Goal: Information Seeking & Learning: Find specific page/section

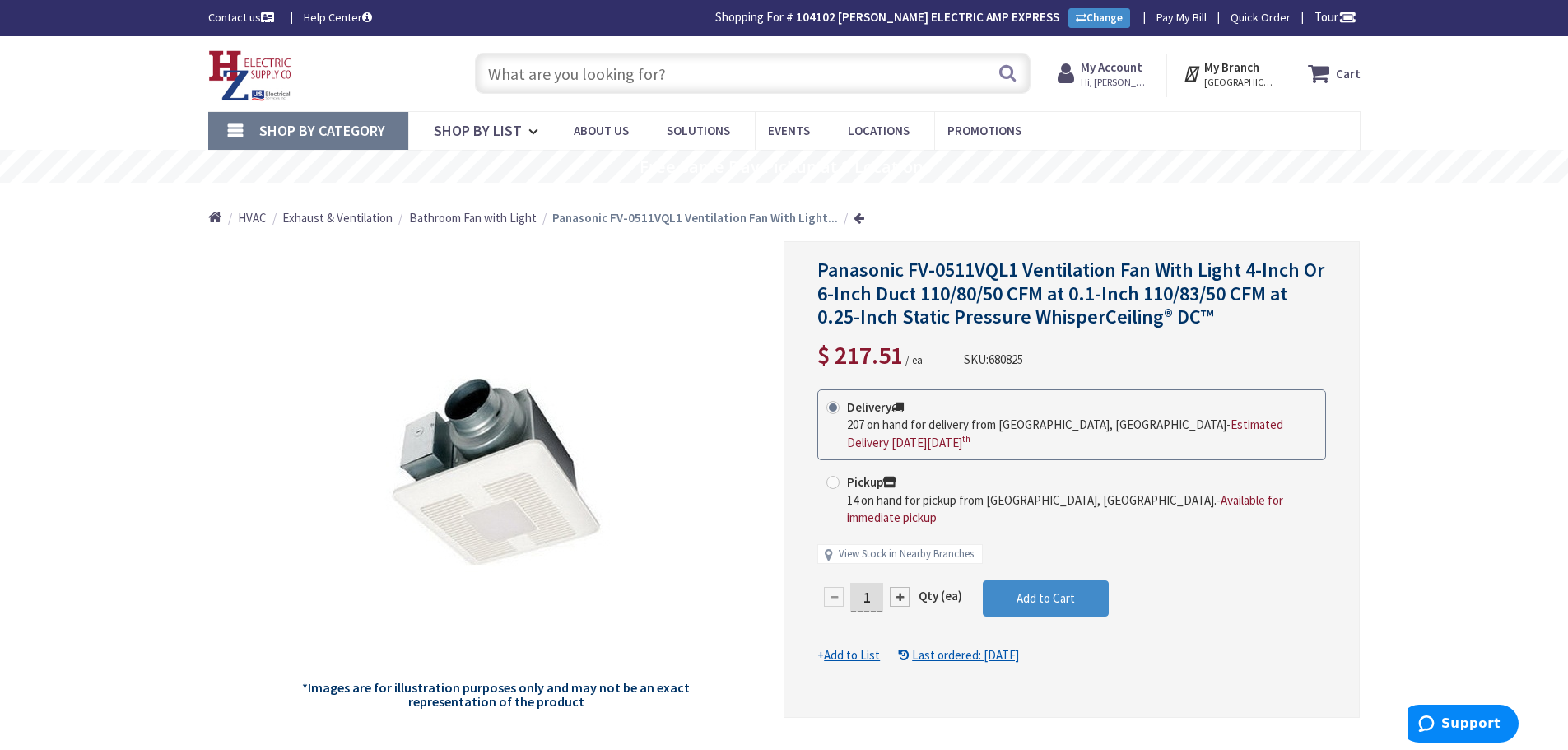
click at [700, 68] on input "text" at bounding box center [753, 74] width 556 height 41
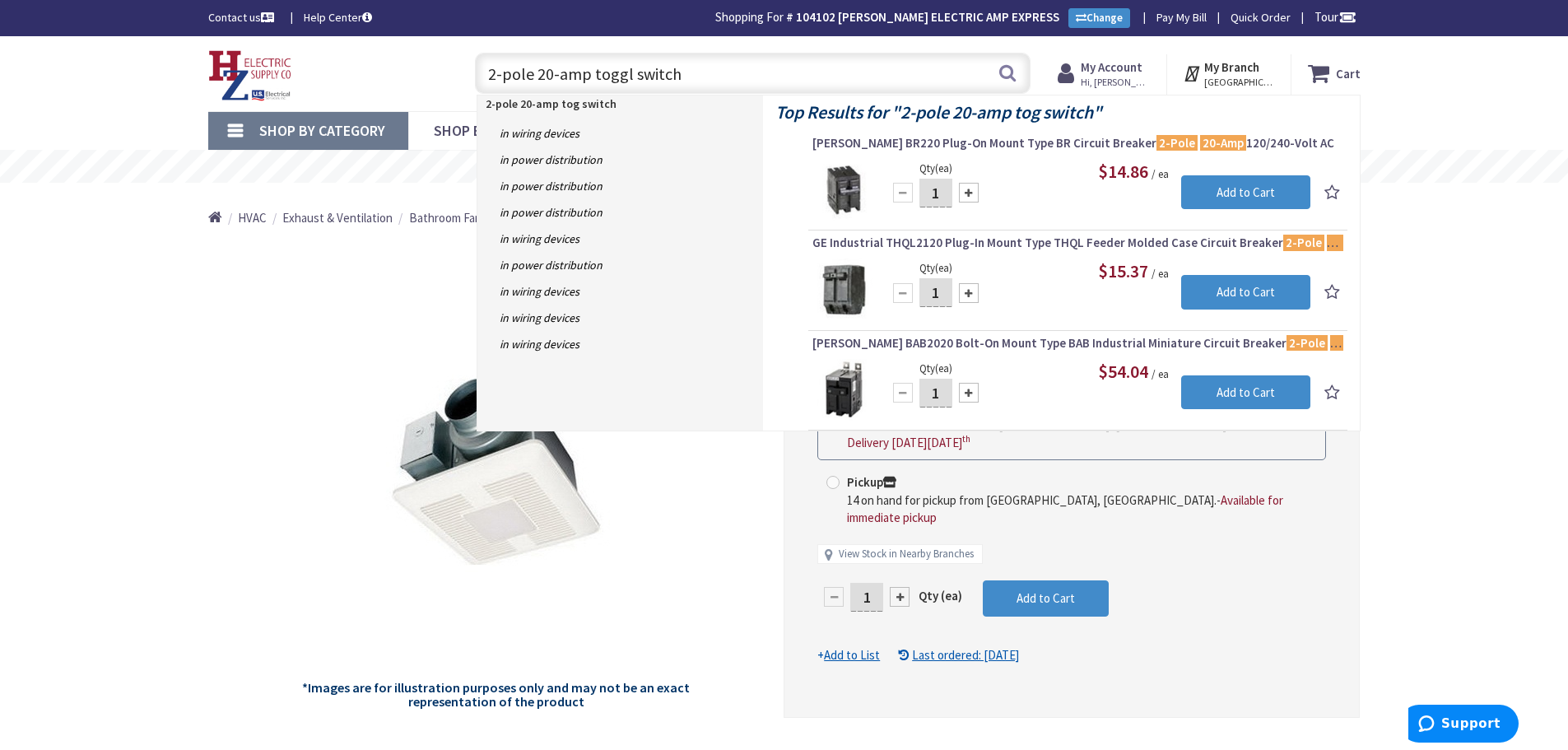
type input "2-pole 20-amp toggle switch"
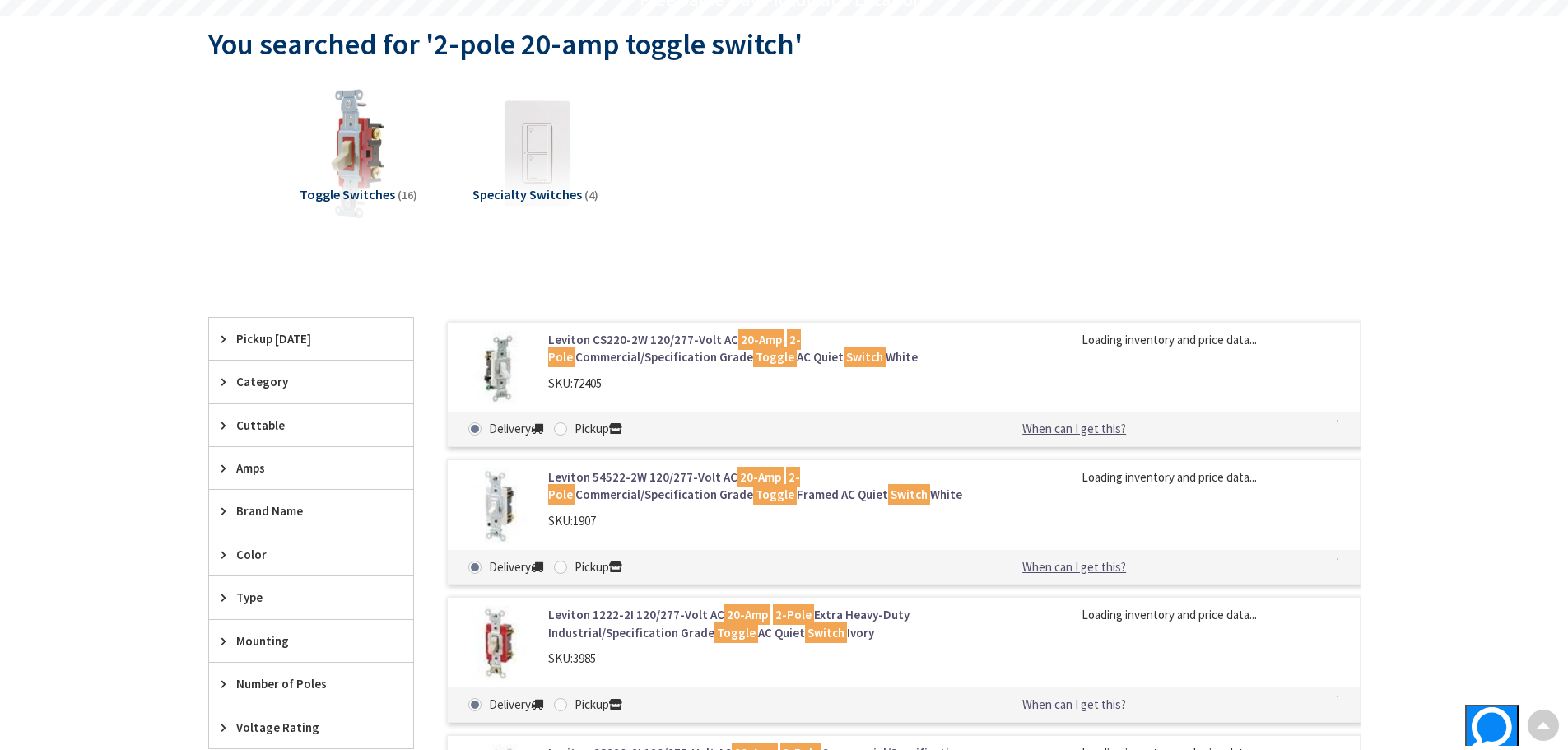
scroll to position [167, 0]
type input "Piper Farm, [STREET_ADDRESS]"
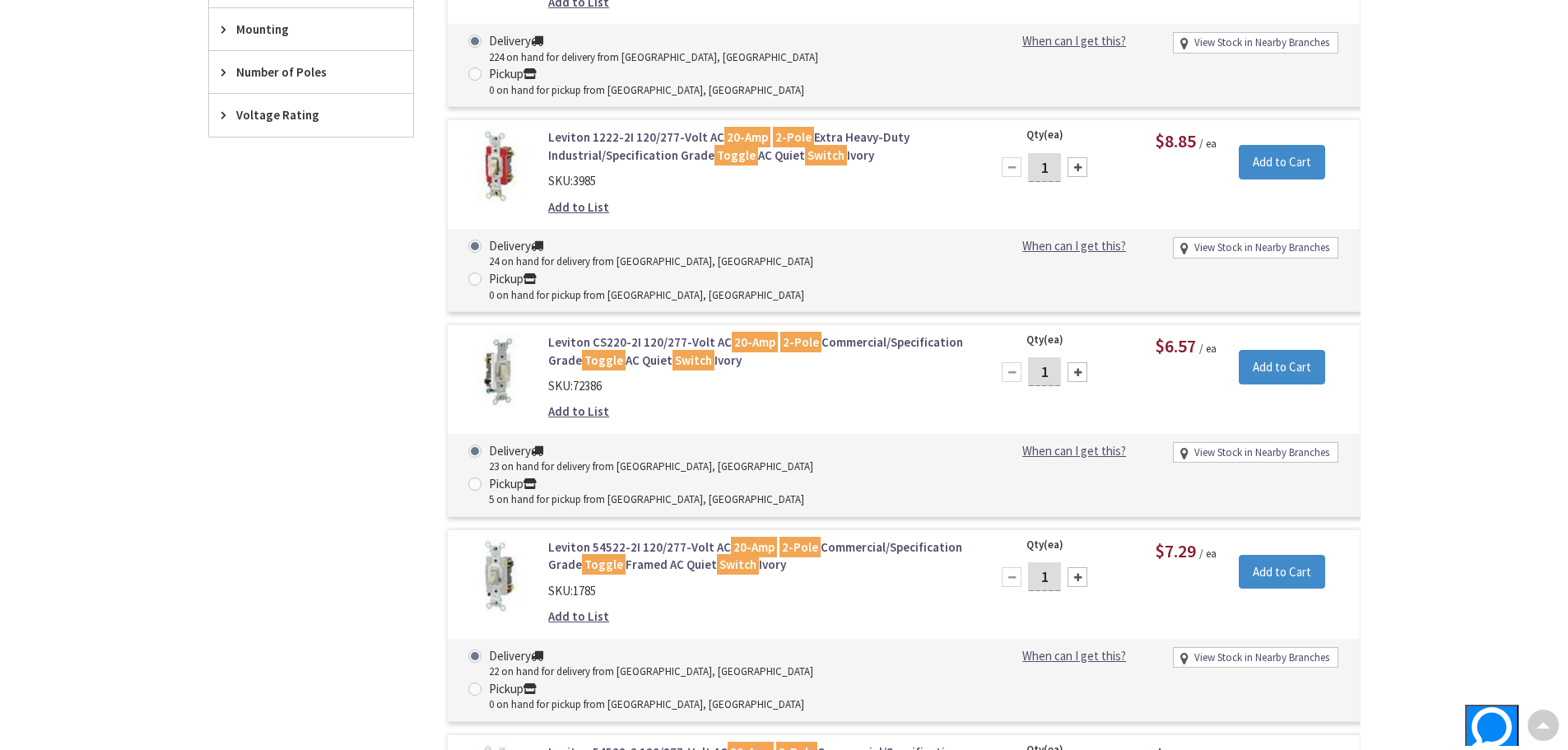
scroll to position [579, 0]
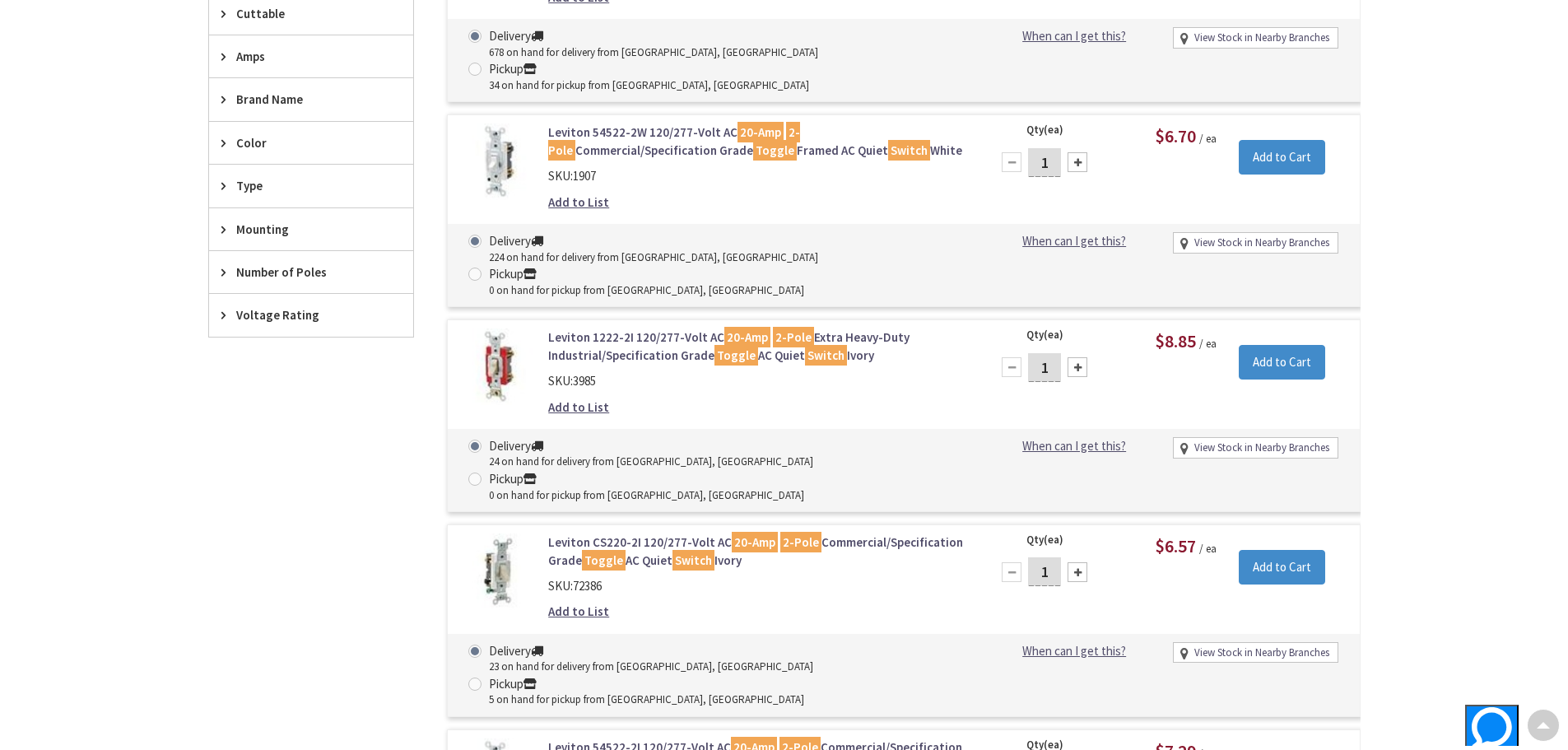
click at [623, 329] on link "Leviton 1222-2I 120/277-Volt AC 20-Amp 2-Pole Extra Heavy-Duty Industrial/Speci…" at bounding box center [757, 346] width 419 height 35
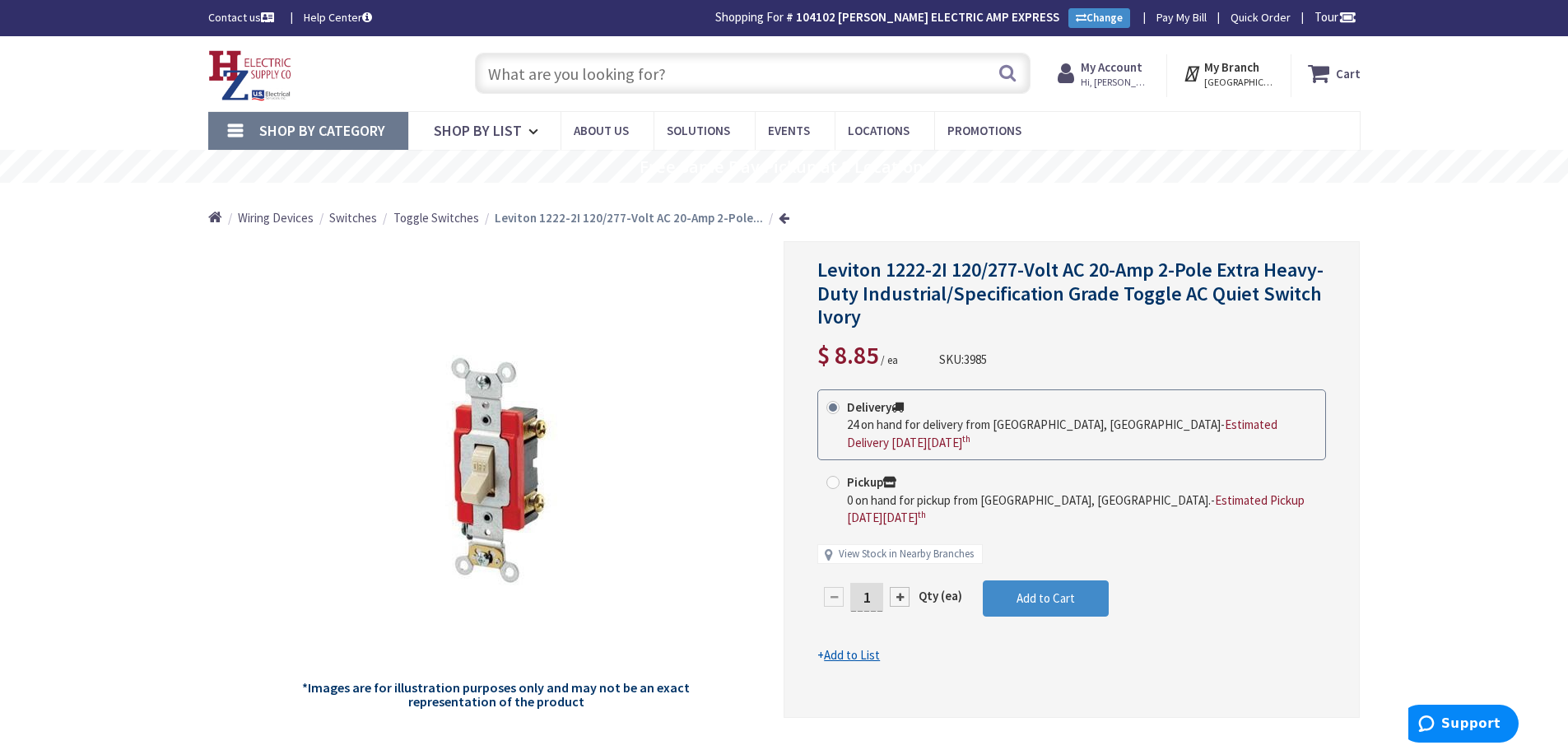
click at [793, 86] on input "text" at bounding box center [753, 74] width 556 height 41
type input "tp"
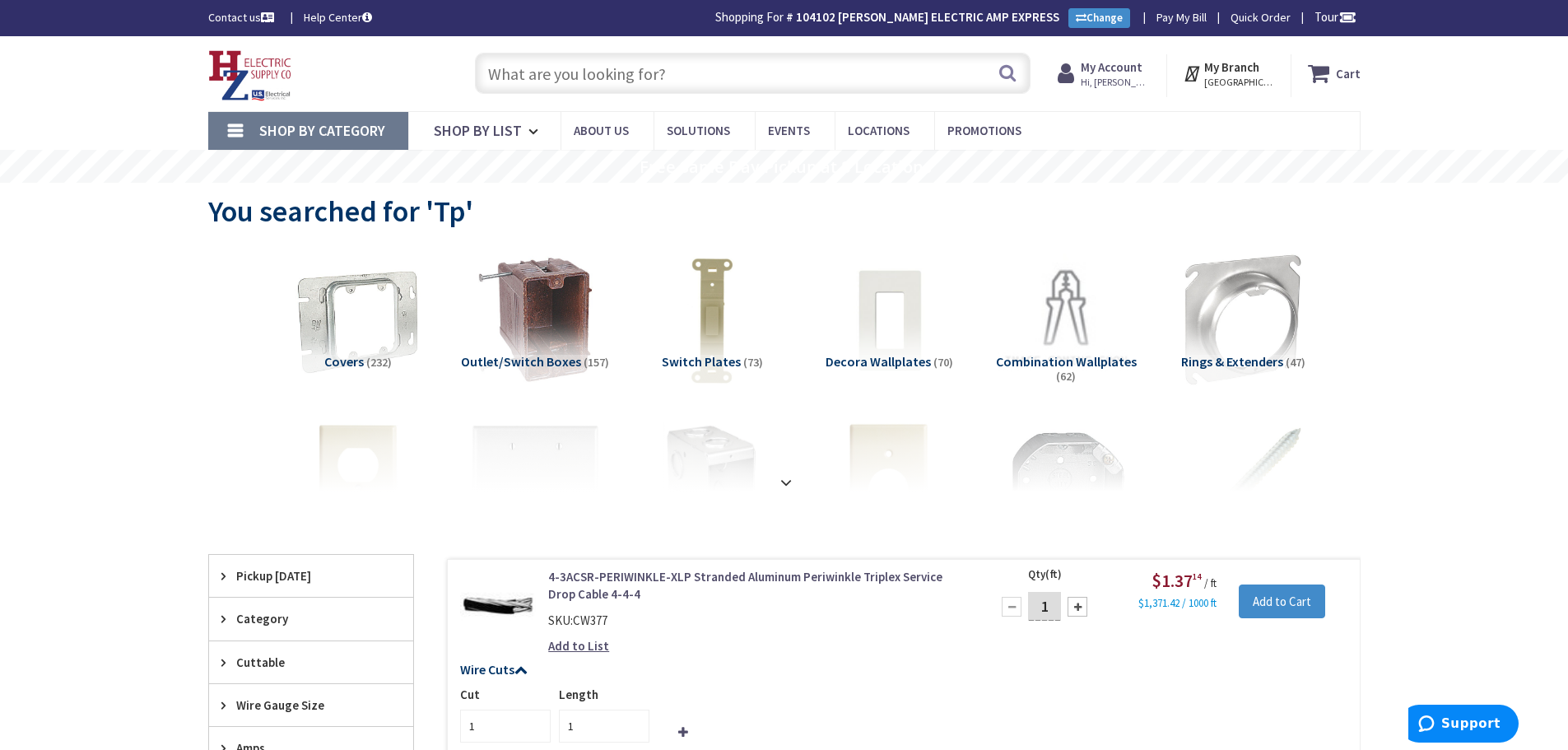
click at [804, 80] on input "text" at bounding box center [753, 74] width 556 height 41
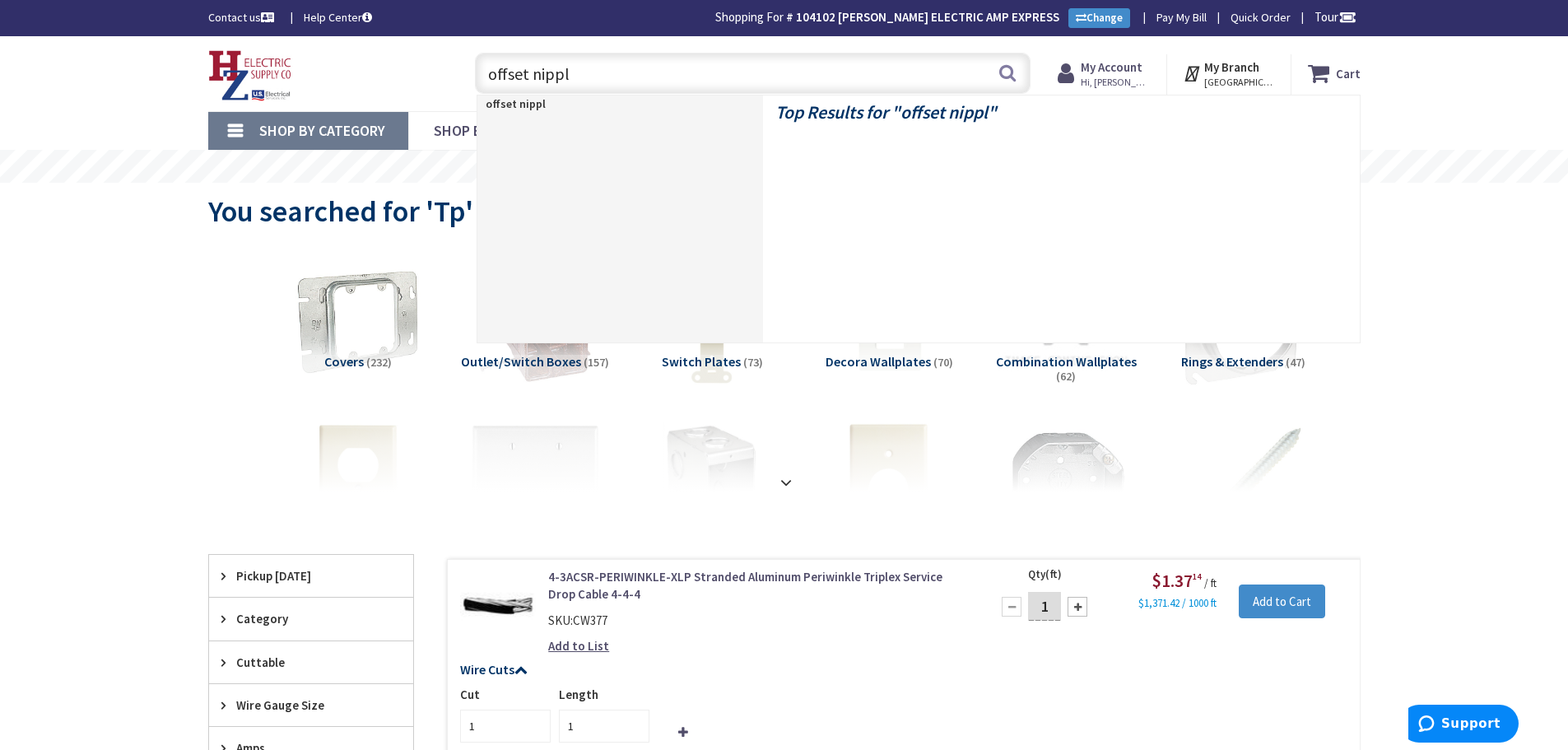
type input "offset nipple"
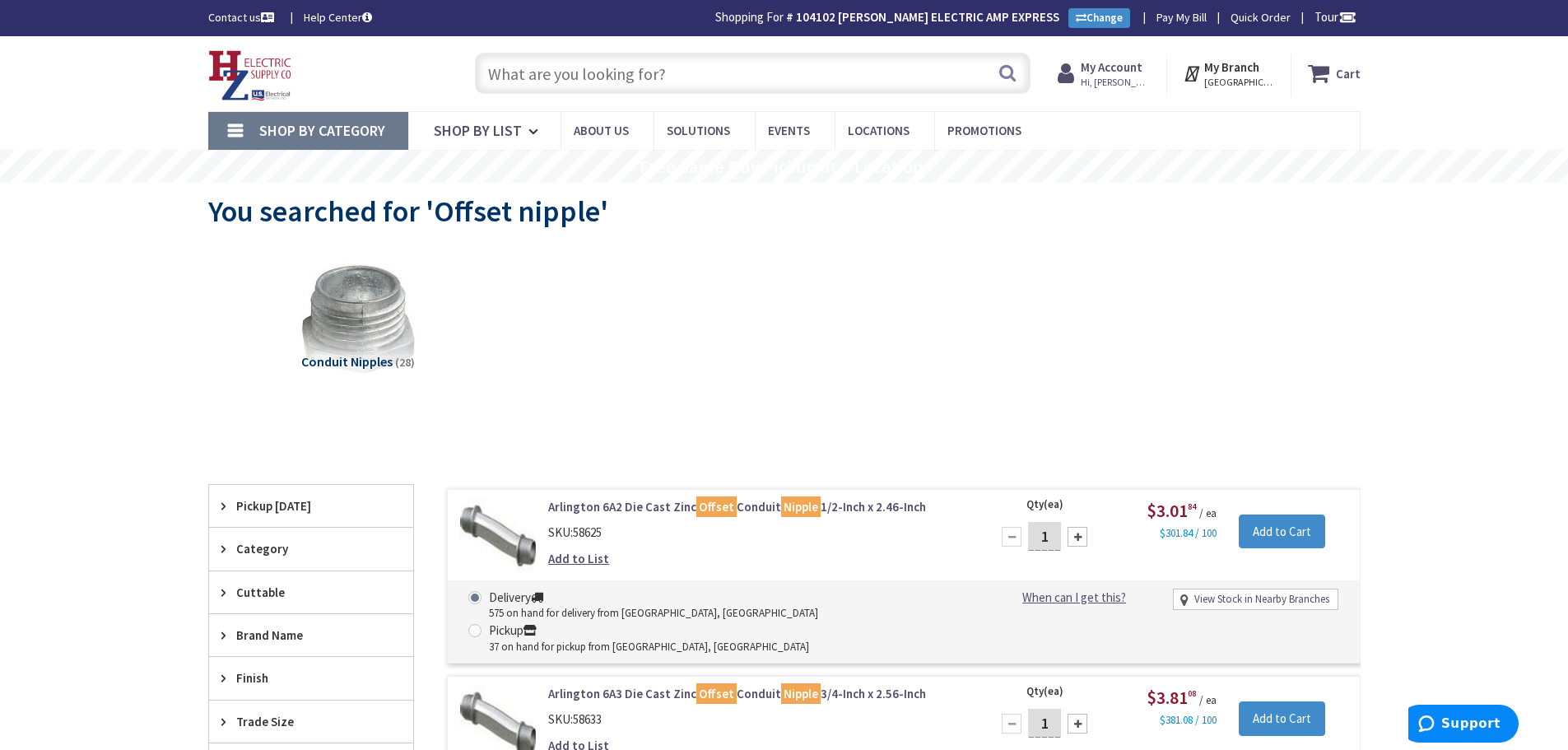
click at [745, 86] on input "text" at bounding box center [753, 74] width 556 height 41
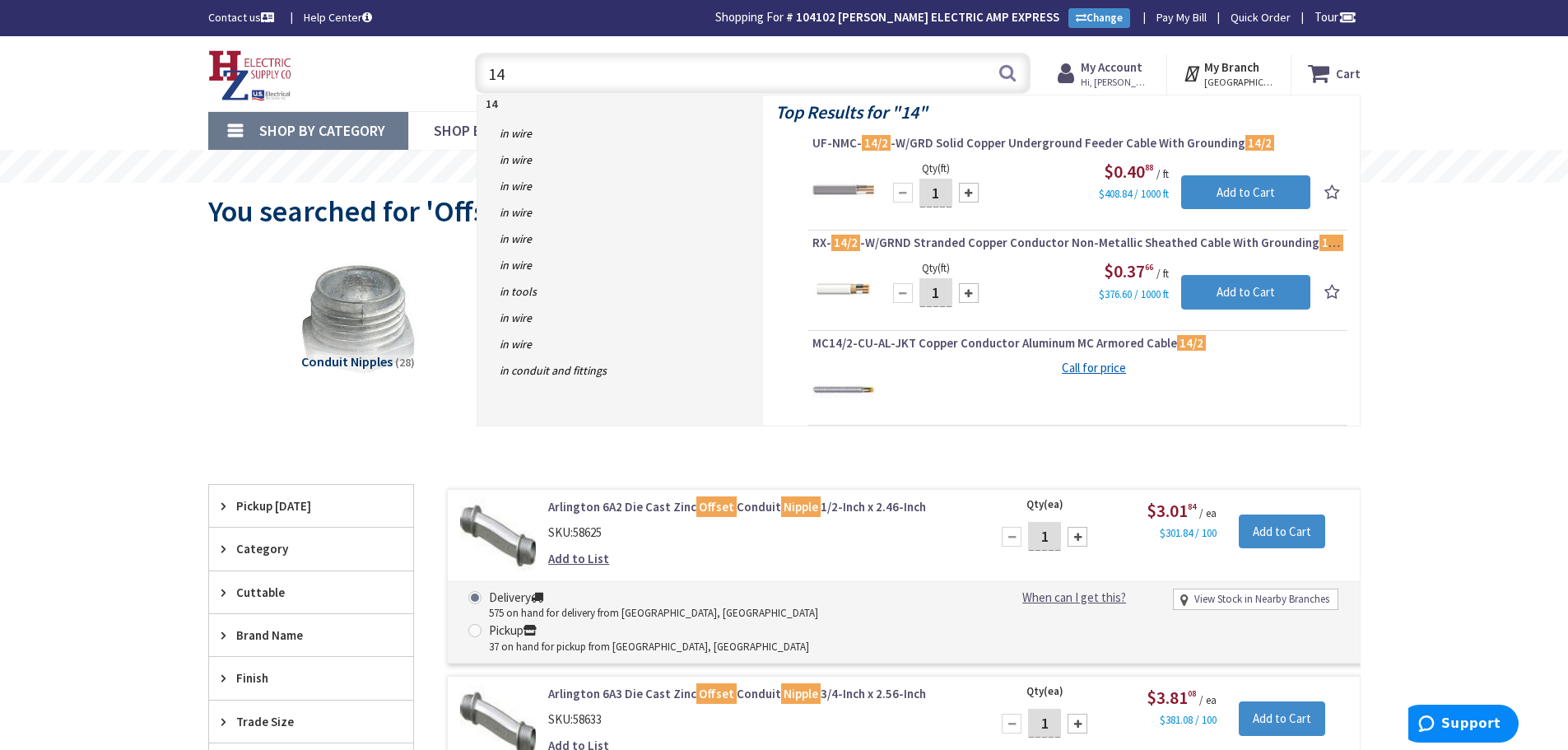
type input "1"
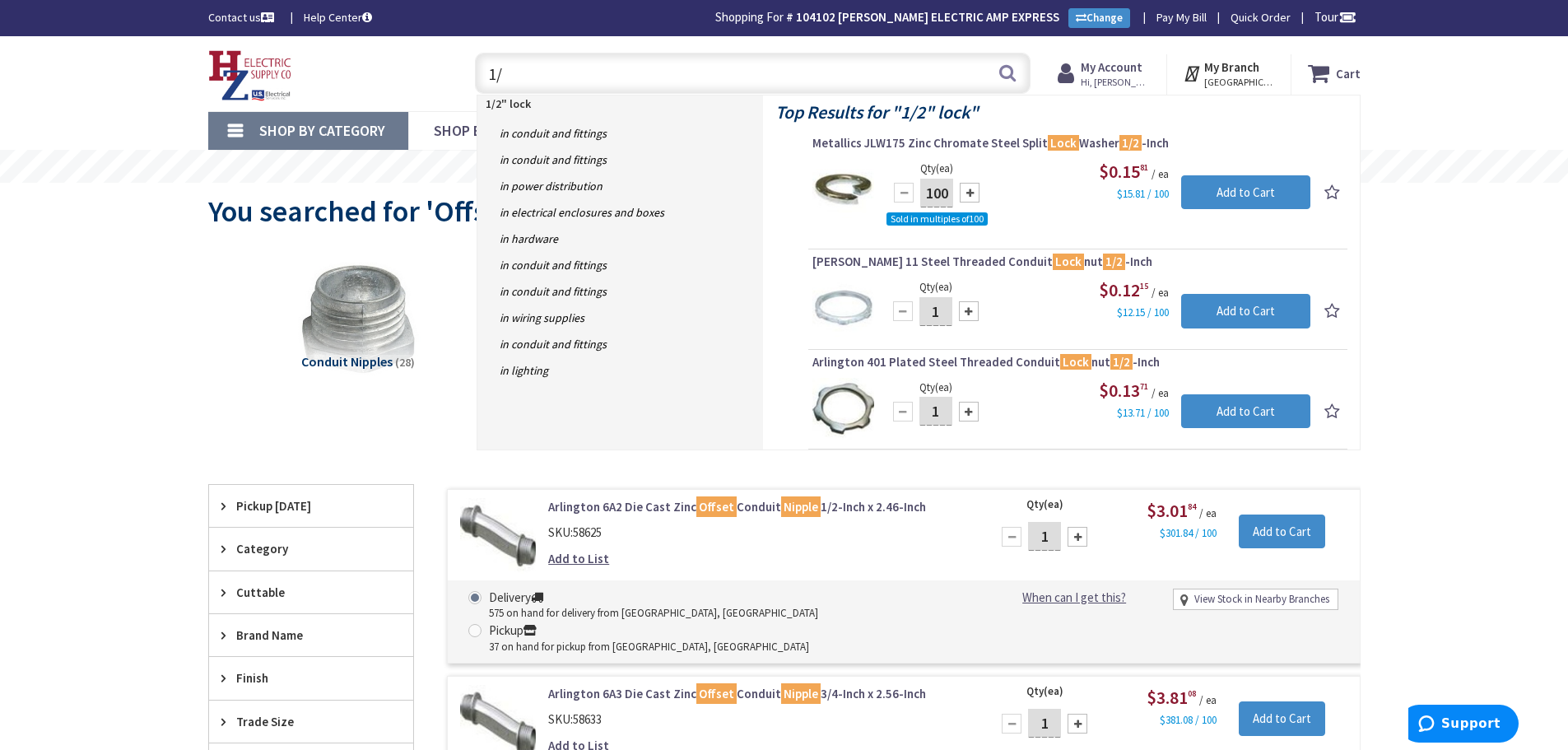
type input "1"
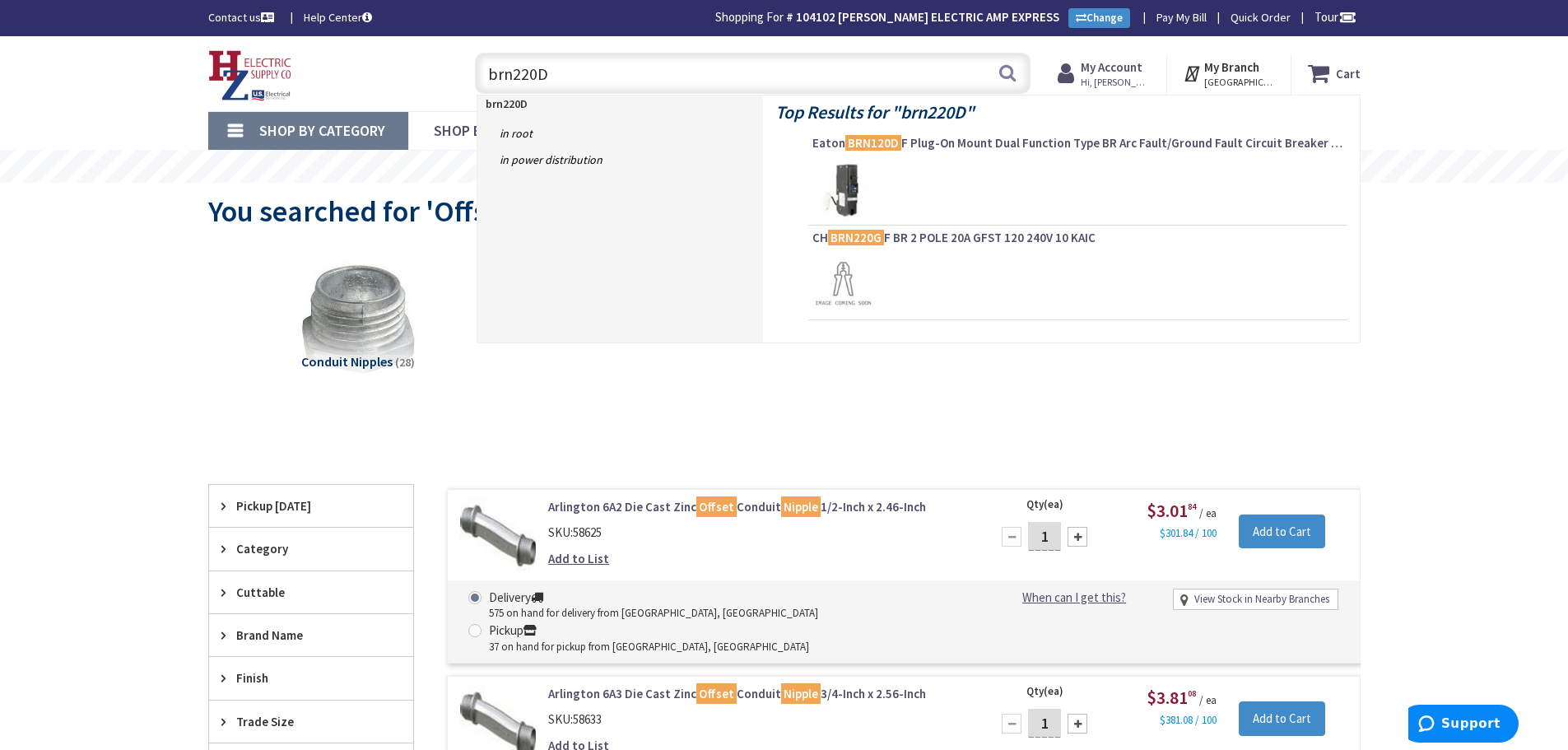
type input "brn220DF"
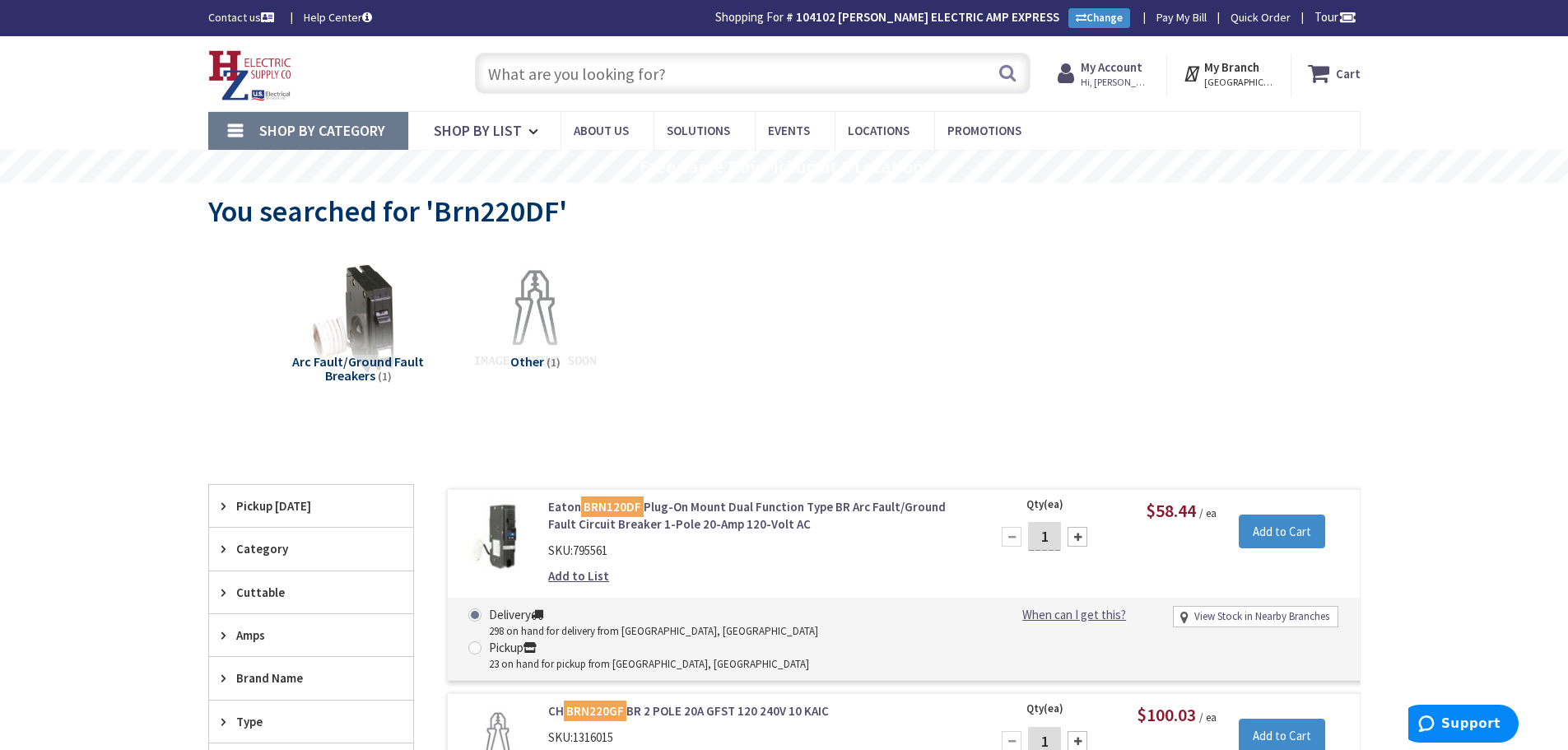
click at [583, 80] on input "text" at bounding box center [753, 74] width 556 height 41
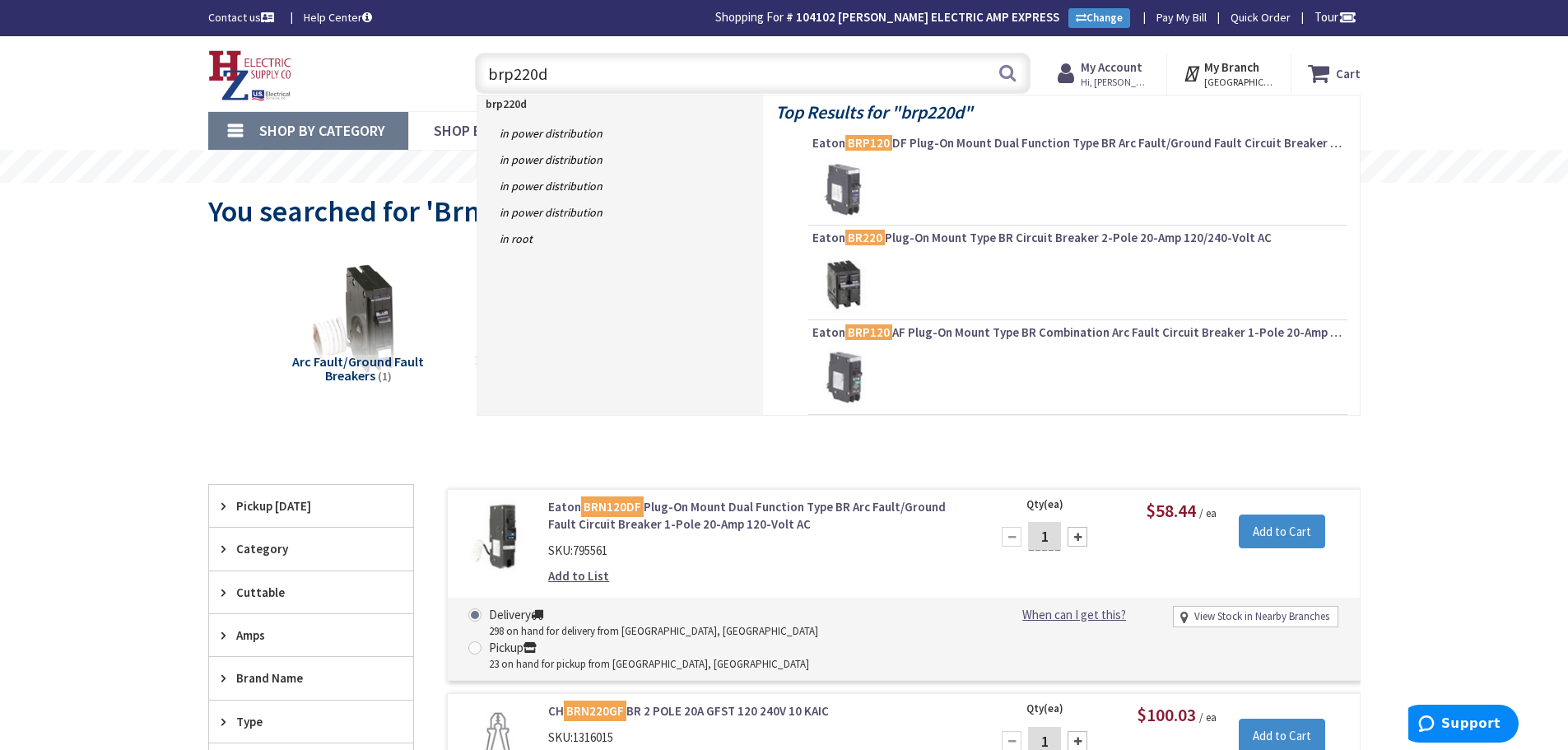
type input "brp220df"
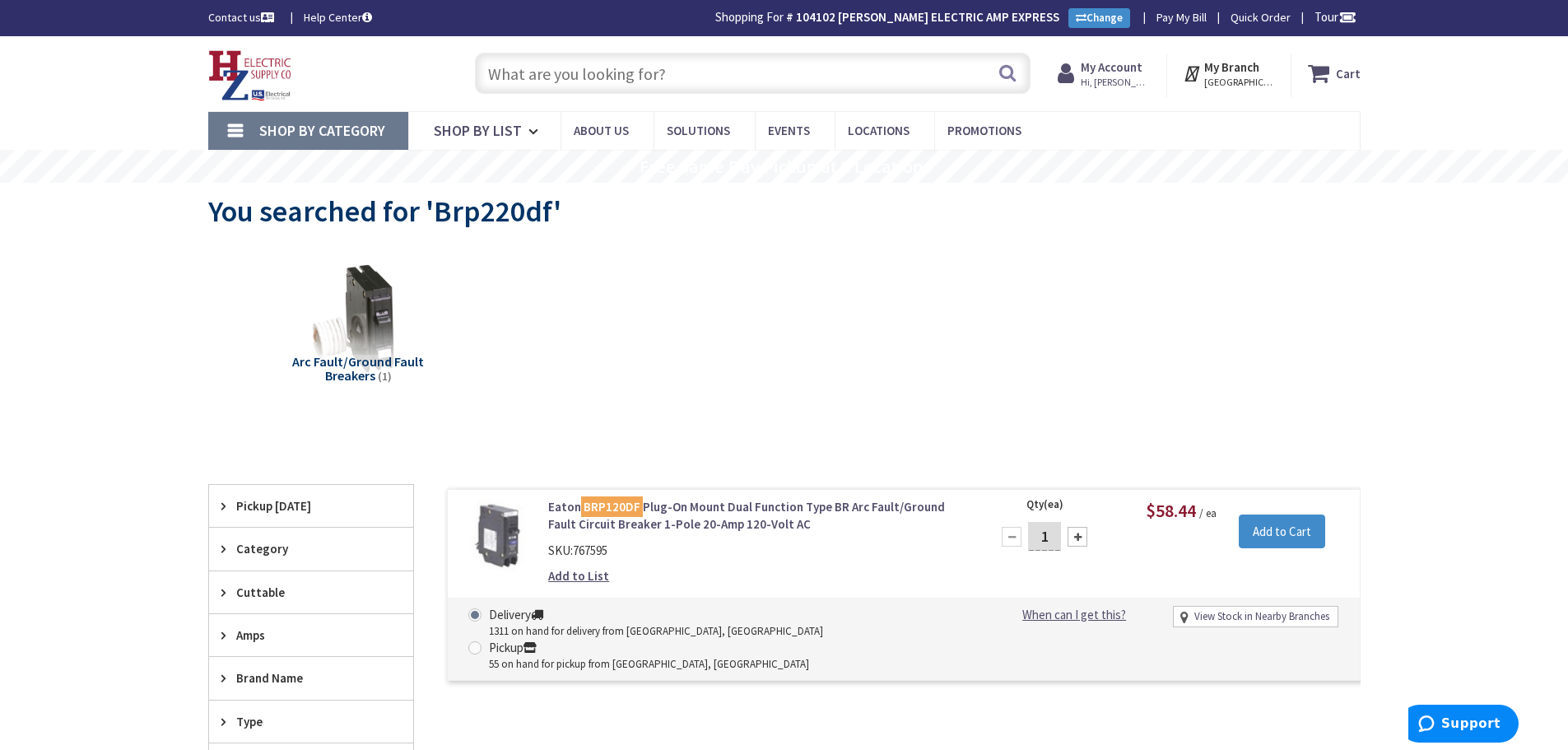
click at [671, 77] on input "text" at bounding box center [753, 74] width 556 height 41
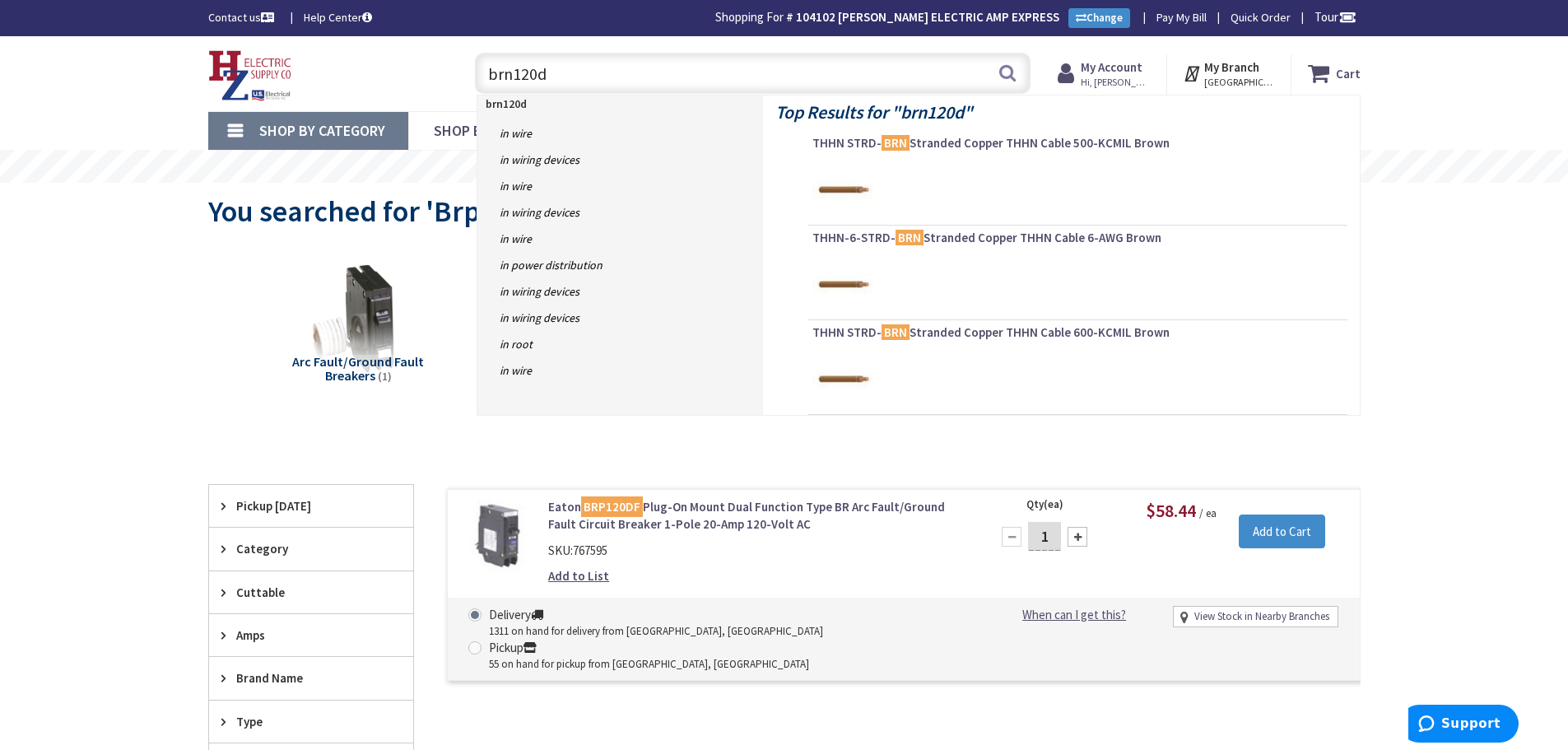
type input "brn120df"
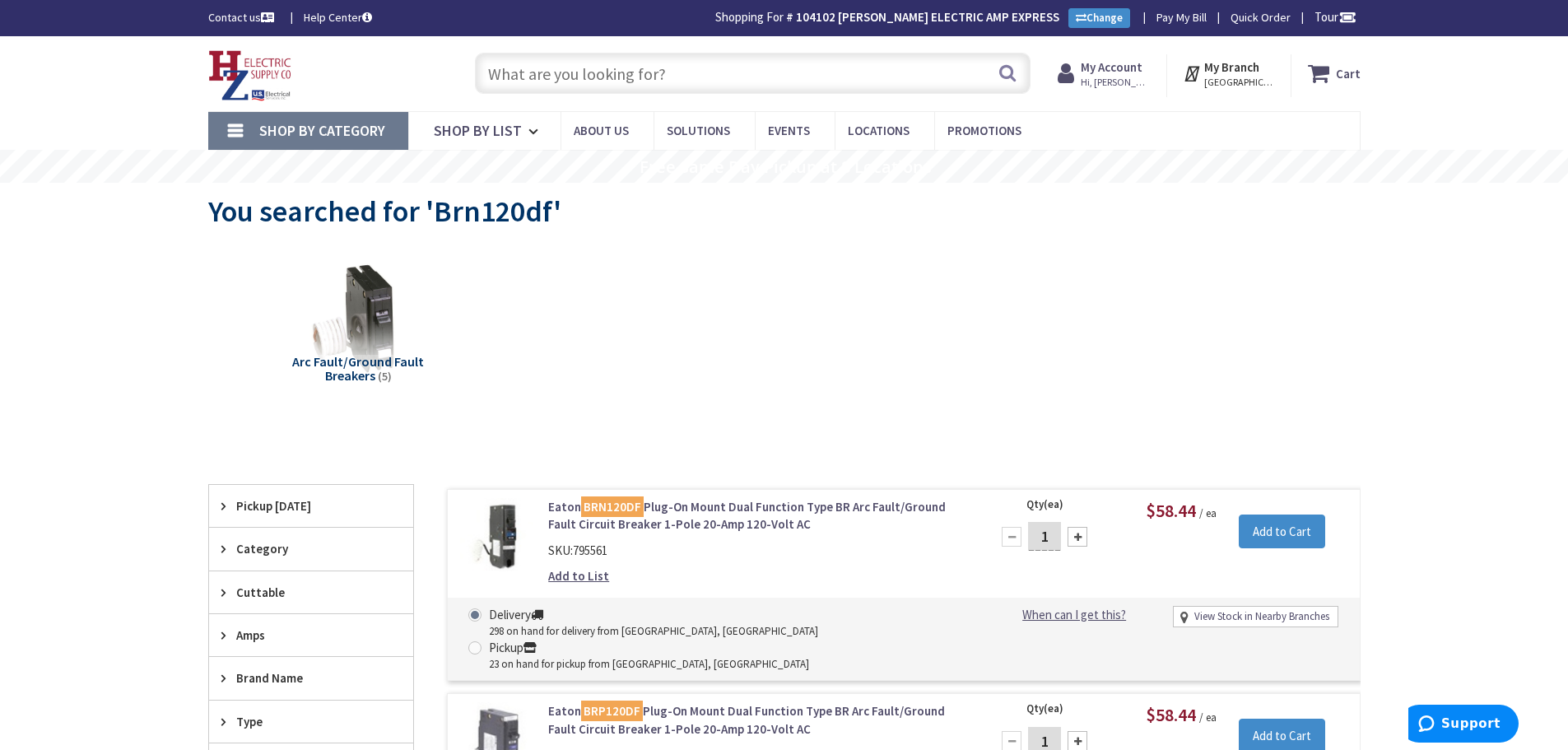
click at [642, 77] on input "text" at bounding box center [753, 74] width 556 height 41
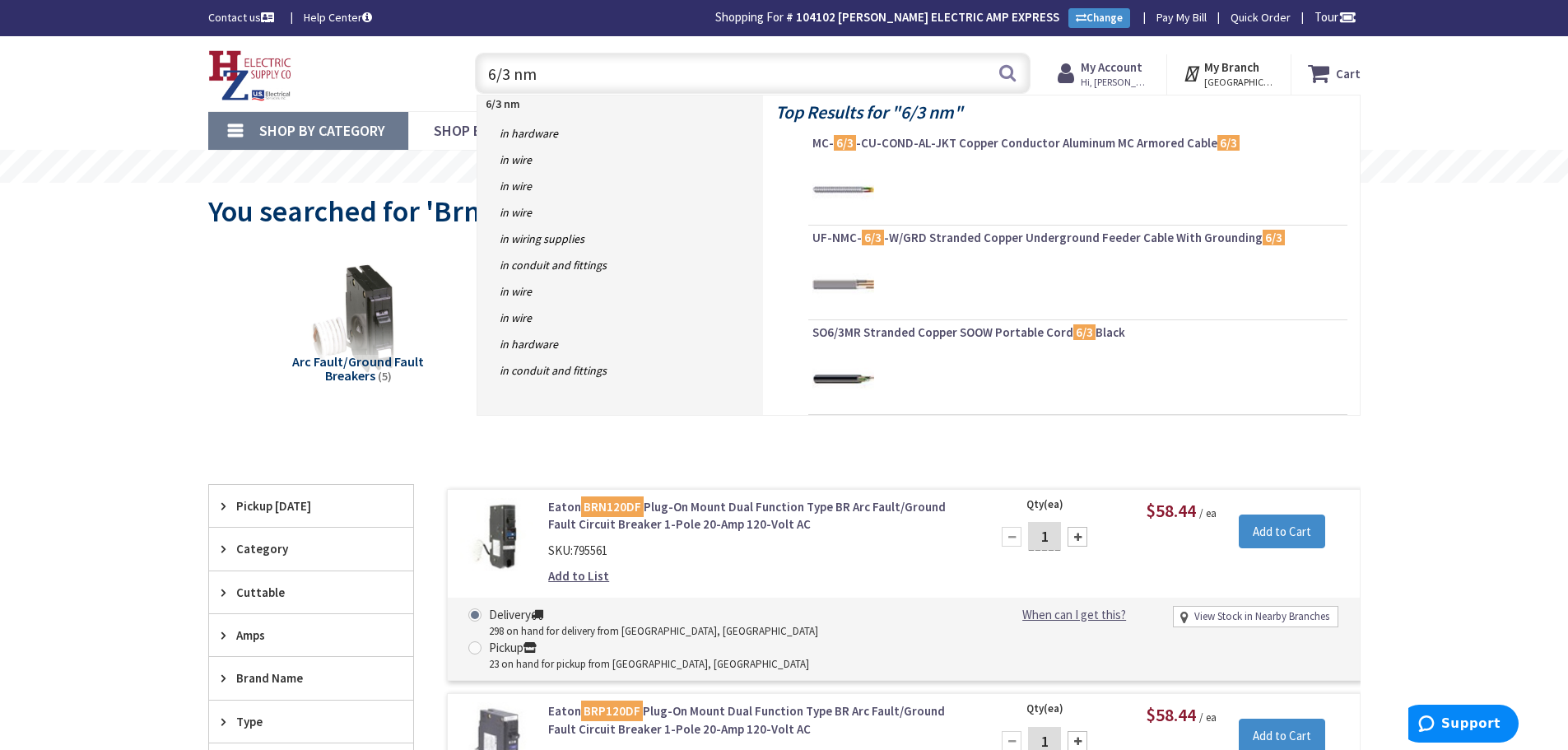
type input "6/3 nm"
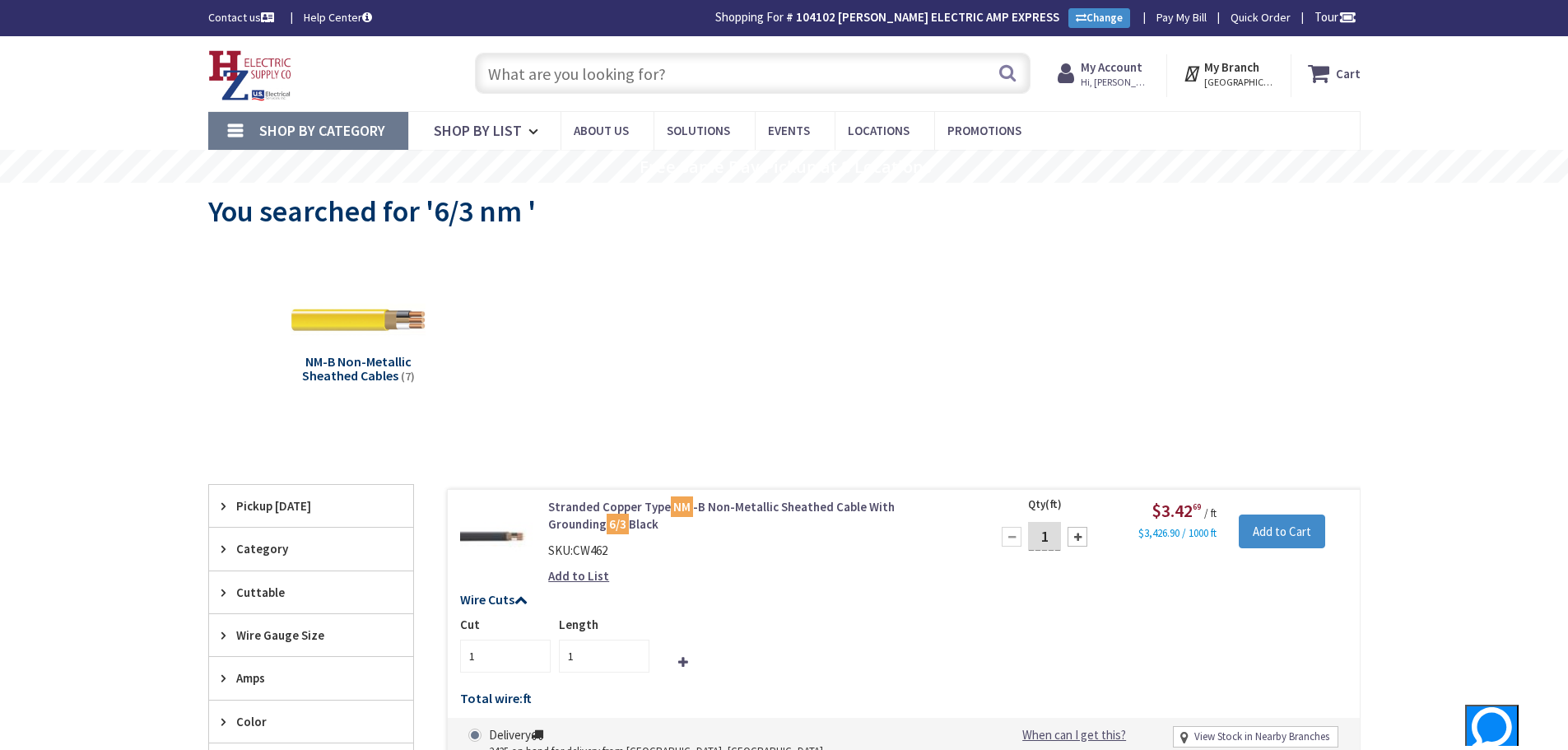
click at [688, 83] on input "text" at bounding box center [753, 74] width 556 height 41
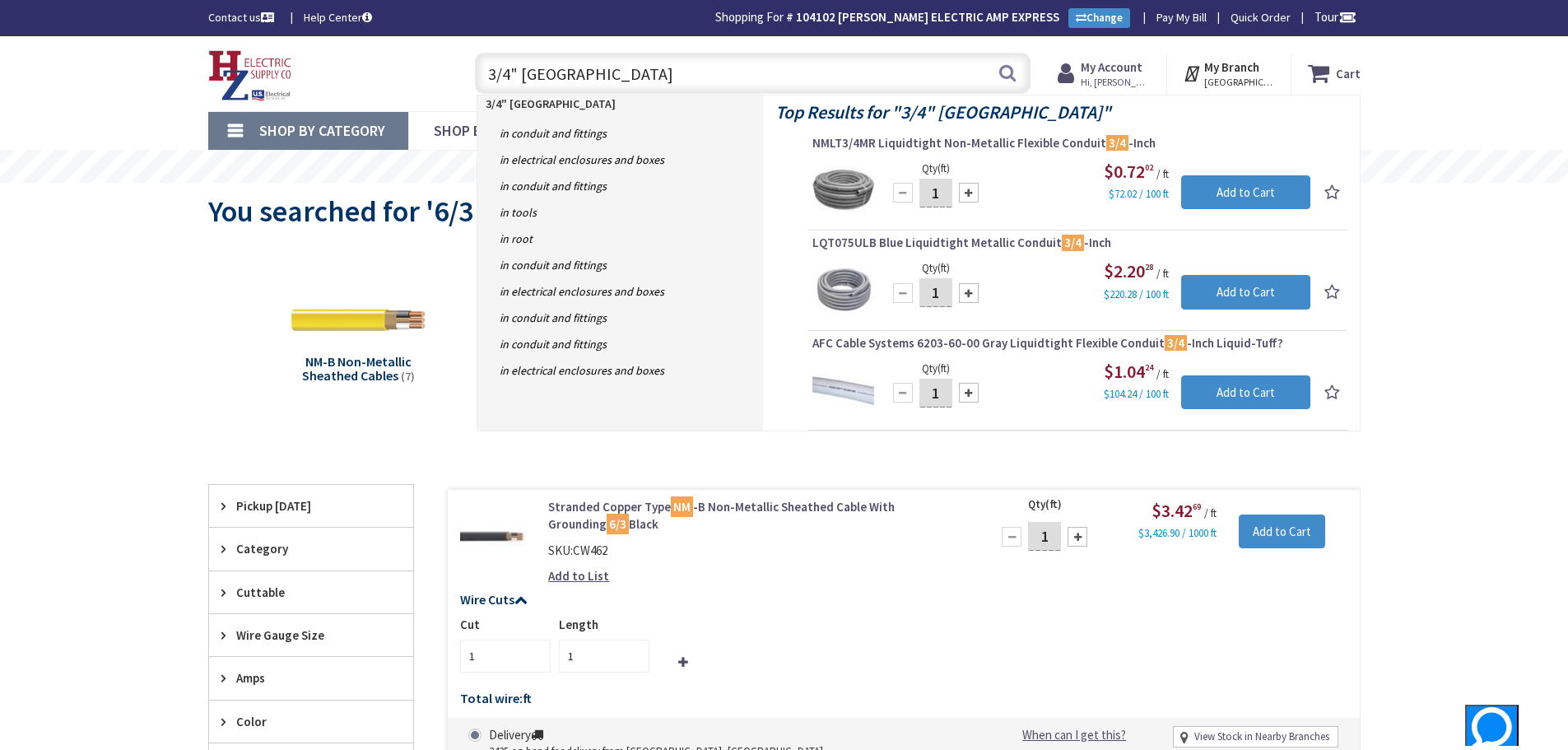
type input "3/4" romex"
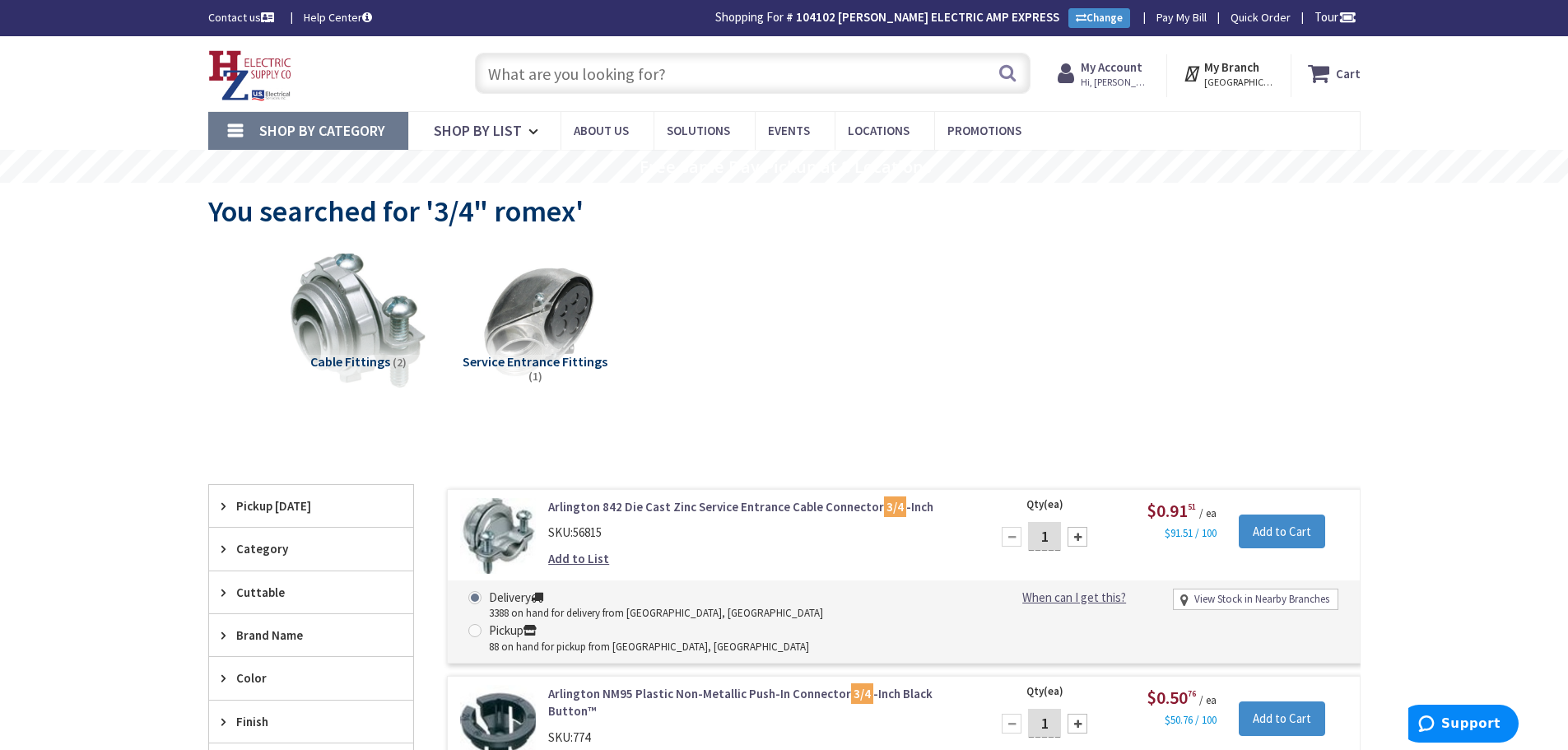
click at [1114, 66] on strong "My Account" at bounding box center [1112, 67] width 62 height 16
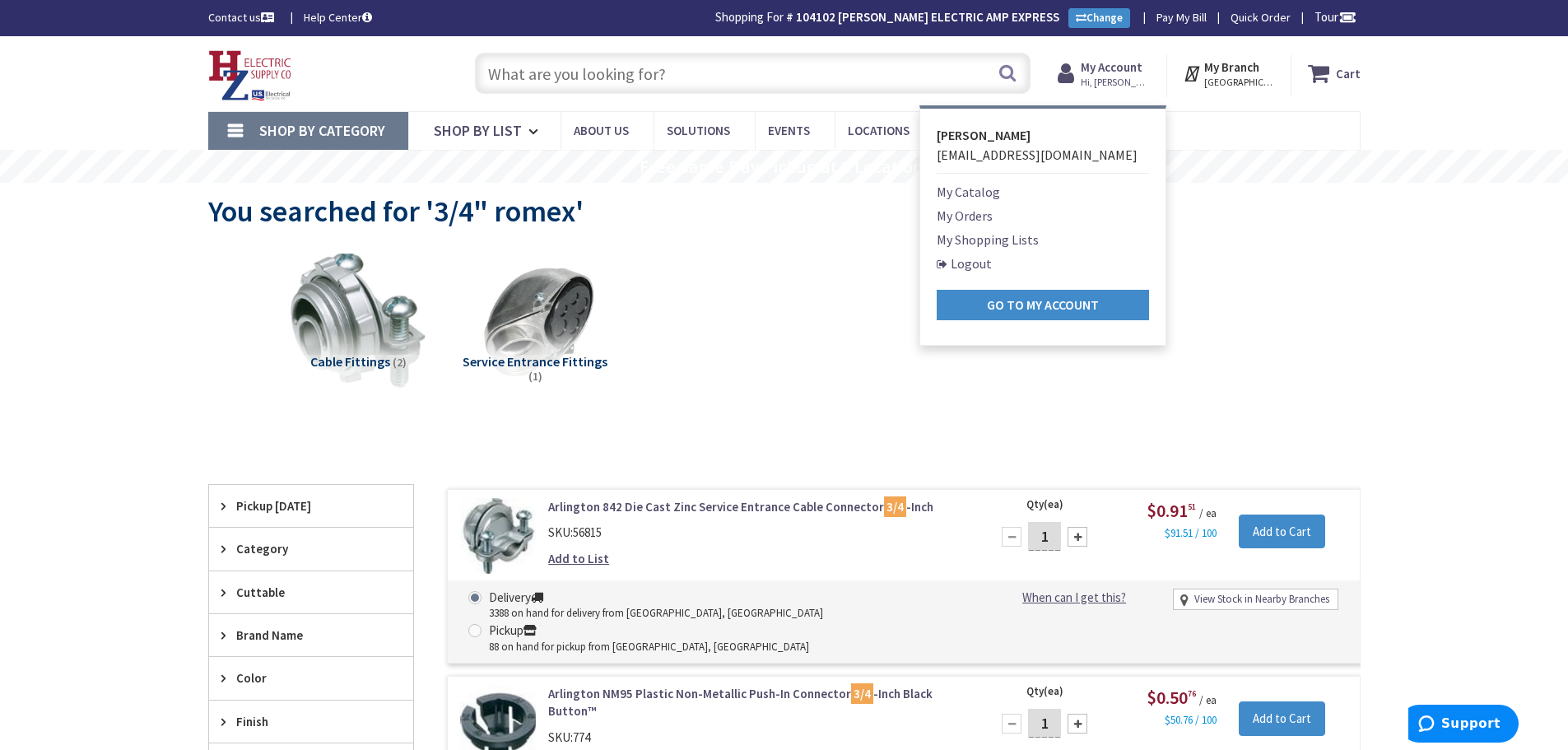
click at [972, 219] on link "My Orders" at bounding box center [964, 216] width 56 height 20
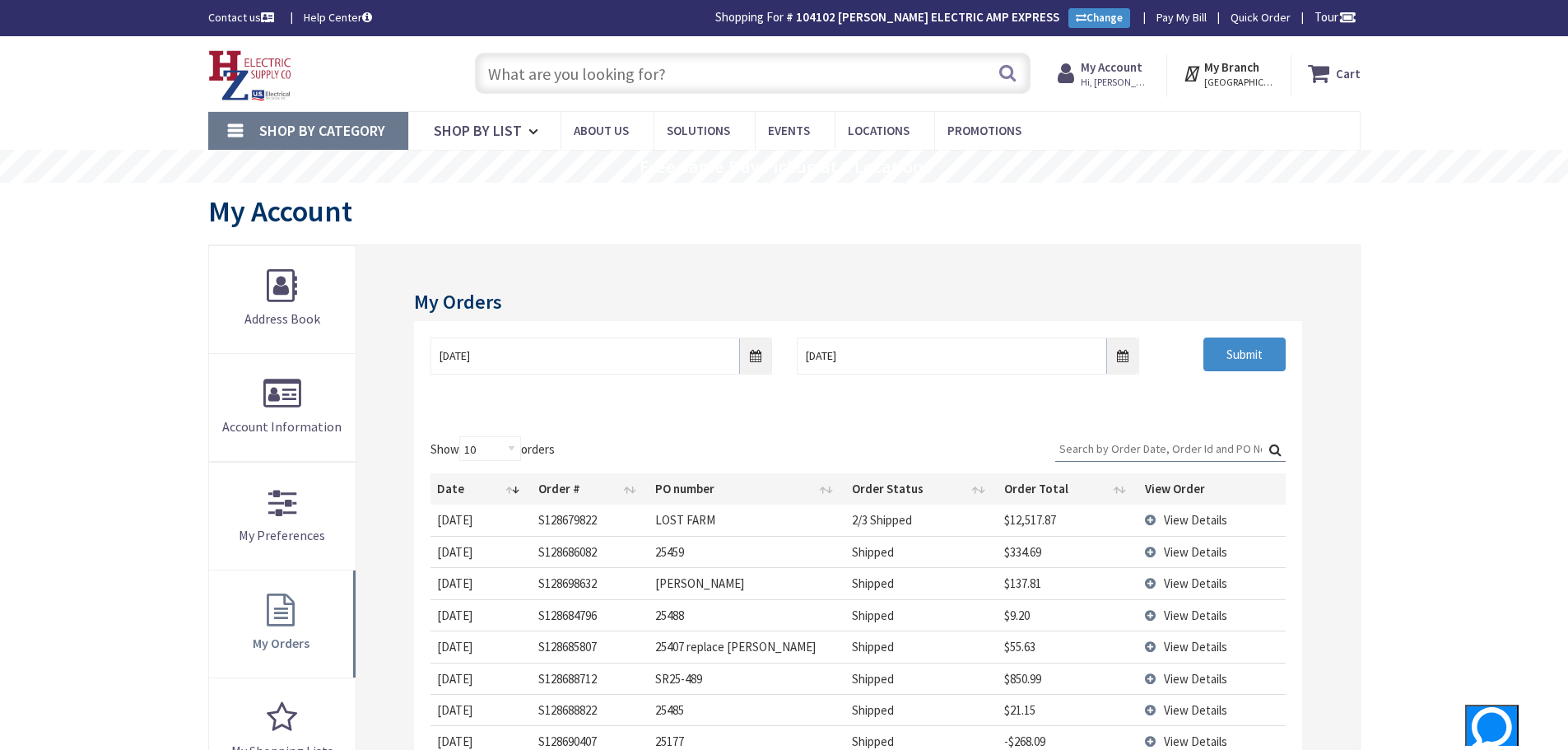
click at [1159, 548] on td "View Details" at bounding box center [1211, 552] width 147 height 31
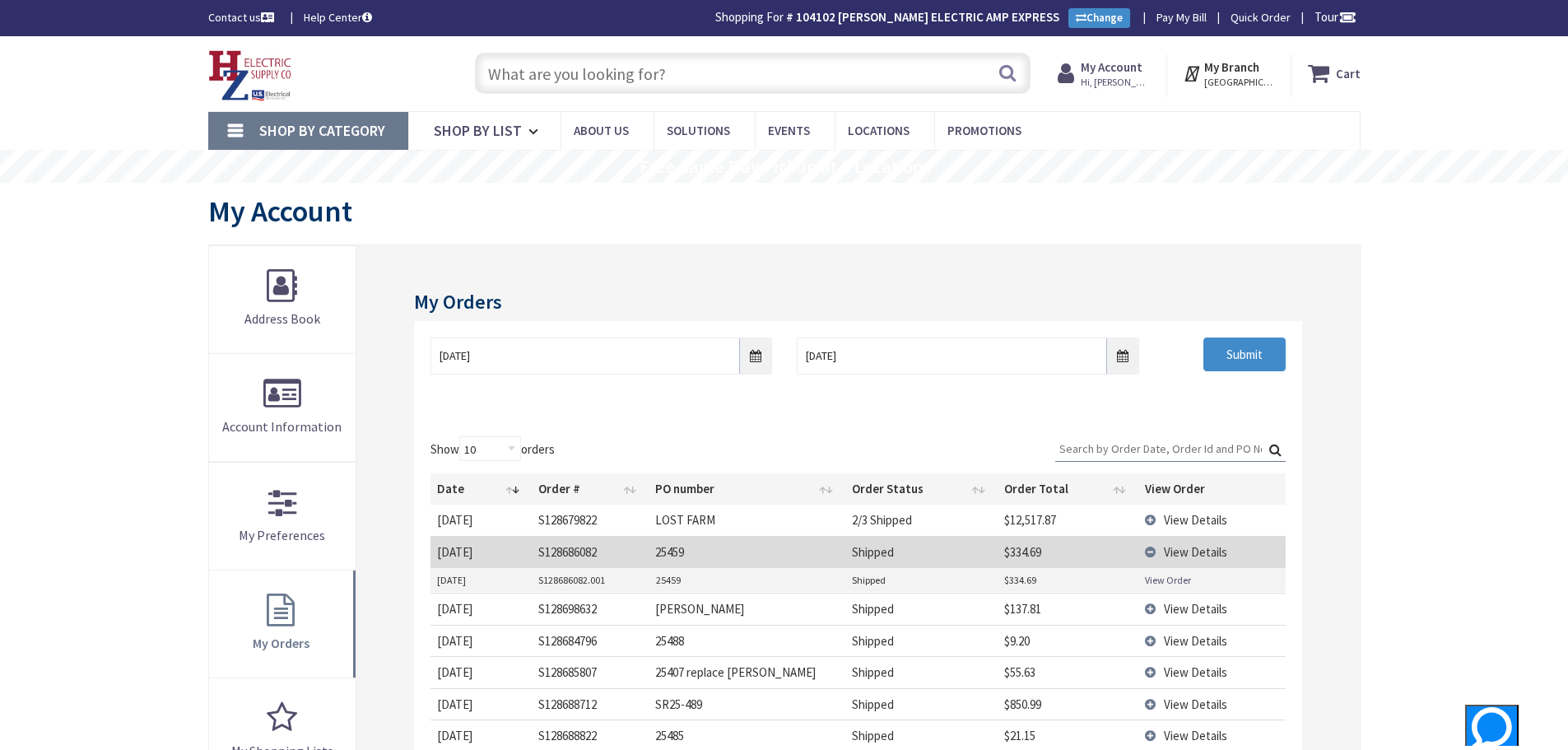
click at [1165, 584] on link "View Order" at bounding box center [1168, 580] width 46 height 14
click at [573, 69] on input "text" at bounding box center [753, 74] width 556 height 41
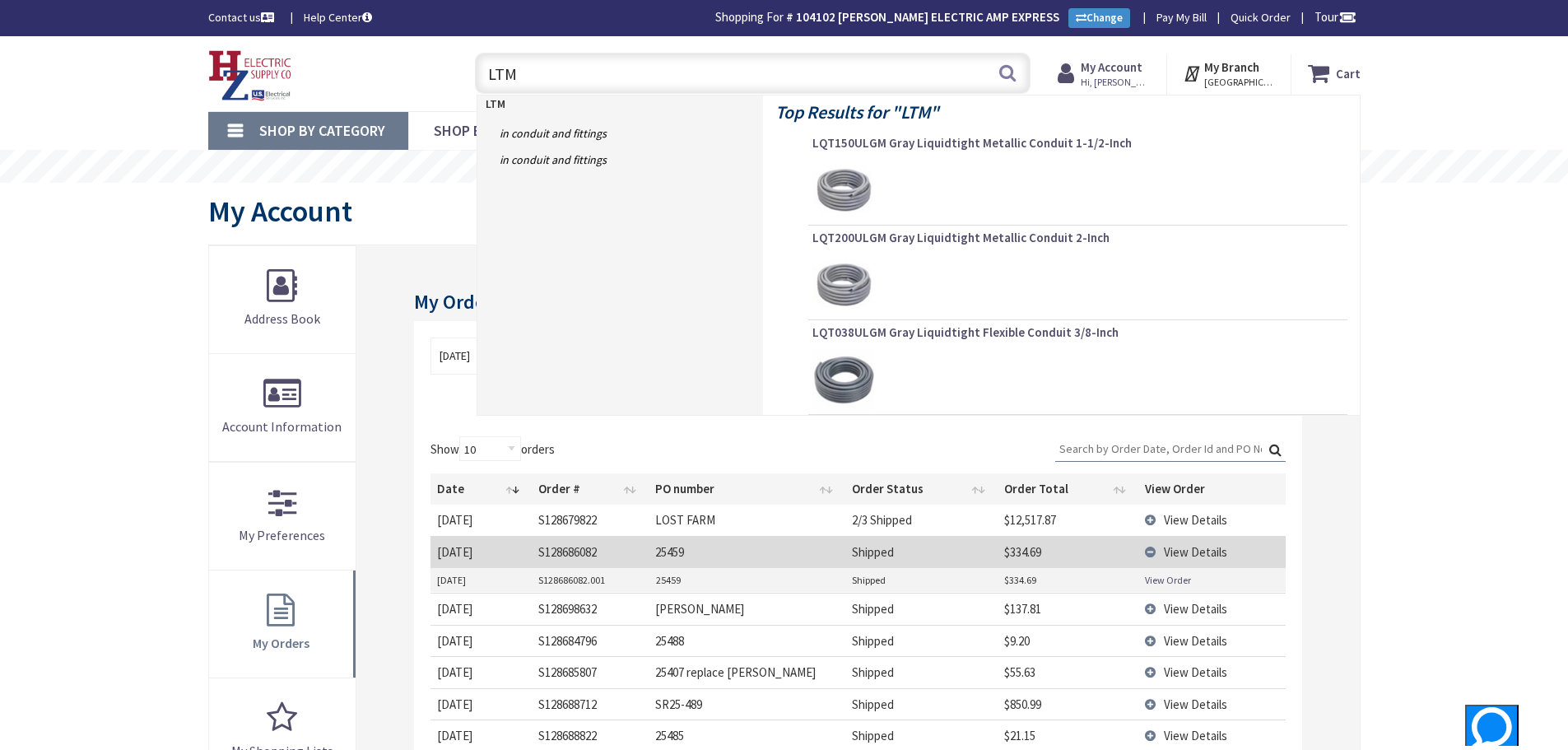
type input "LTMF"
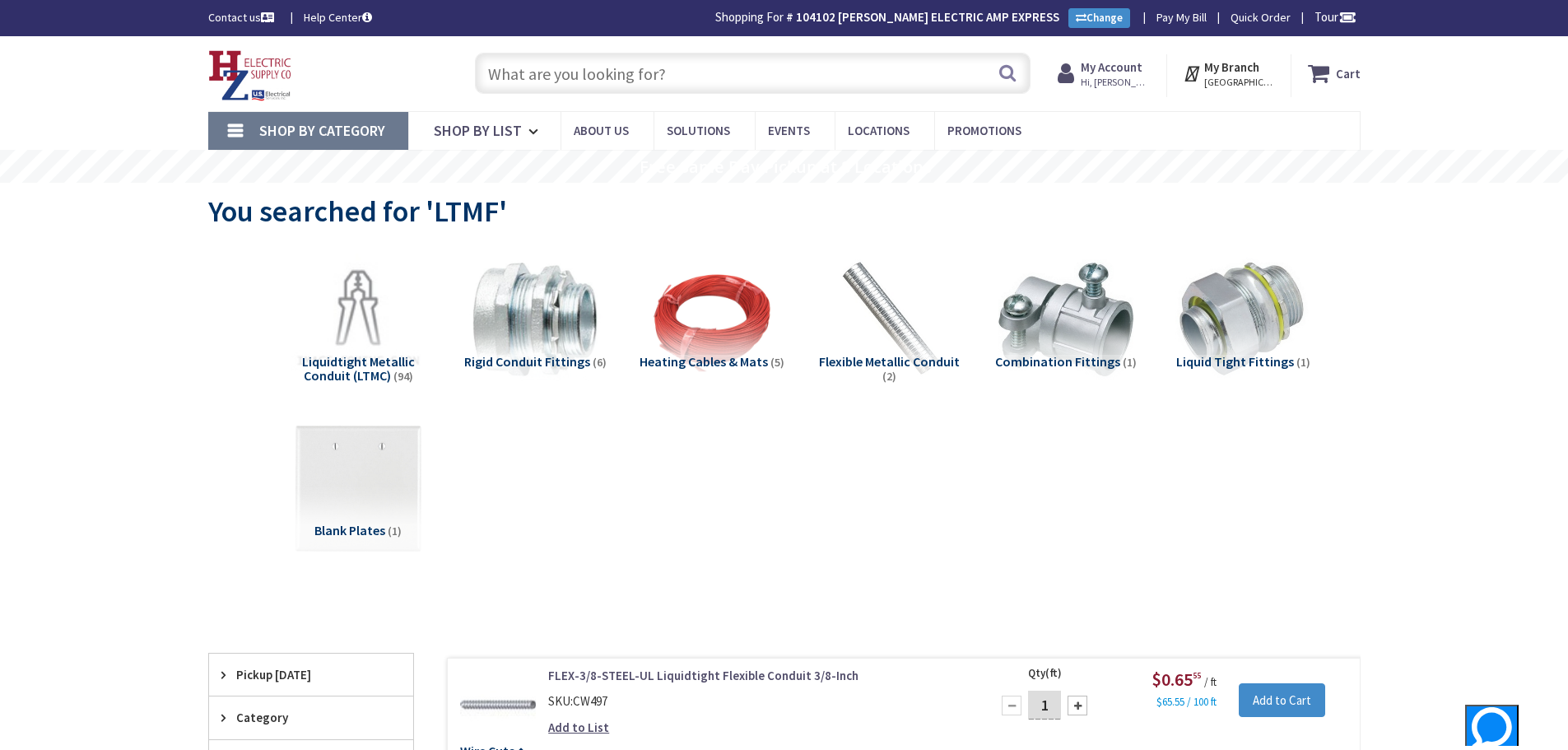
click at [668, 91] on input "text" at bounding box center [753, 74] width 556 height 41
type input "LFMC"
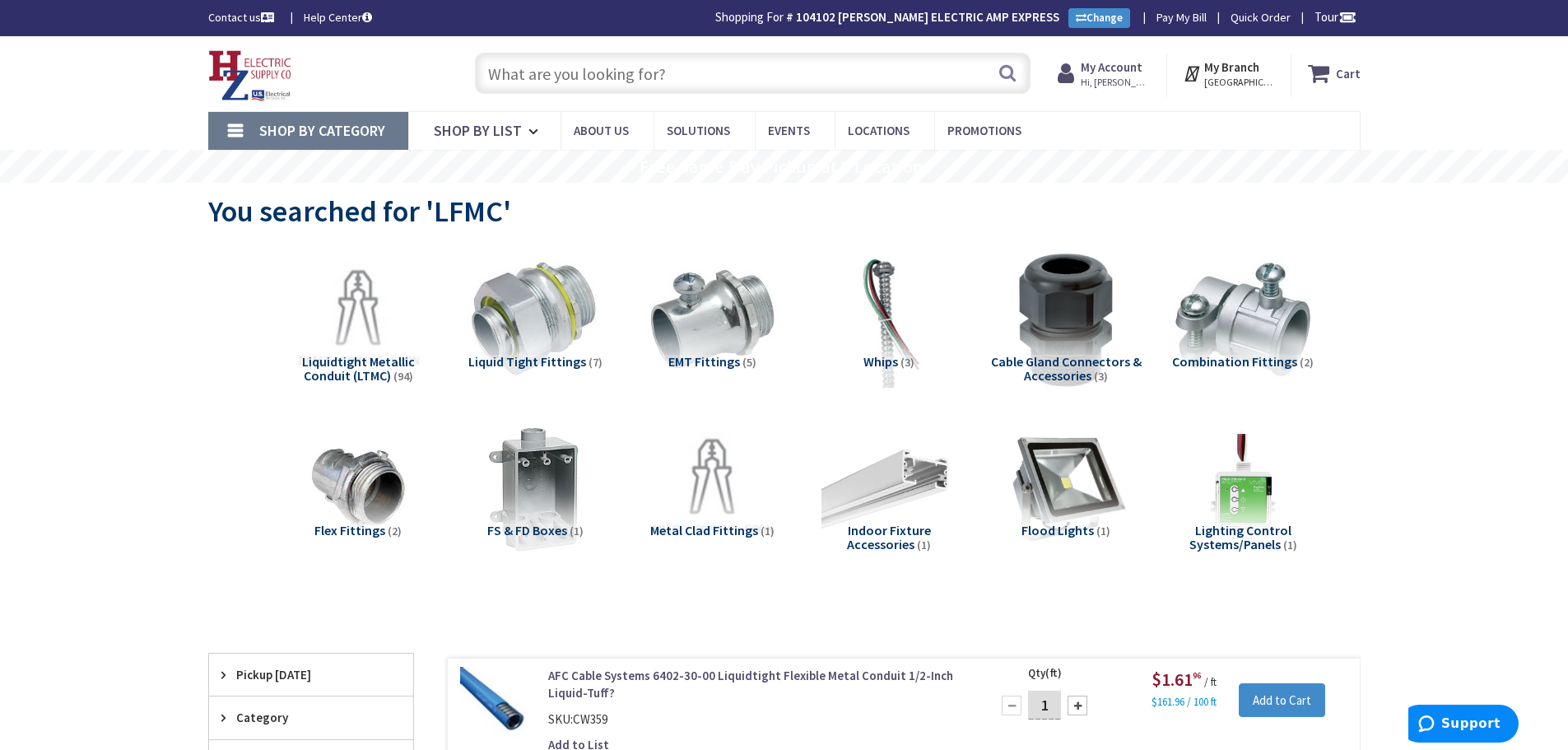
click at [675, 65] on input "text" at bounding box center [753, 74] width 556 height 41
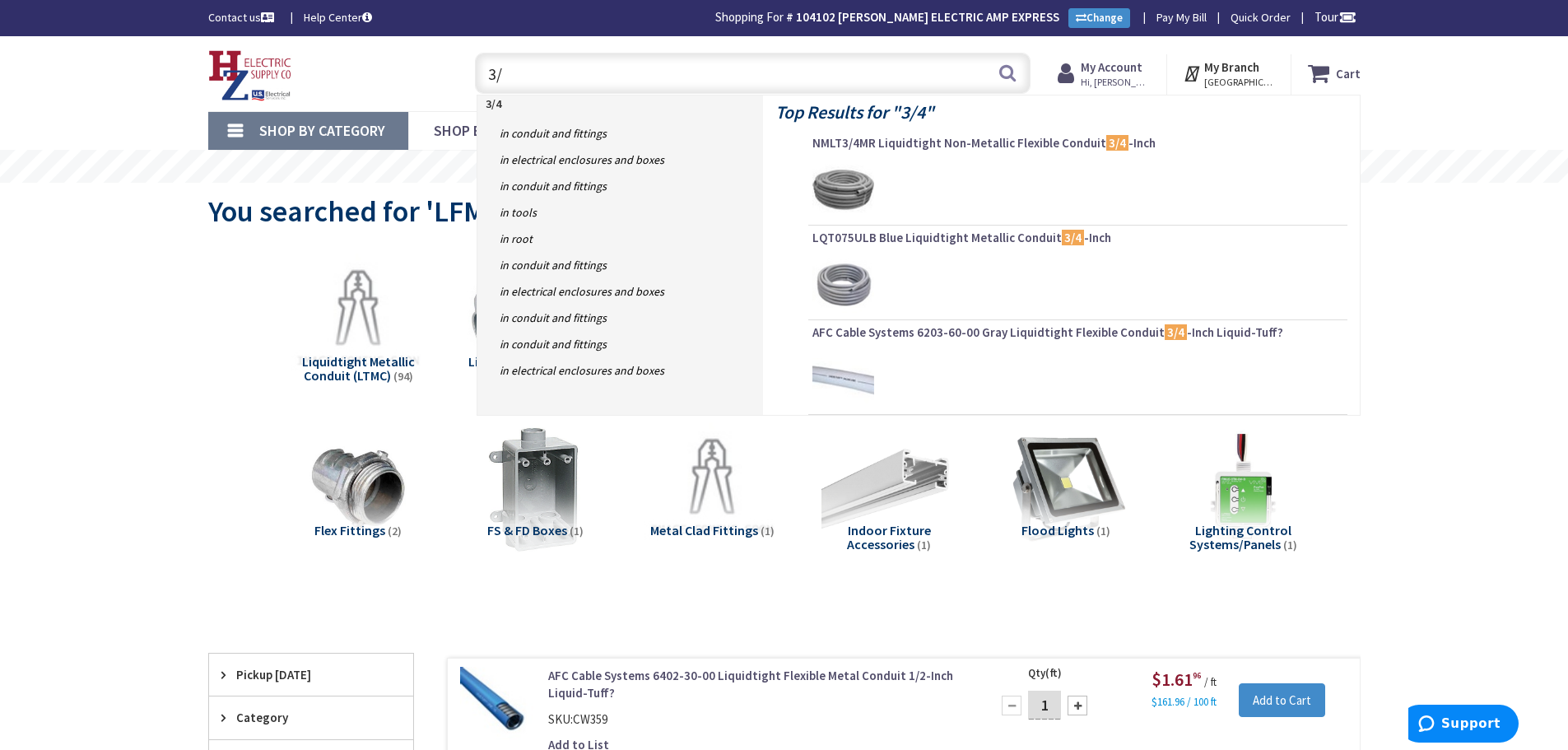
type input "3"
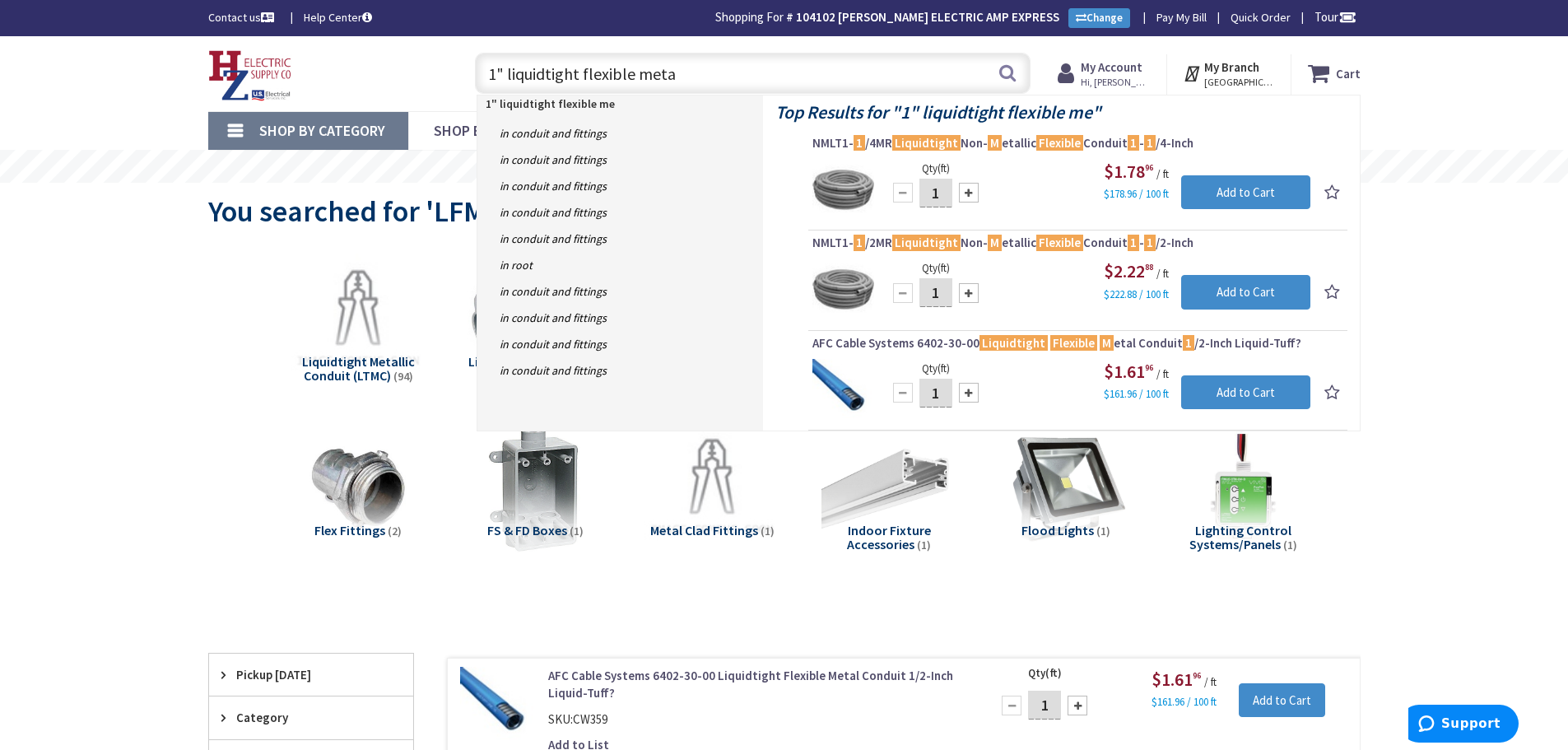
type input "1" liquidtight flexible metal"
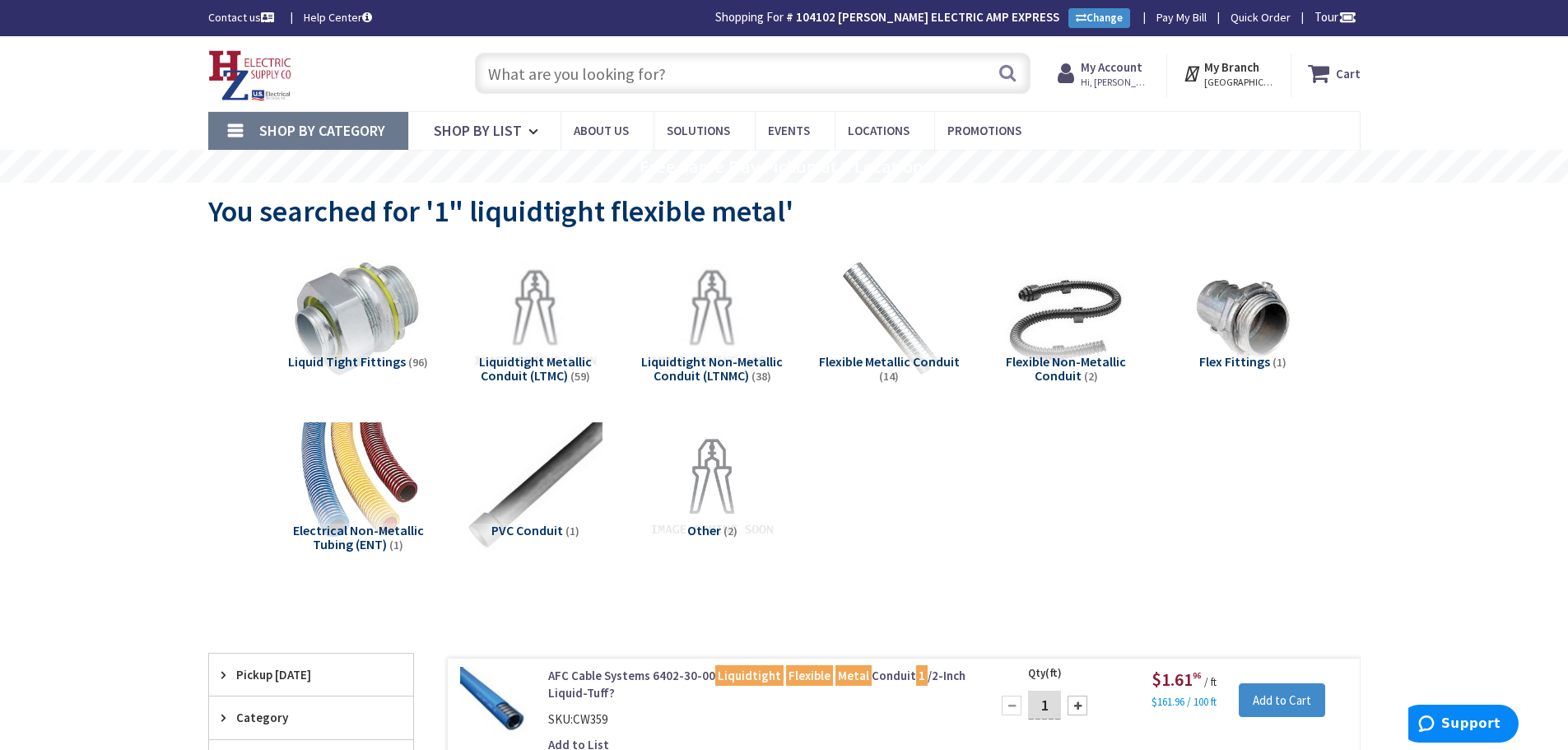
click at [726, 81] on input "text" at bounding box center [753, 74] width 556 height 41
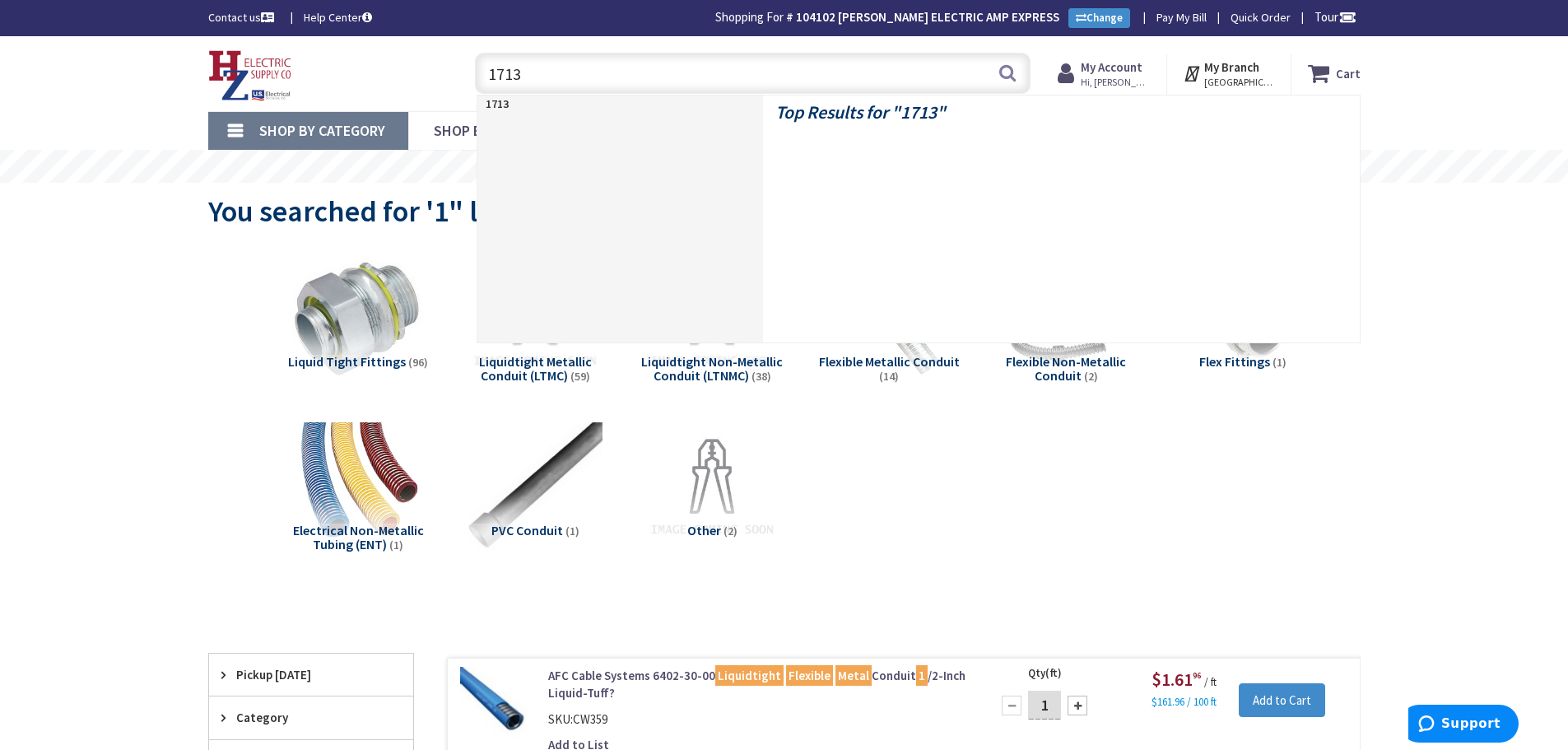
type input "17136"
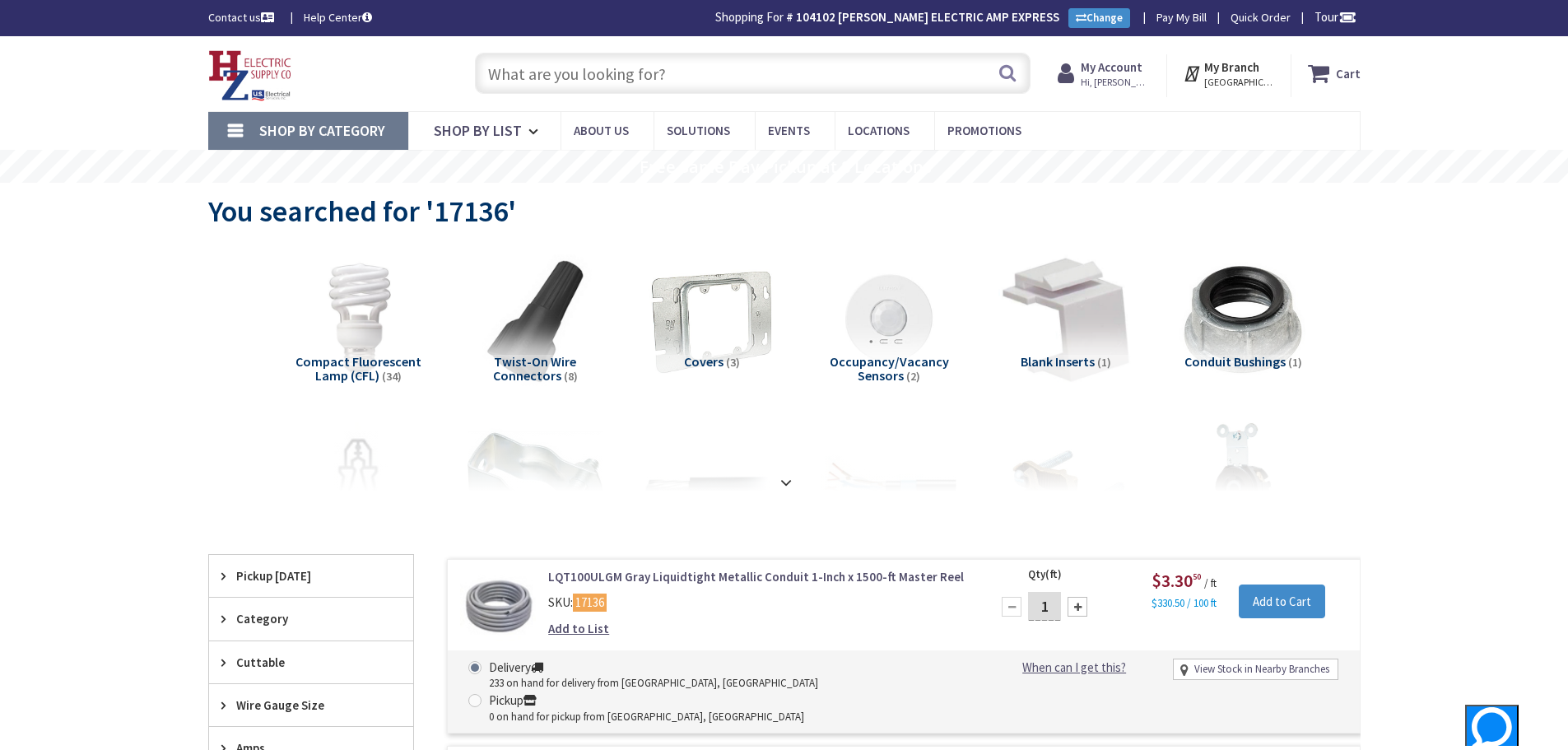
click at [671, 582] on link "LQT100ULGM Gray Liquidtight Metallic Conduit 1-Inch x 1500-ft Master Reel" at bounding box center [757, 577] width 419 height 18
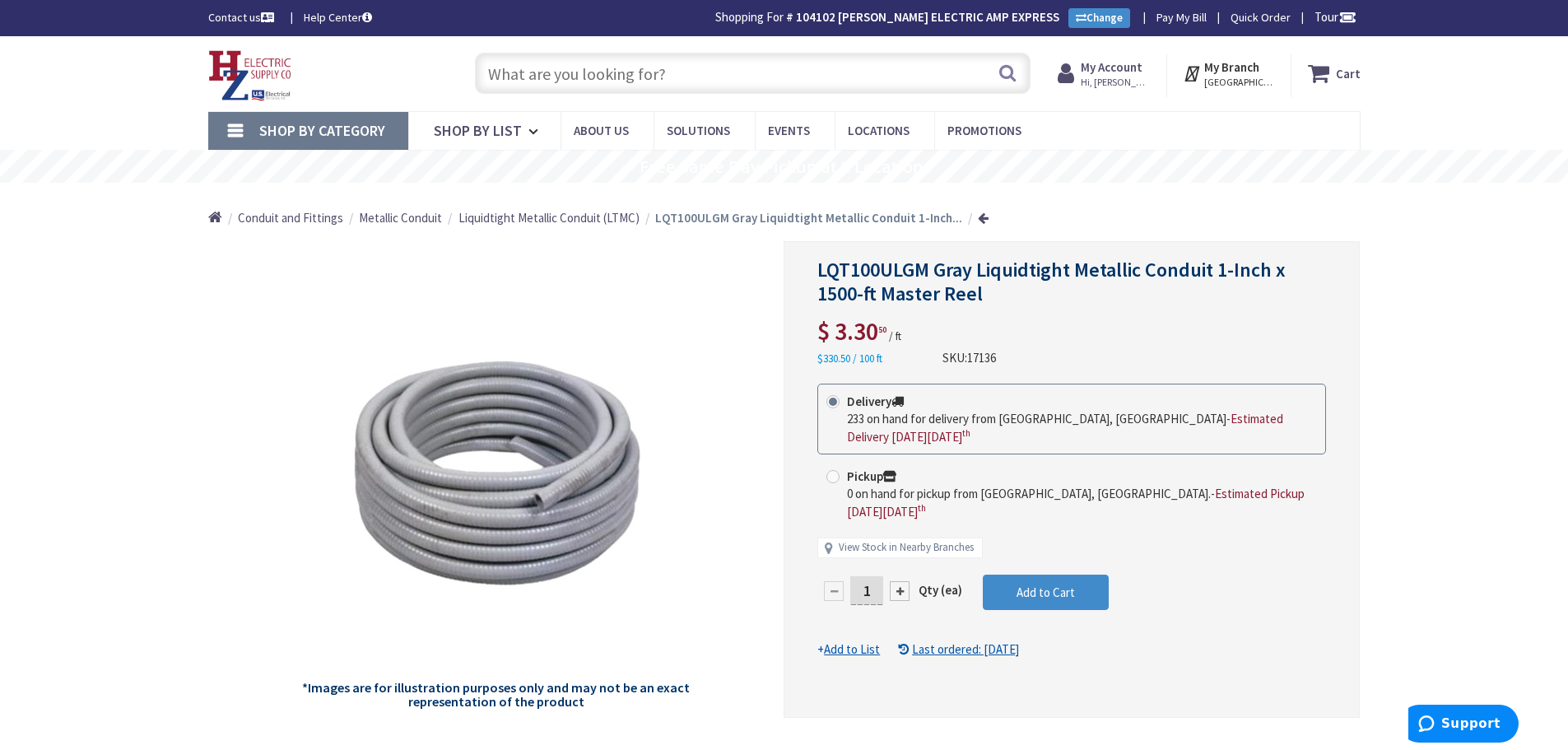
click at [703, 68] on input "text" at bounding box center [753, 74] width 556 height 41
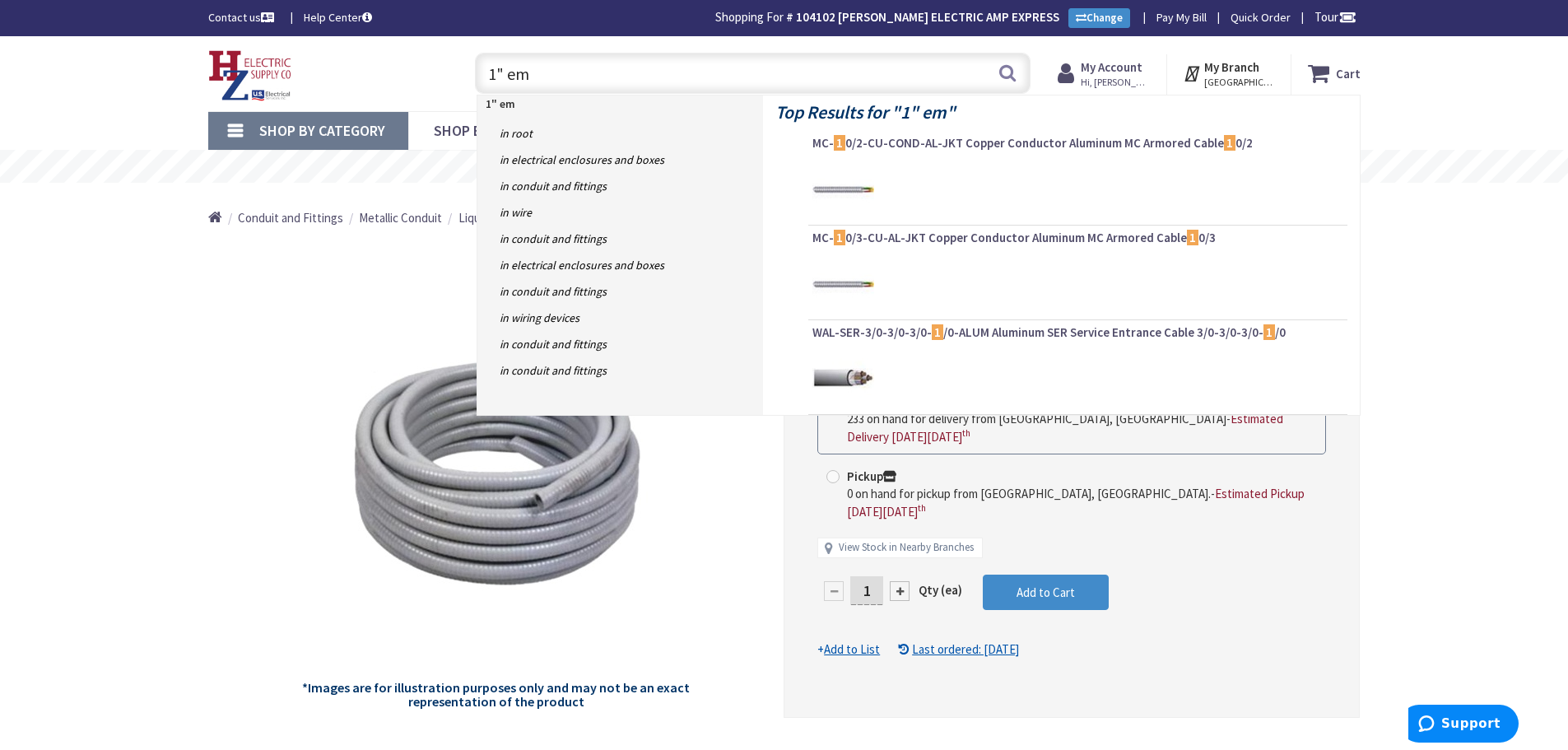
type input "1" emt"
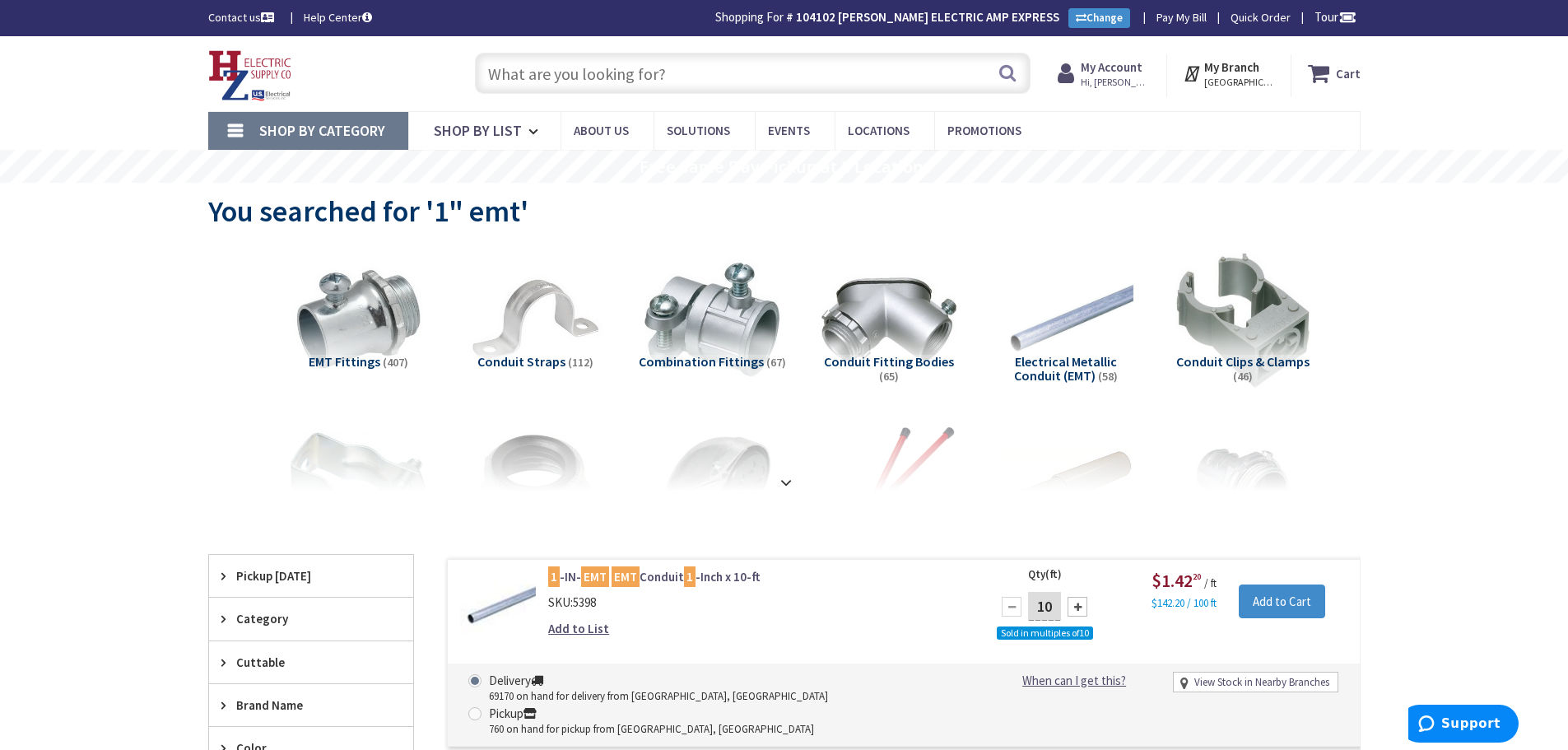
click at [717, 79] on input "text" at bounding box center [753, 74] width 556 height 41
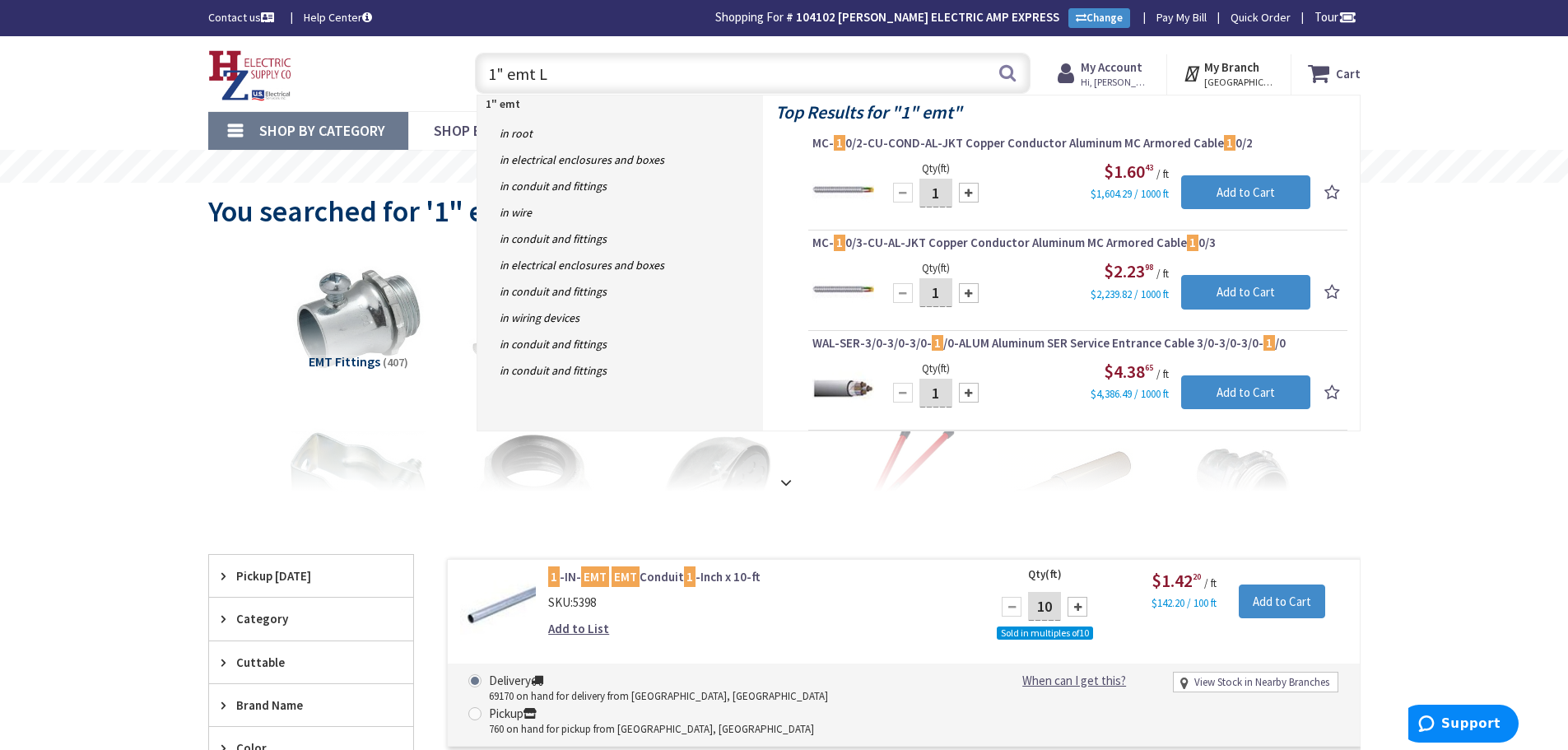
type input "1" emt LB"
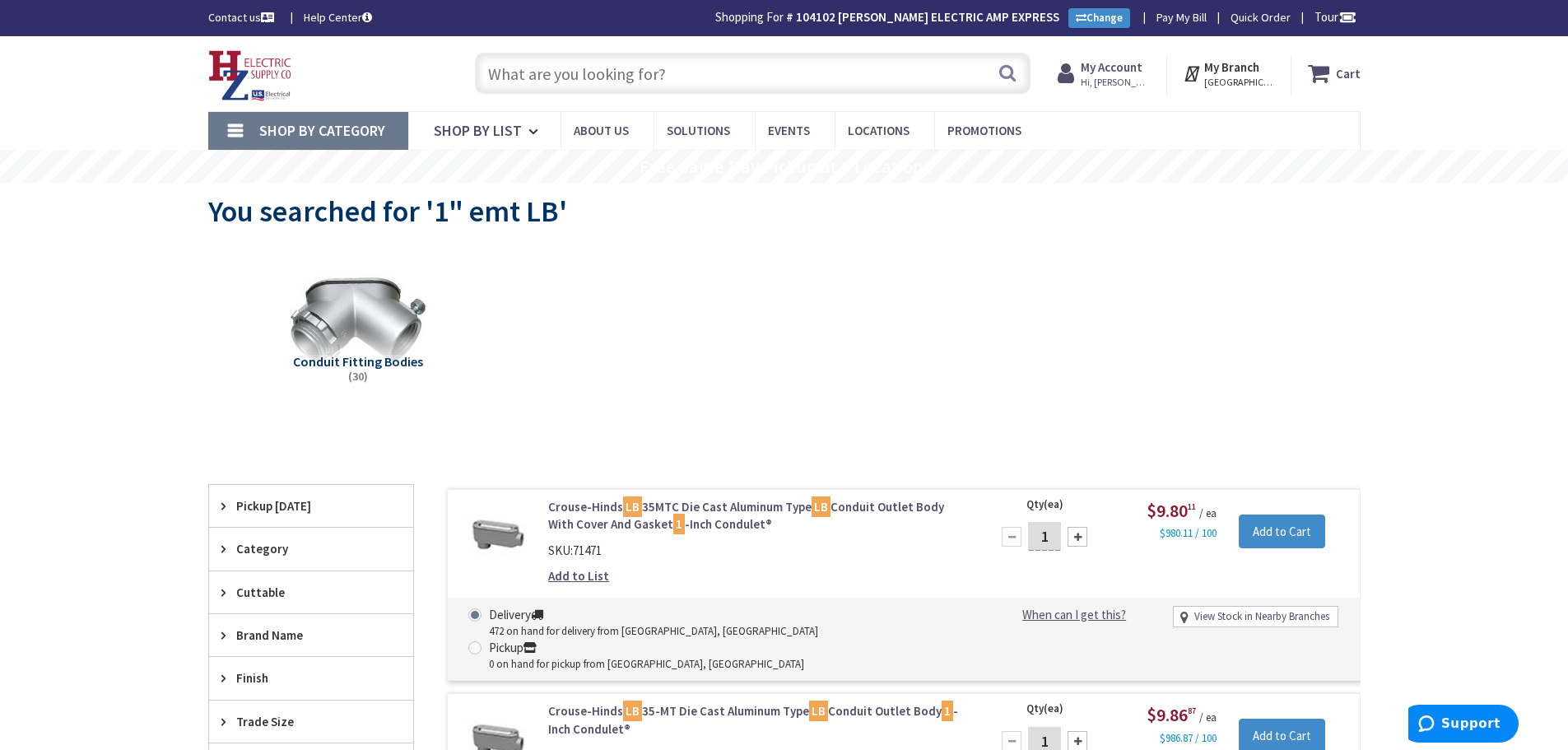
click at [749, 81] on input "text" at bounding box center [753, 74] width 556 height 41
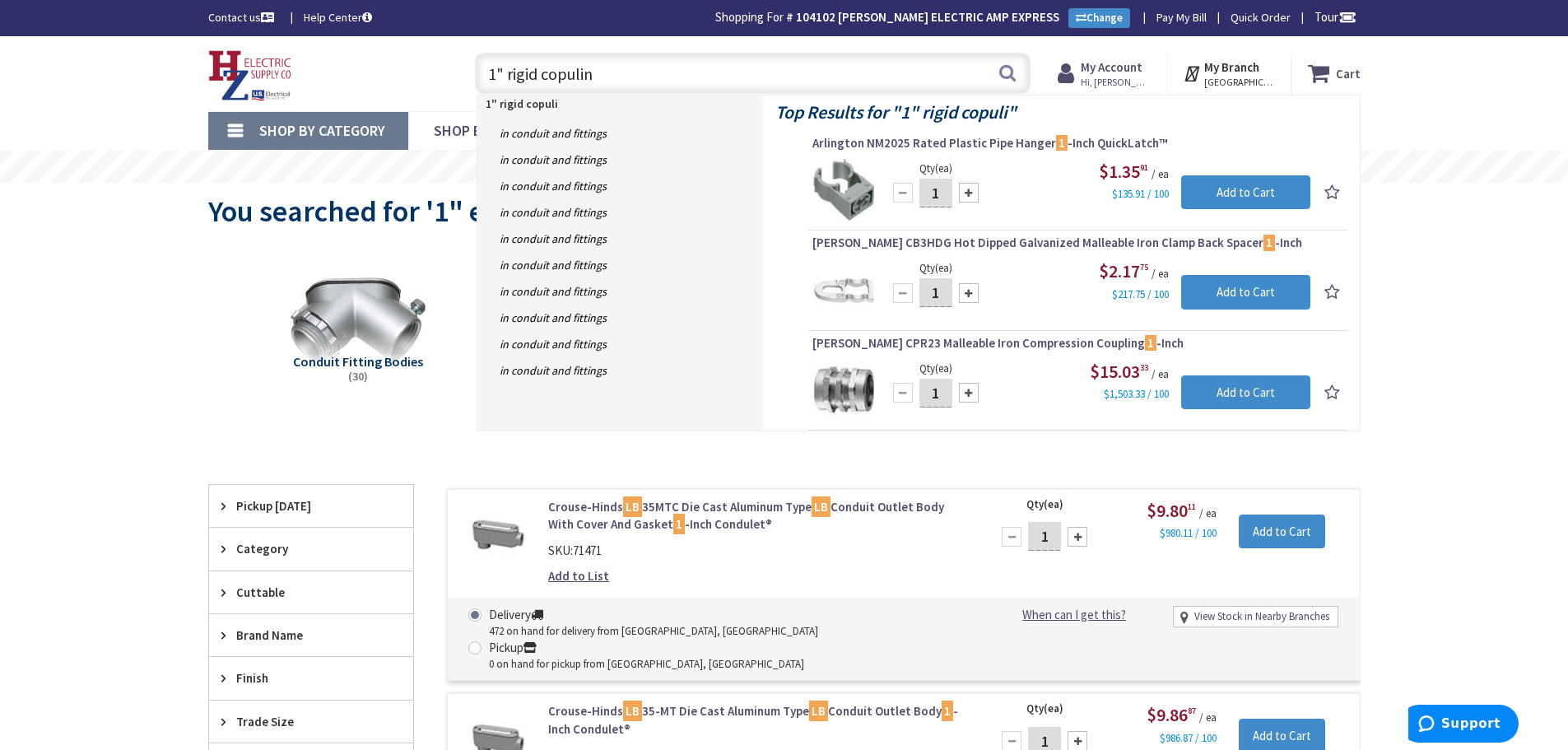
type input "1" rigid copuling"
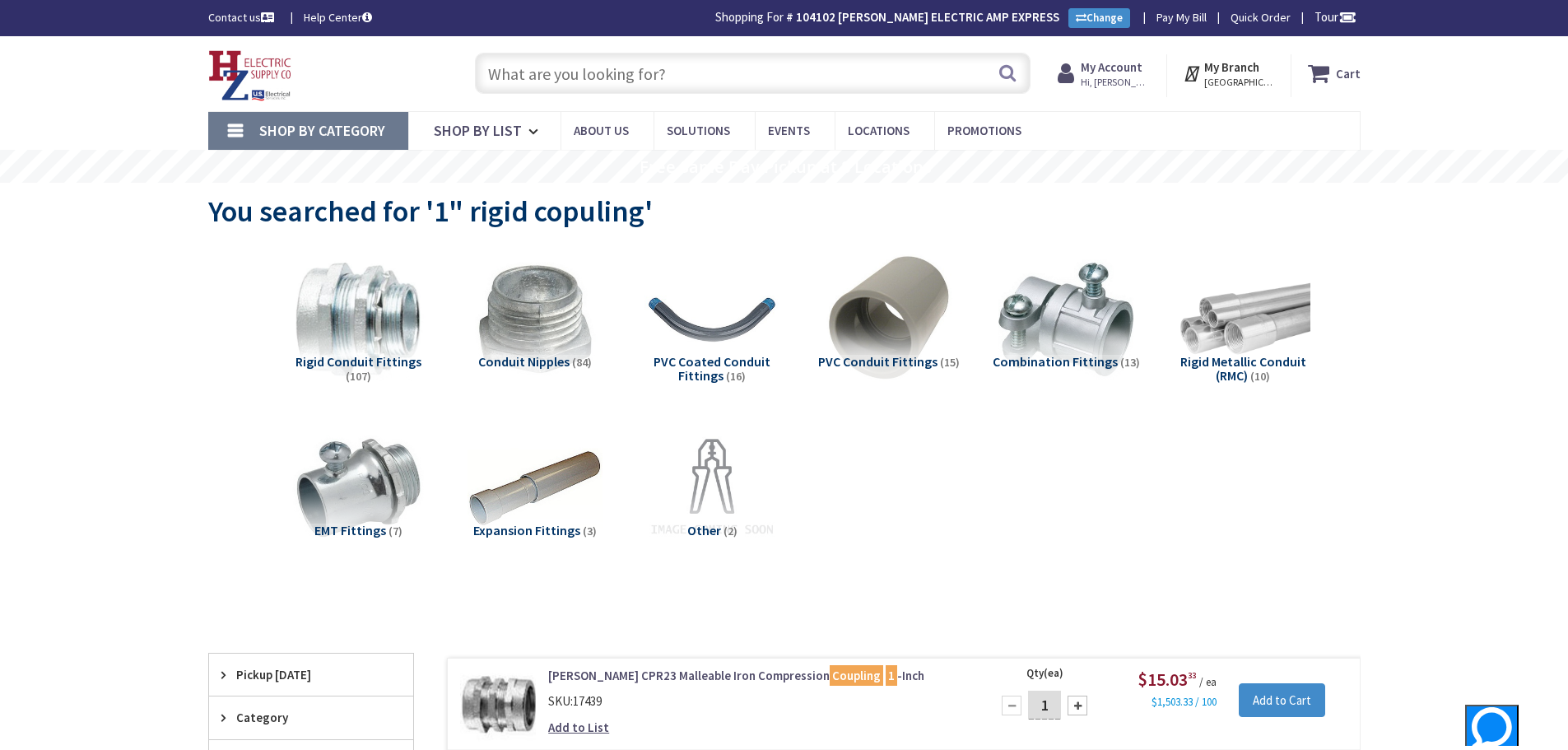
click at [718, 67] on input "text" at bounding box center [753, 74] width 556 height 41
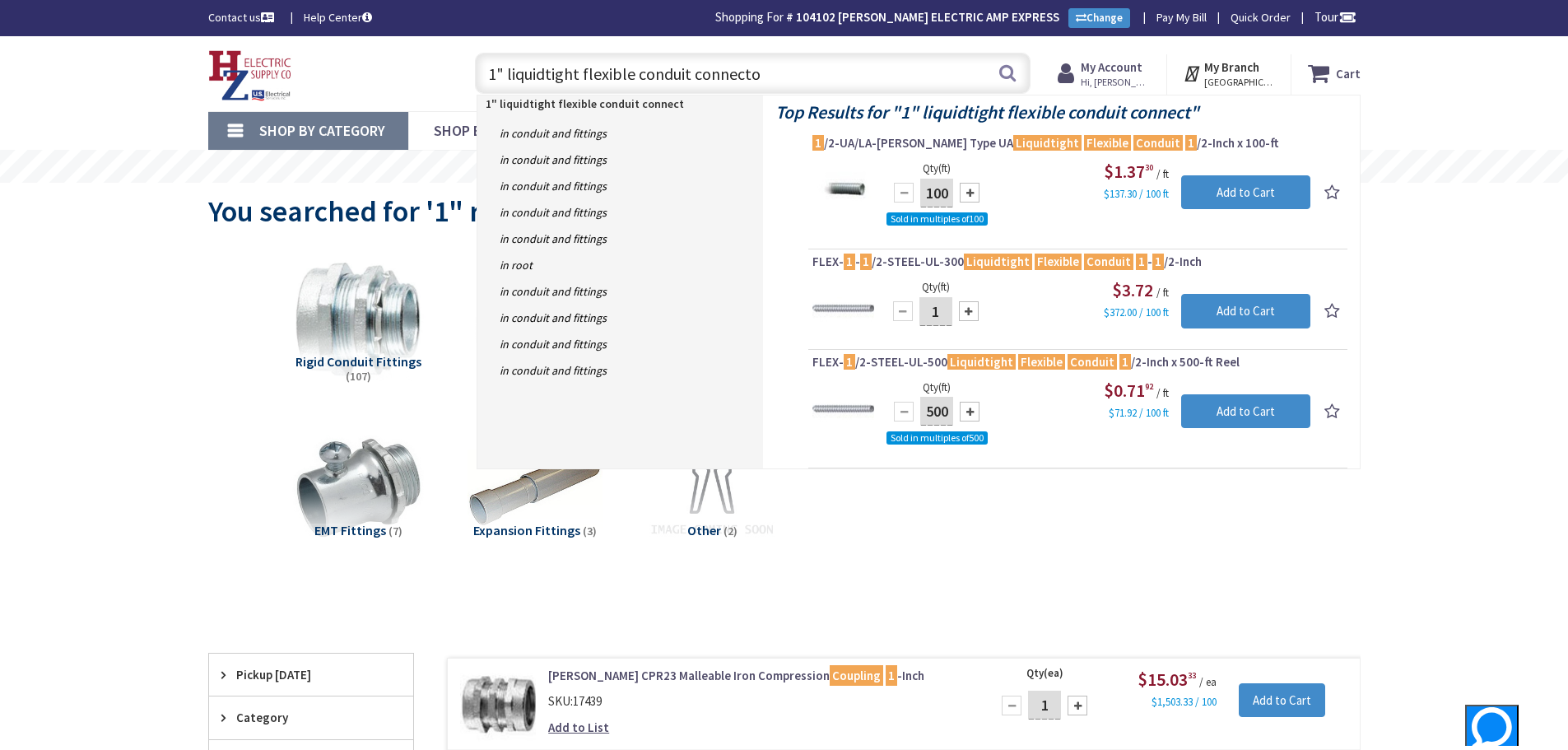
type input "1" liquidtight flexible conduit connector"
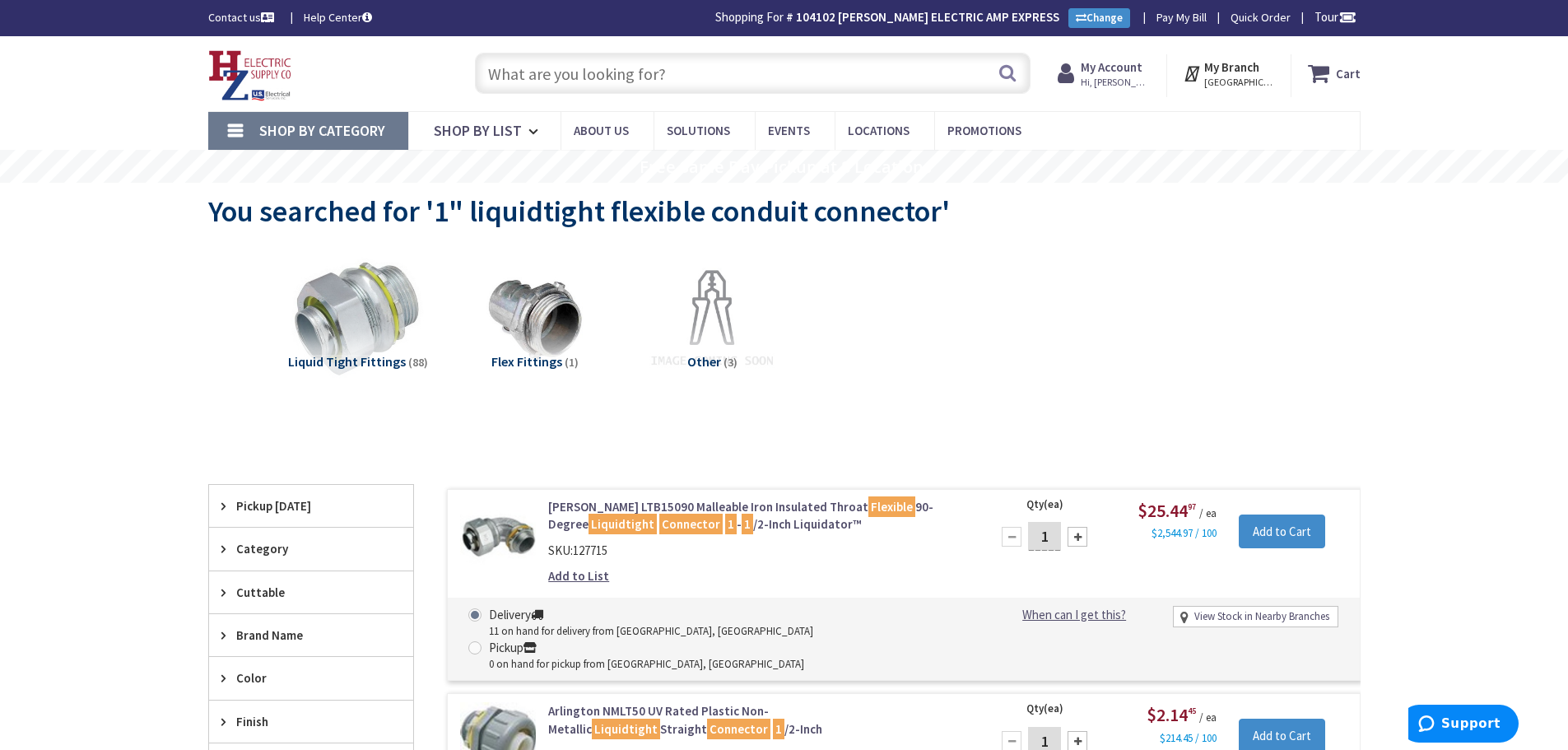
click at [653, 72] on input "text" at bounding box center [753, 74] width 556 height 41
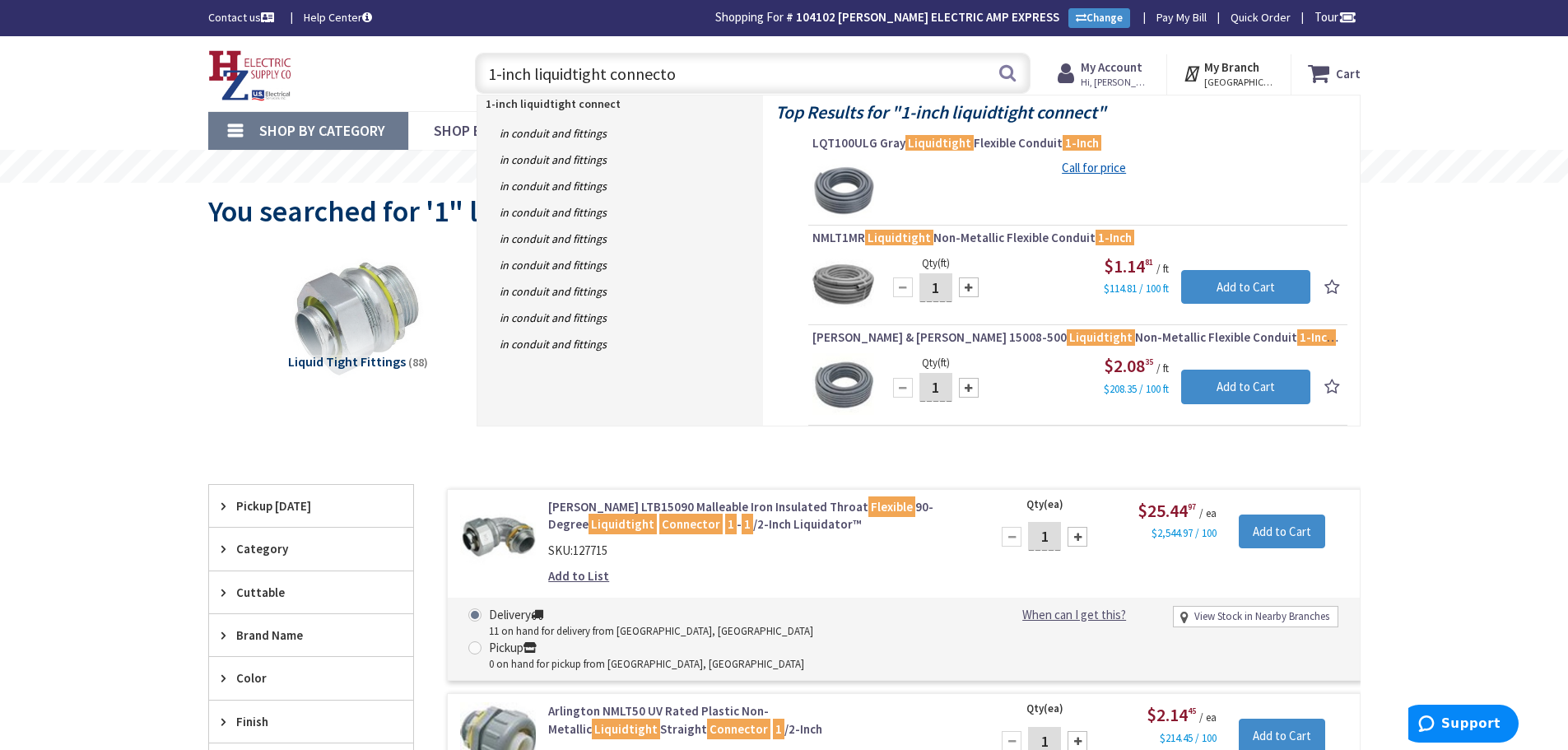
type input "1-inch liquidtight connector"
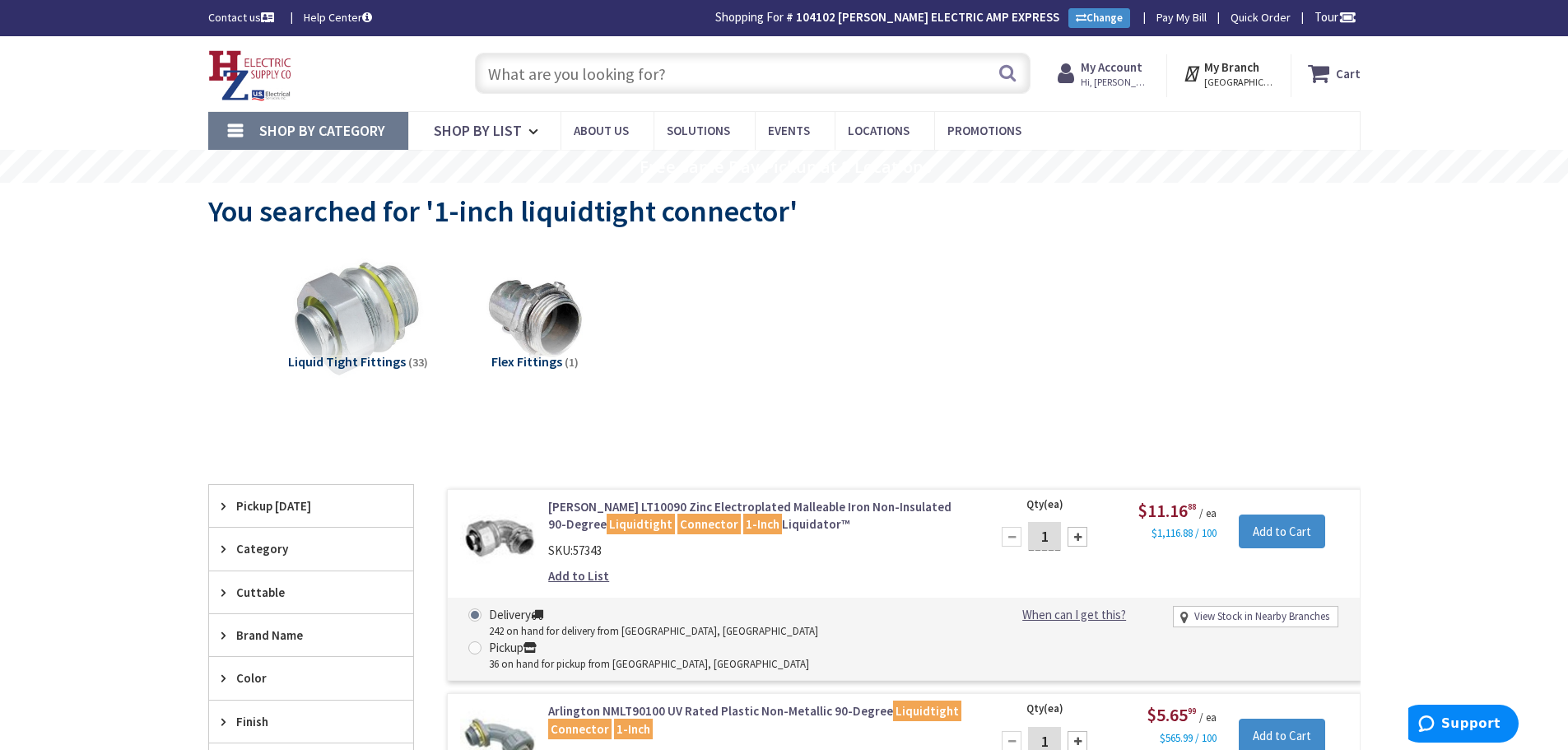
click at [709, 64] on input "text" at bounding box center [753, 74] width 556 height 41
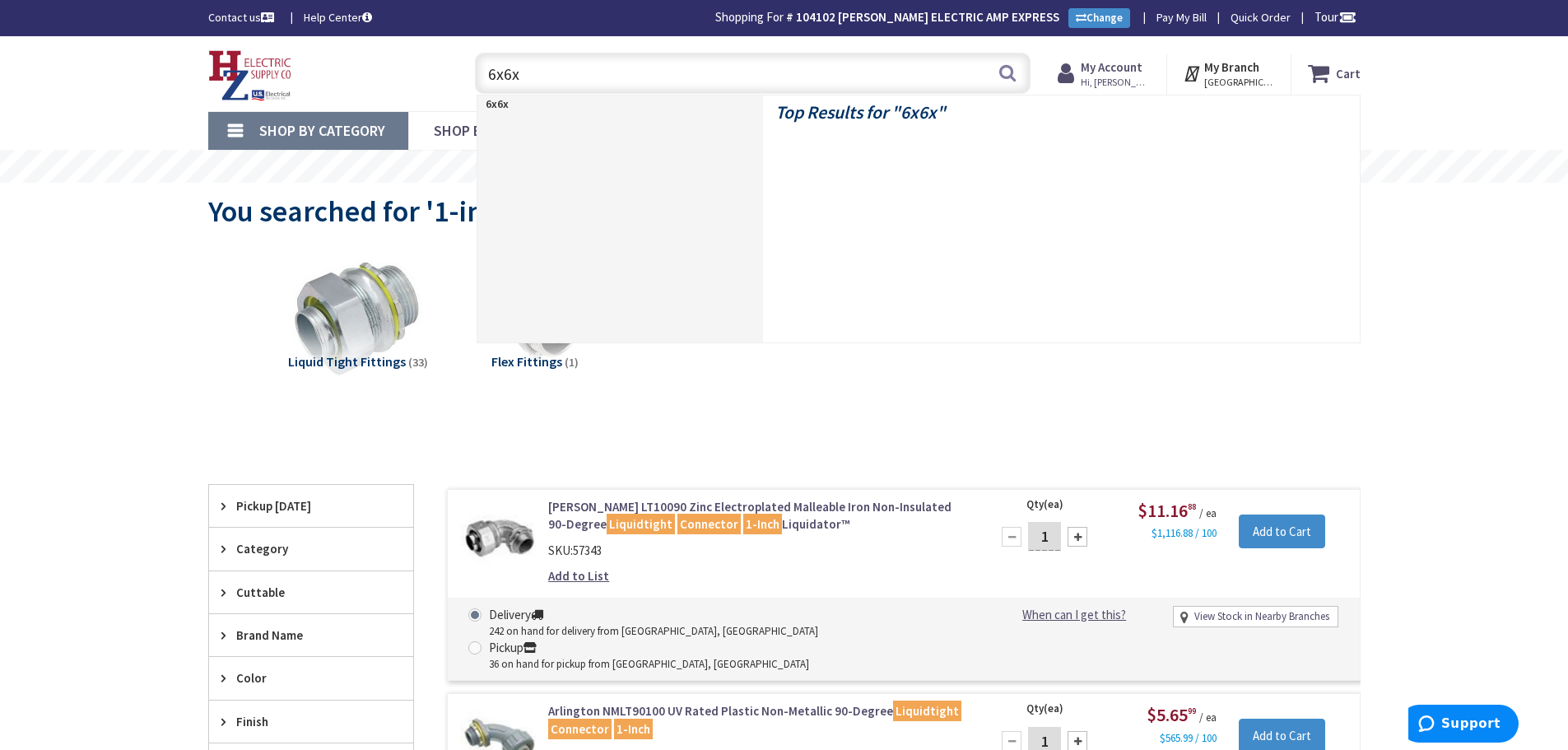
type input "6x6x4"
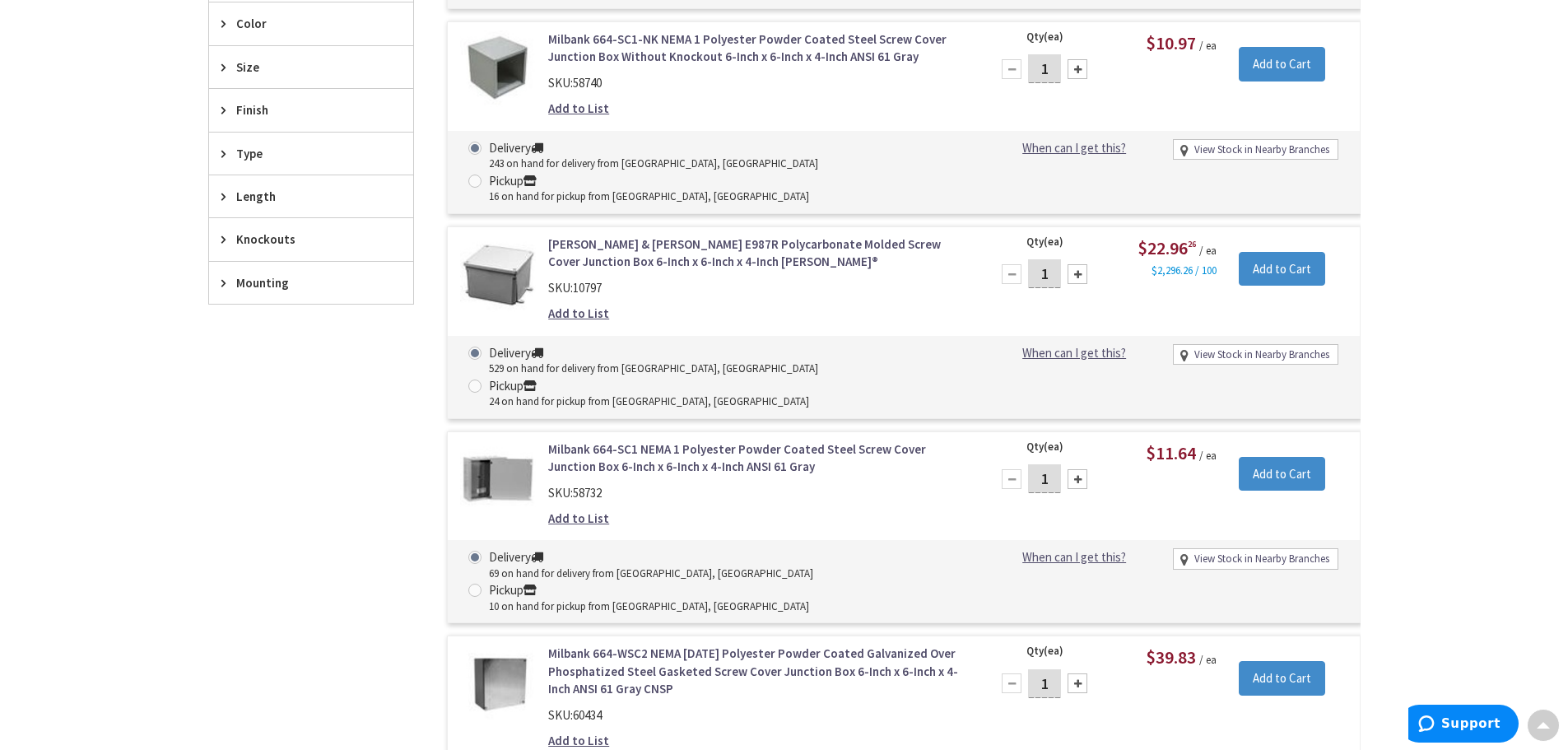
scroll to position [661, 0]
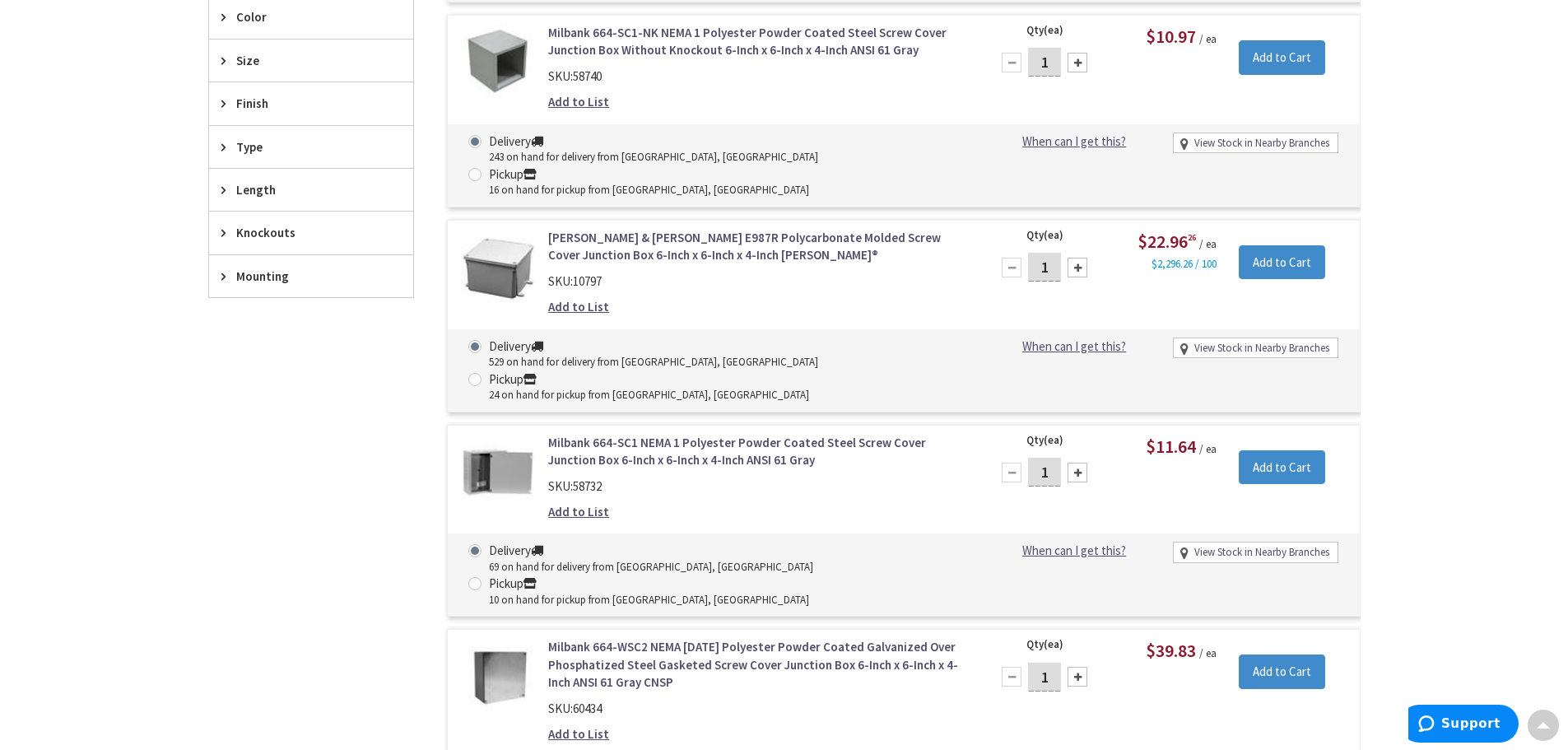
click at [672, 434] on link "Milbank 664-SC1 NEMA 1 Polyester Powder Coated Steel Screw Cover Junction Box 6…" at bounding box center [757, 452] width 419 height 35
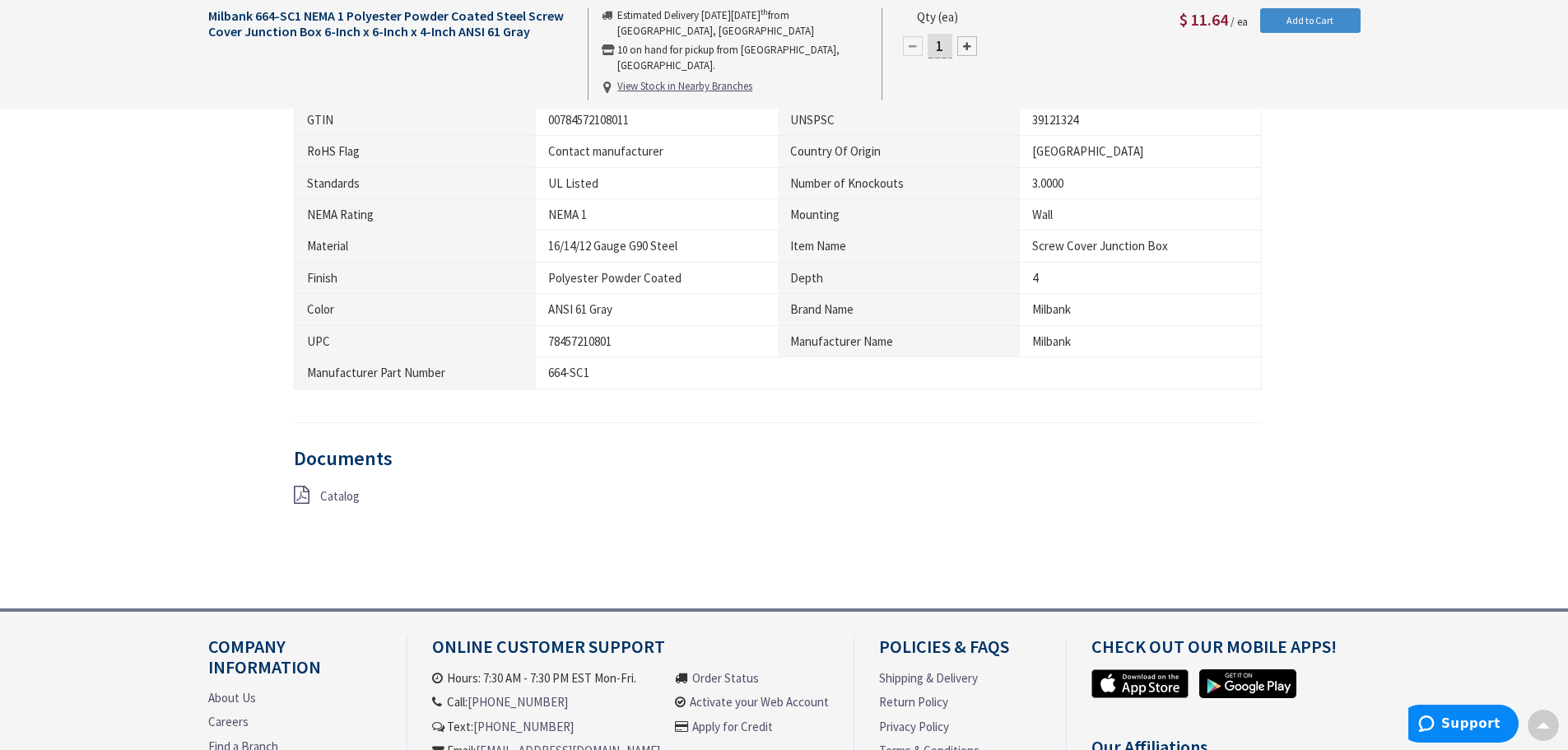
scroll to position [1071, 0]
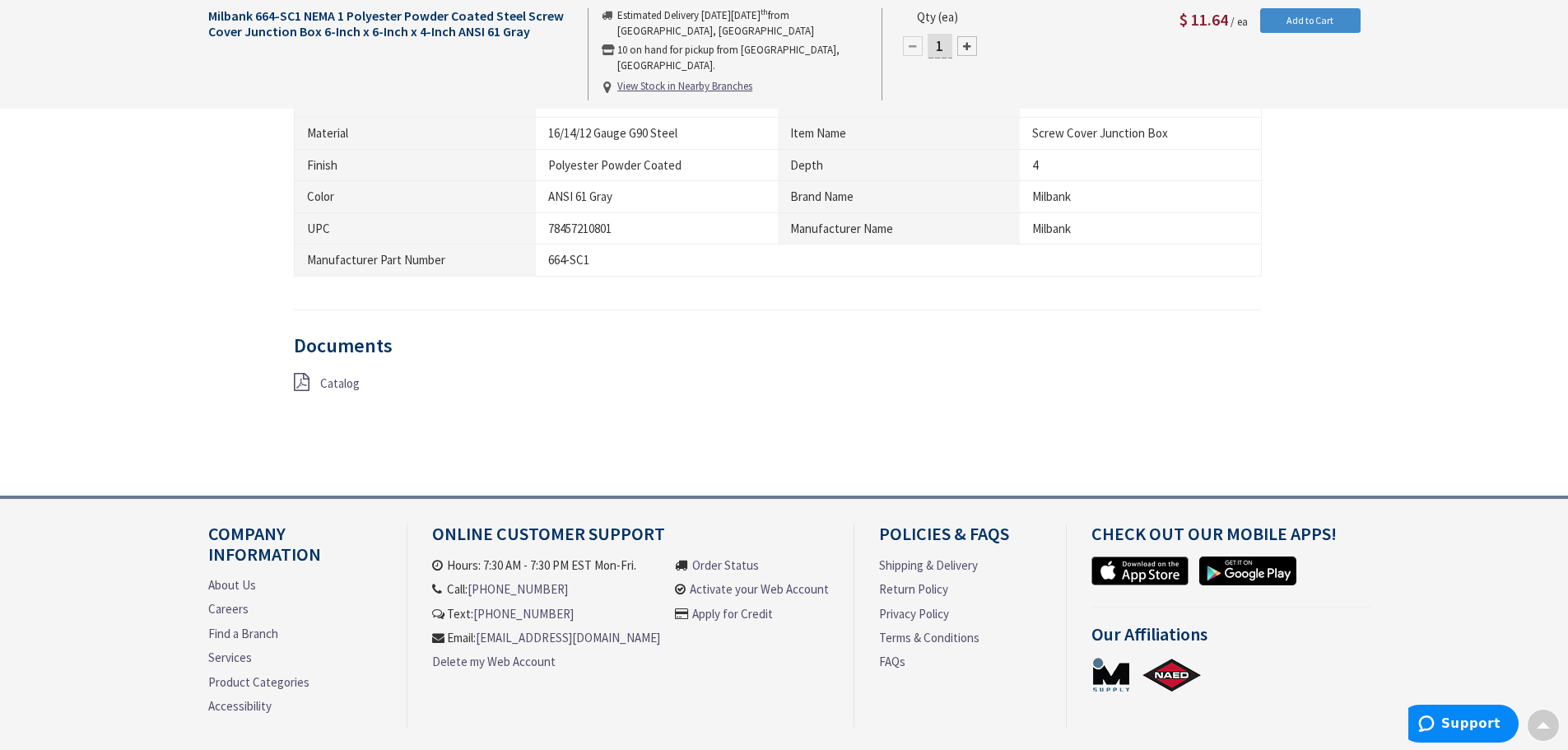
click at [344, 378] on span "Catalog" at bounding box center [339, 384] width 39 height 16
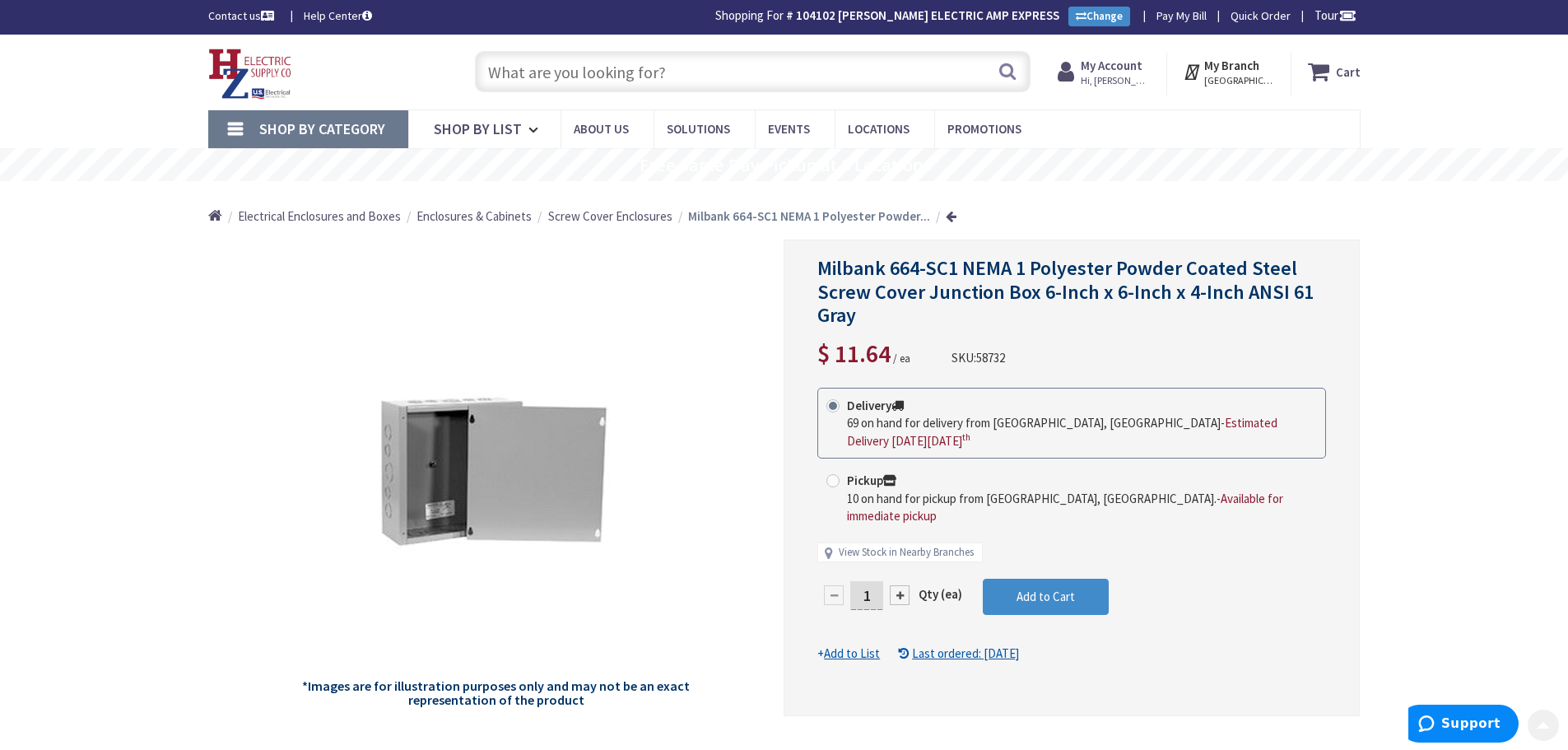
scroll to position [0, 0]
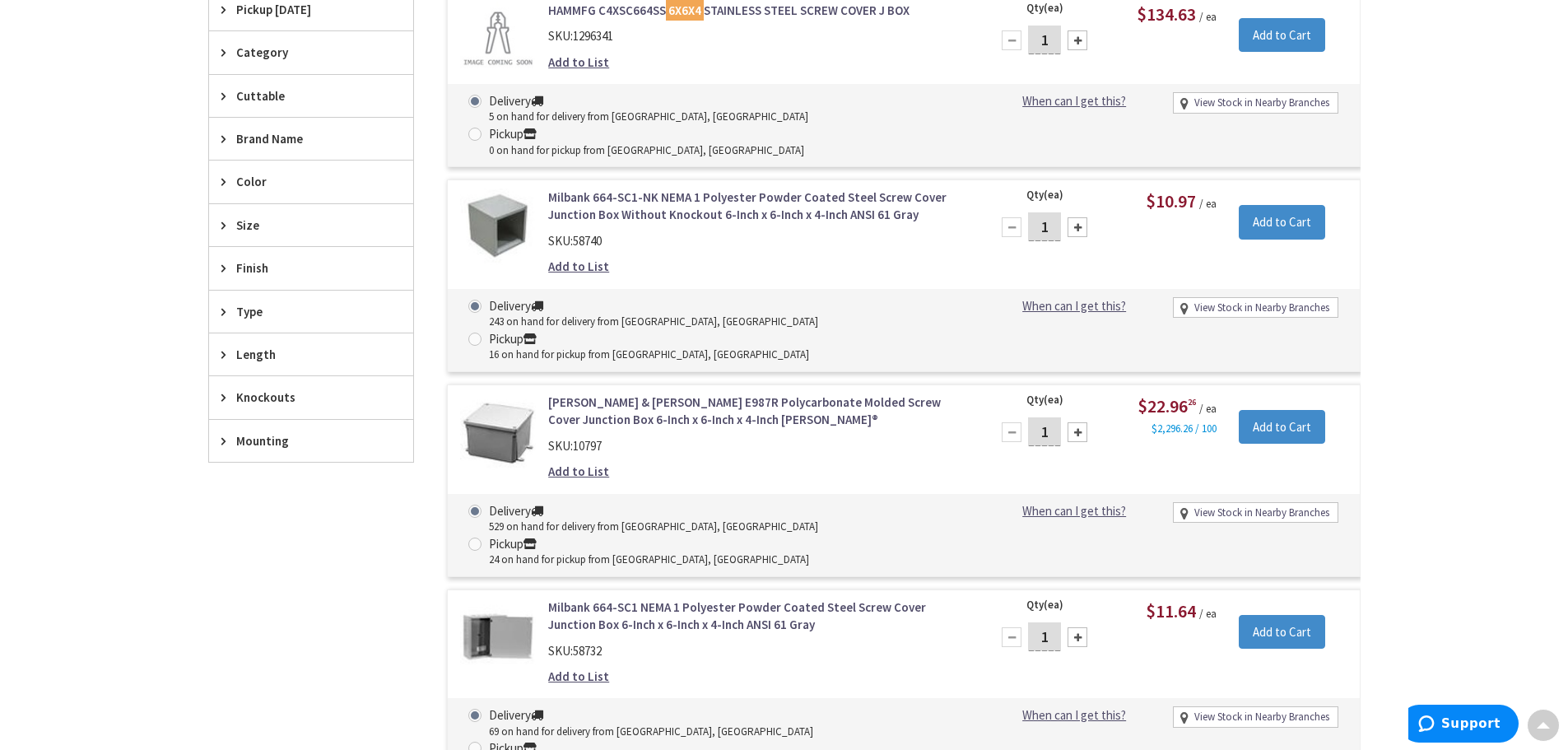
scroll to position [579, 0]
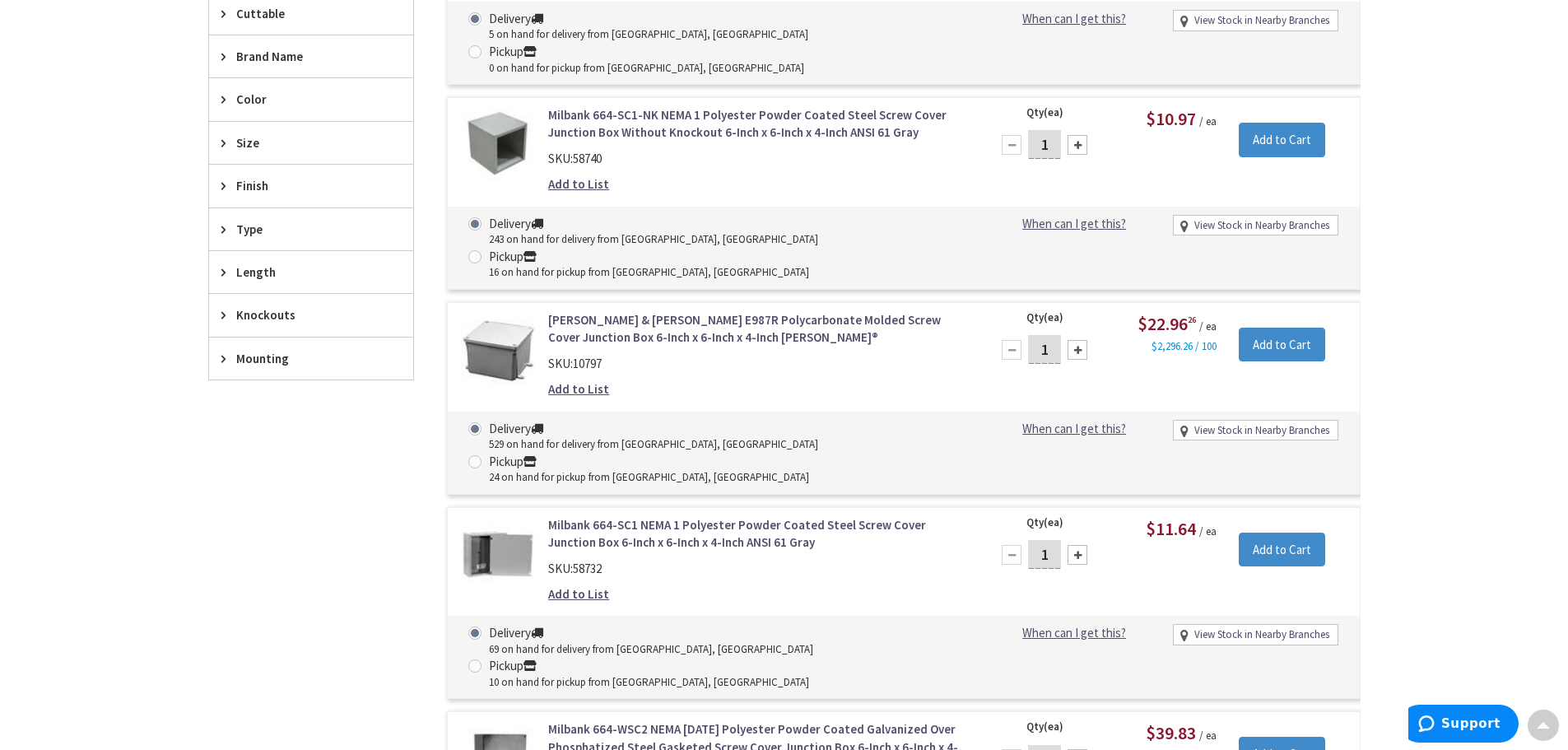
click at [687, 517] on link "Milbank 664-SC1 NEMA 1 Polyester Powder Coated Steel Screw Cover Junction Box 6…" at bounding box center [757, 534] width 419 height 35
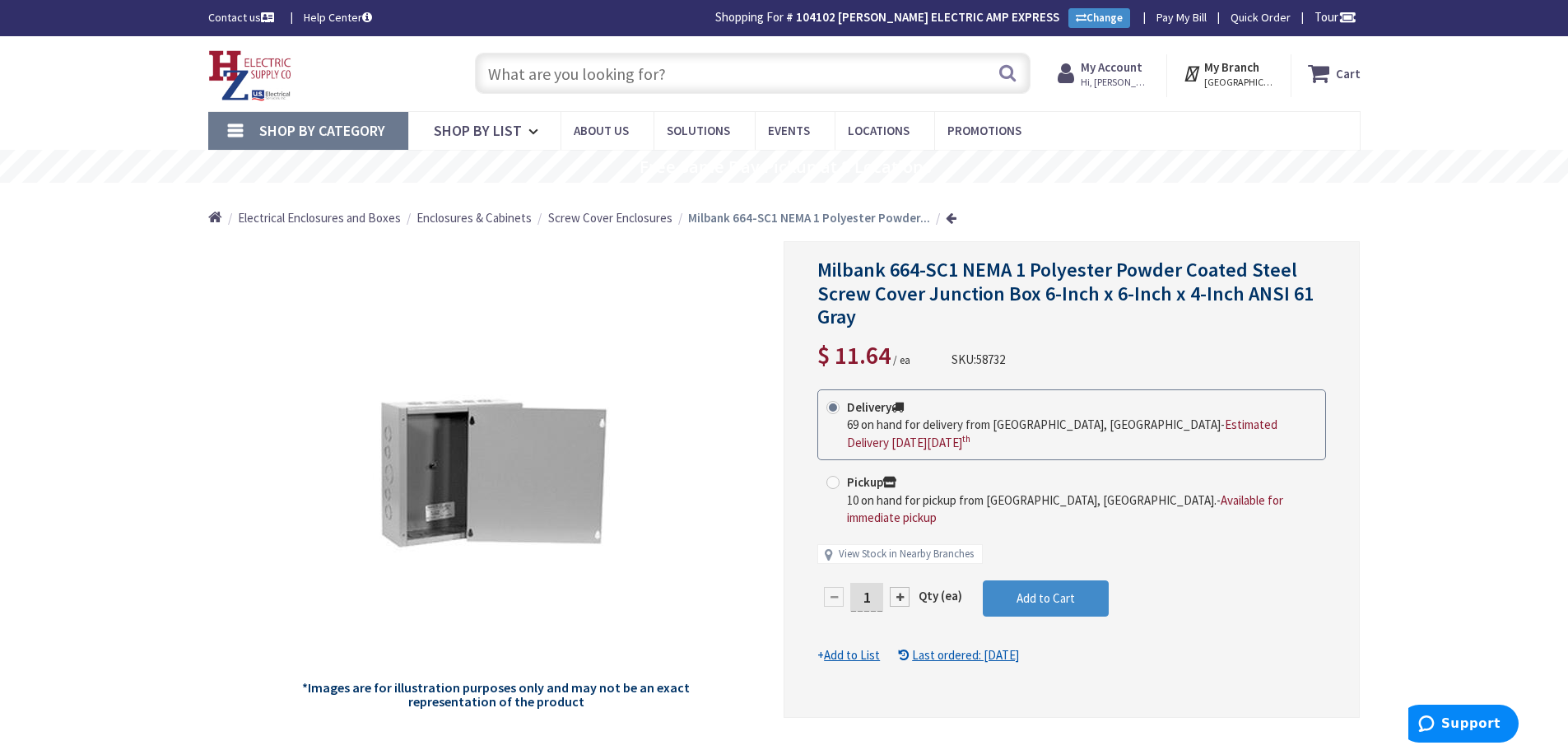
click at [621, 69] on input "text" at bounding box center [753, 74] width 556 height 41
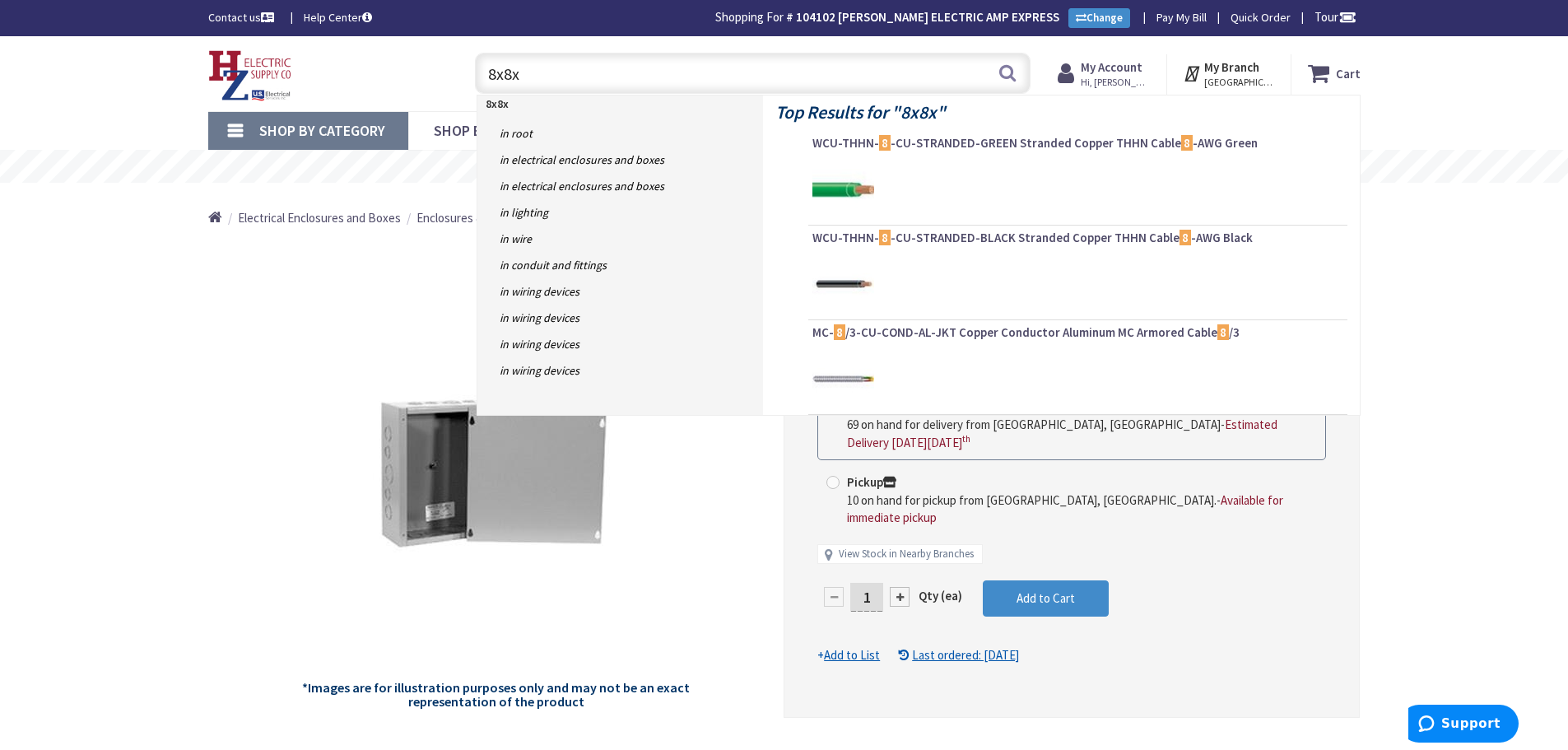
type input "8x8x4"
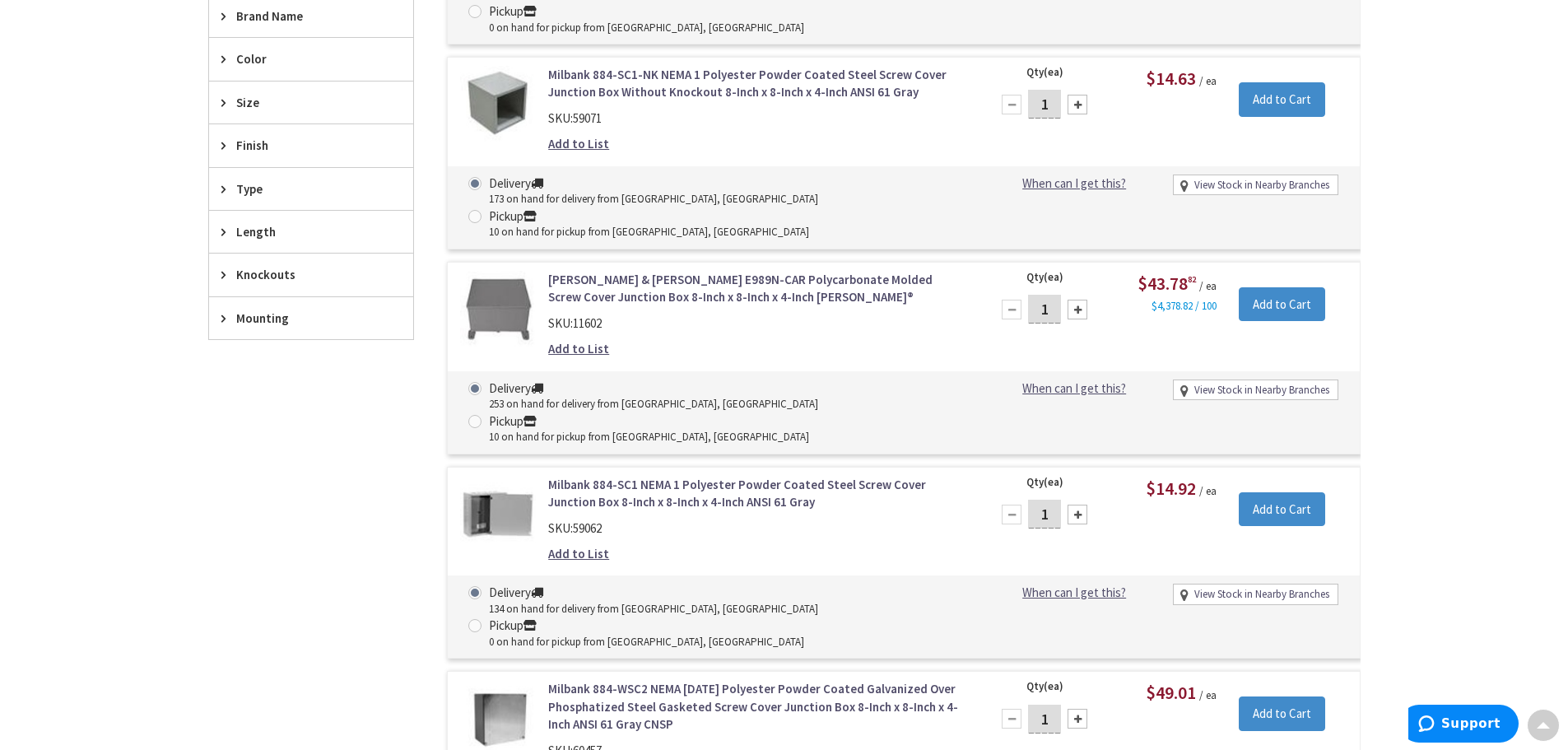
scroll to position [658, 0]
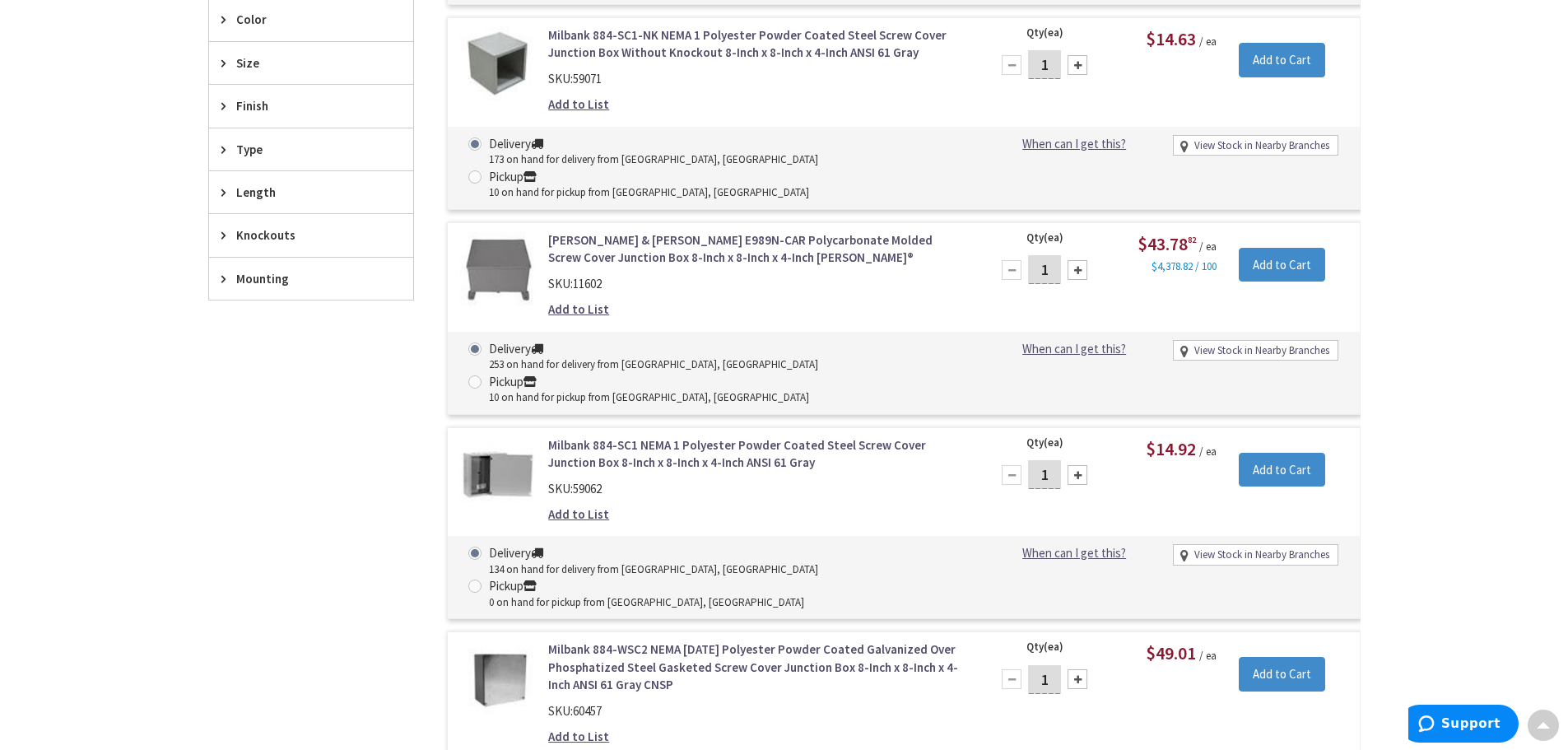
click at [702, 436] on link "Milbank 884-SC1 NEMA 1 Polyester Powder Coated Steel Screw Cover Junction Box 8…" at bounding box center [757, 454] width 419 height 35
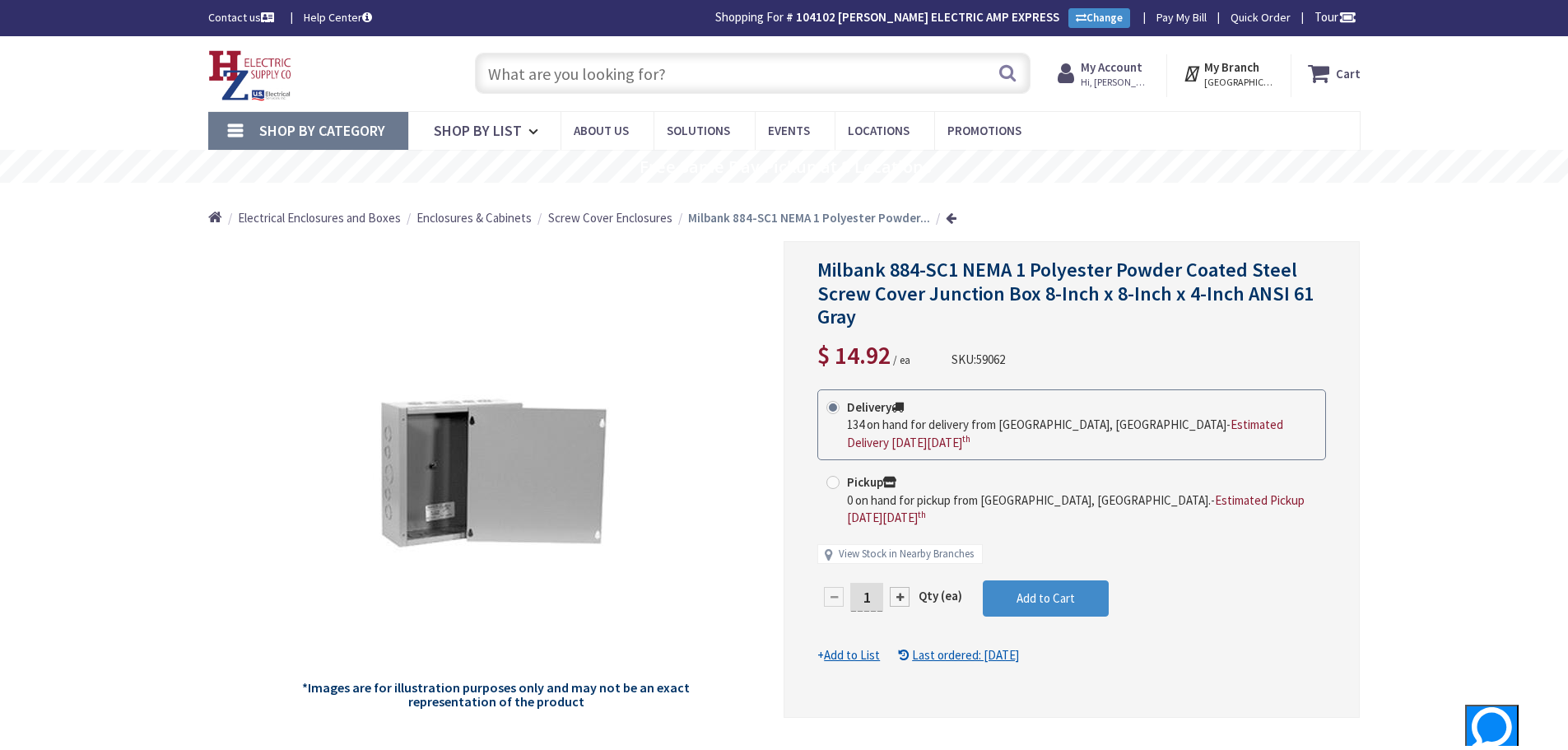
click at [676, 68] on input "text" at bounding box center [753, 74] width 556 height 41
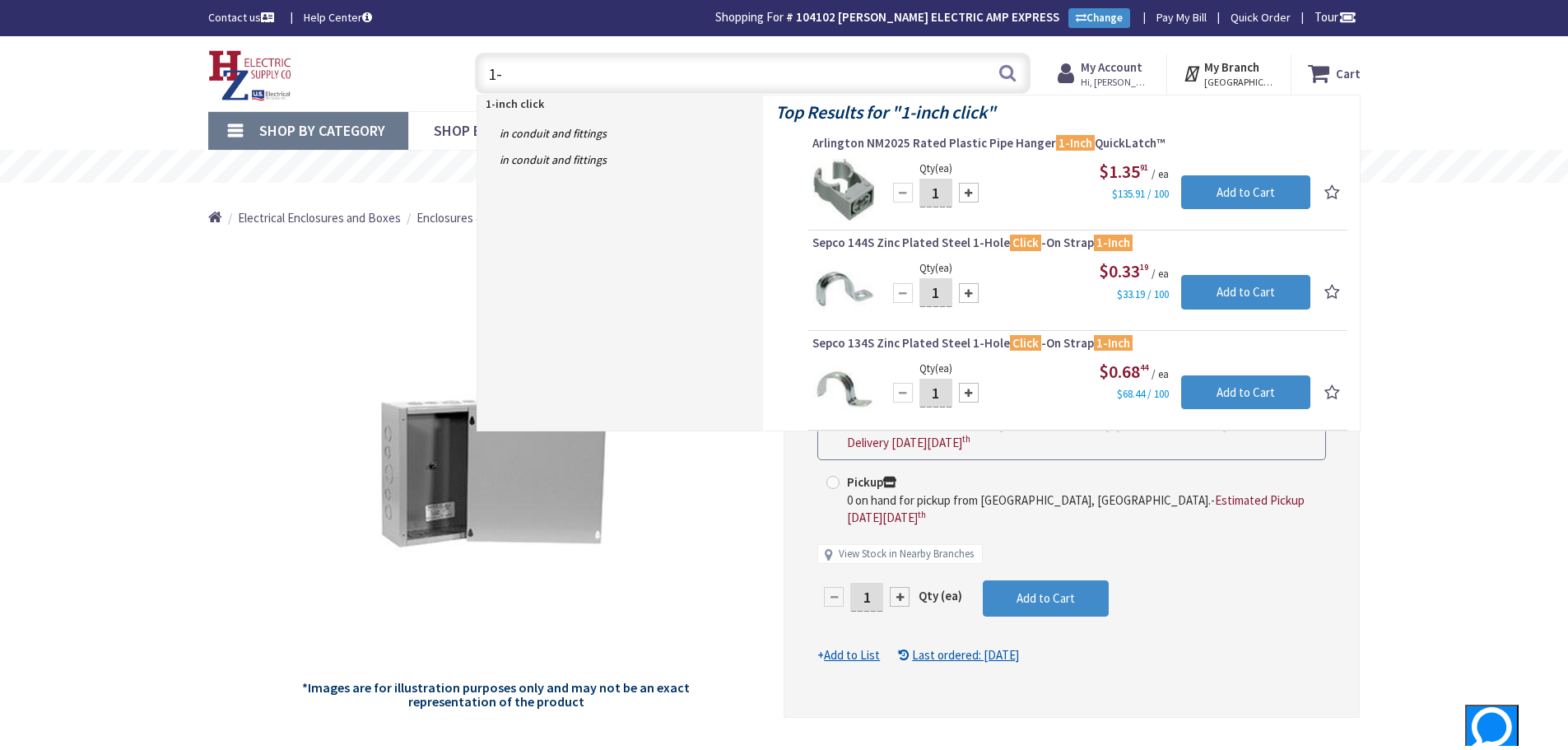
type input "1"
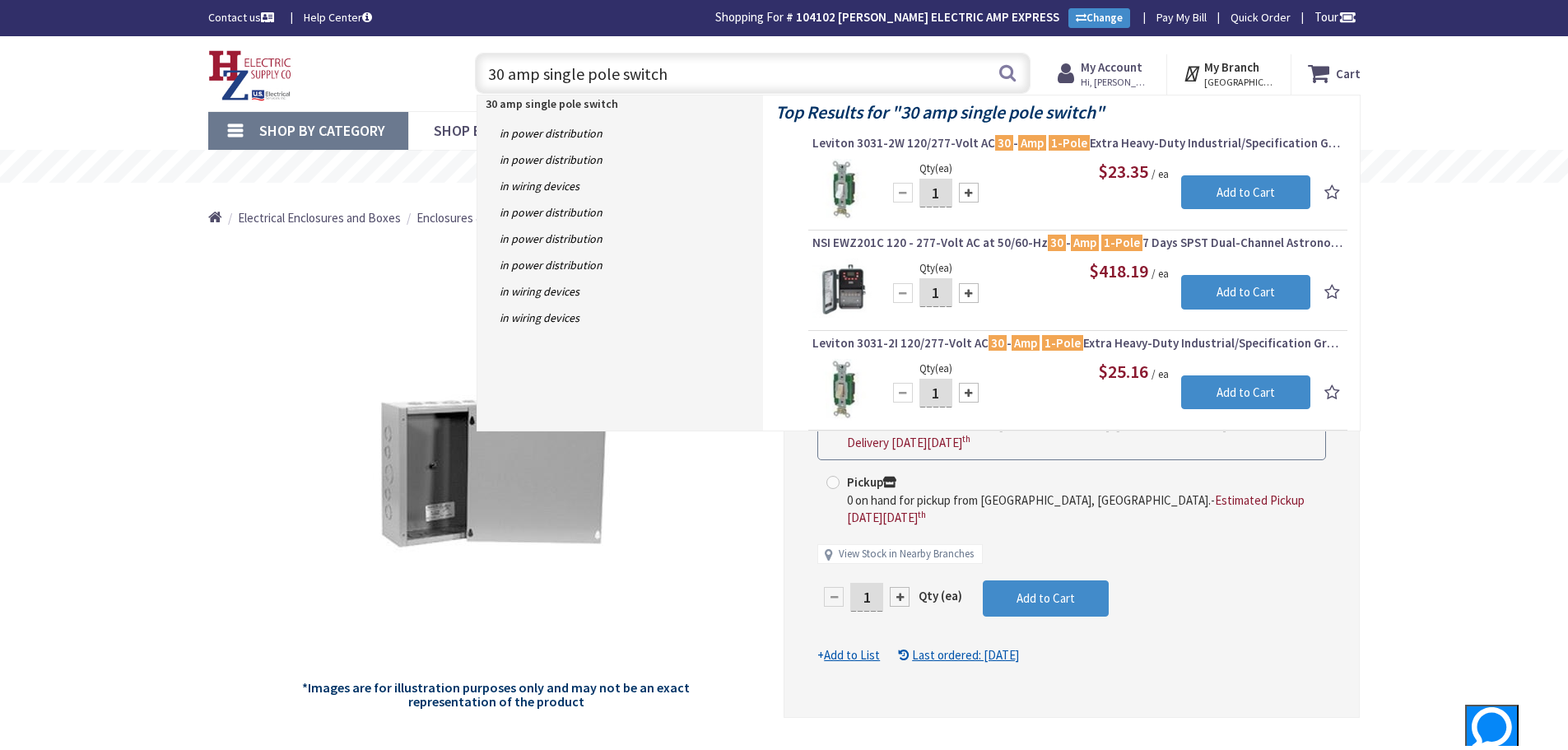
drag, startPoint x: 683, startPoint y: 69, endPoint x: 460, endPoint y: 75, distance: 223.1
click at [460, 75] on div "30 amp single pole switch 30 amp single pole switch Search" at bounding box center [749, 73] width 588 height 53
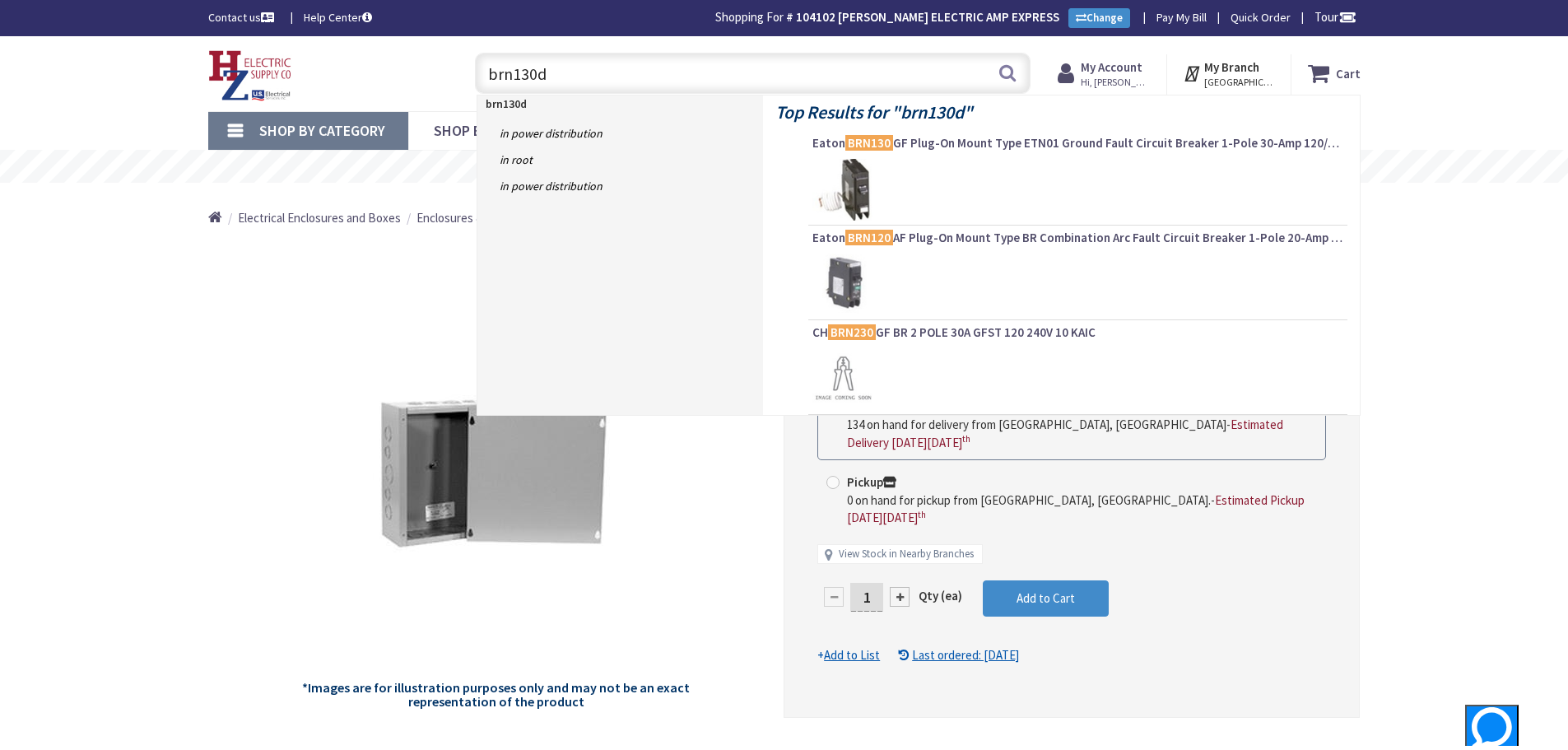
type input "brn130df"
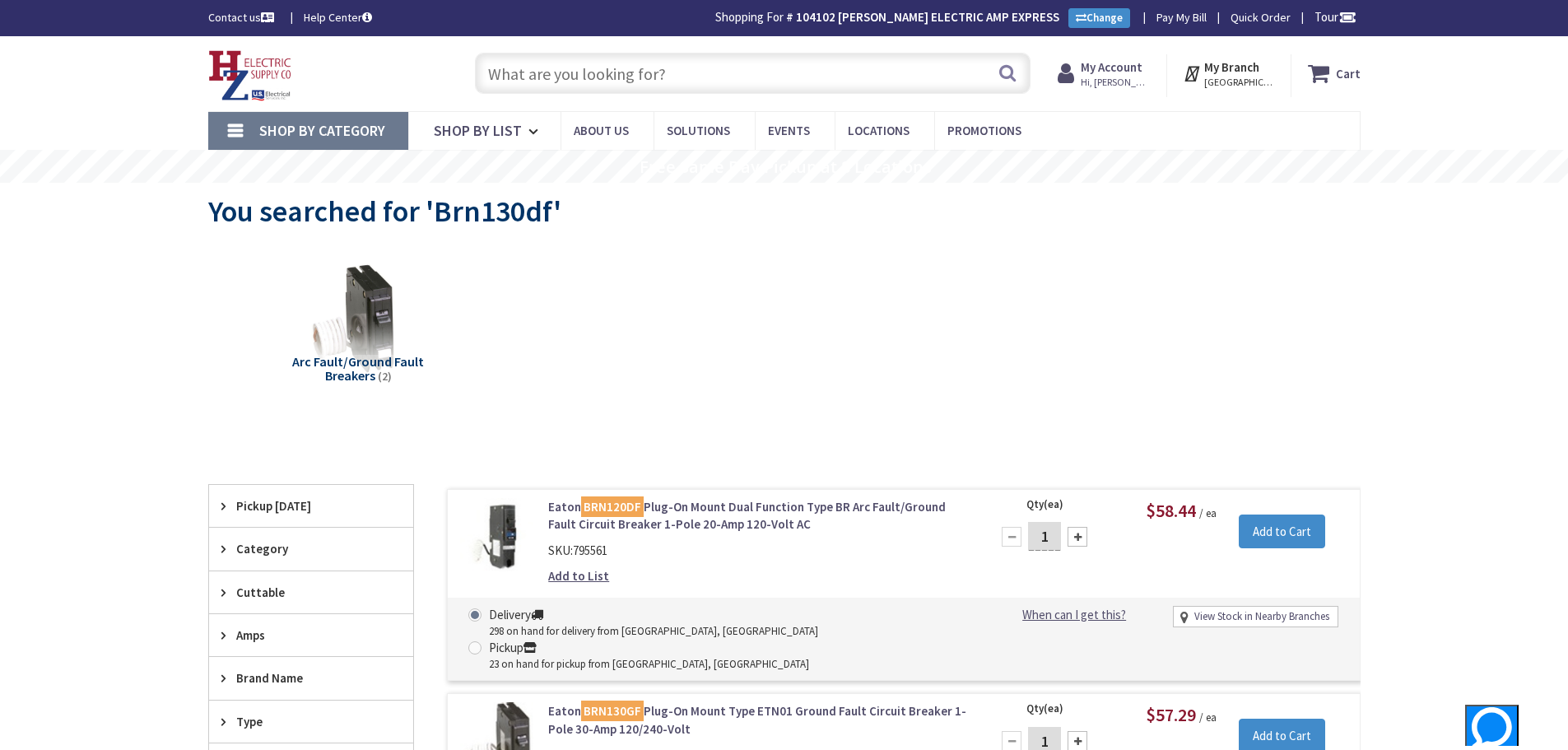
click at [648, 77] on input "text" at bounding box center [753, 74] width 556 height 41
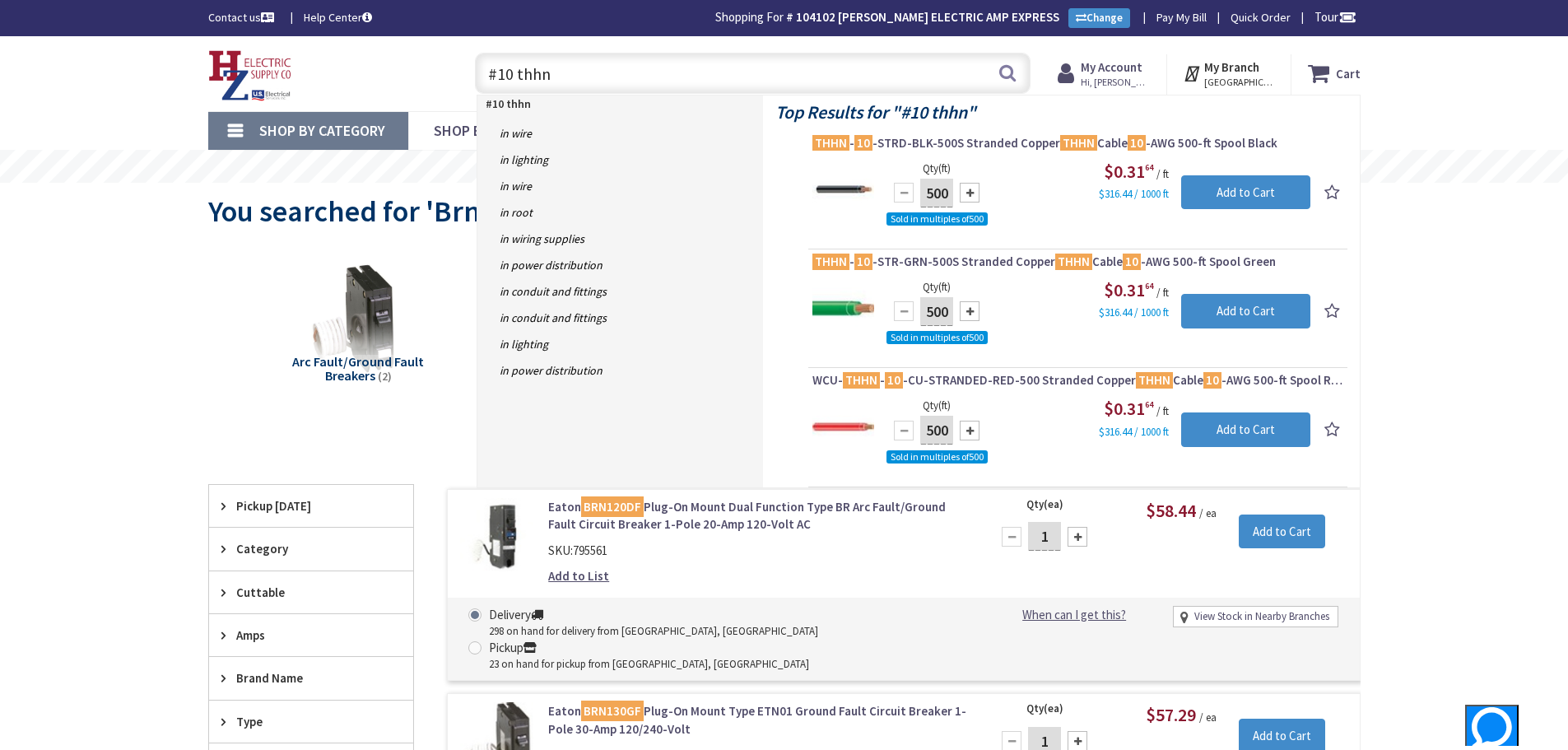
click at [159, 396] on div "Skip to Content Toggle Nav #10 thhn #10 thhn Search Cart My Cart Close" at bounding box center [784, 653] width 1568 height 1233
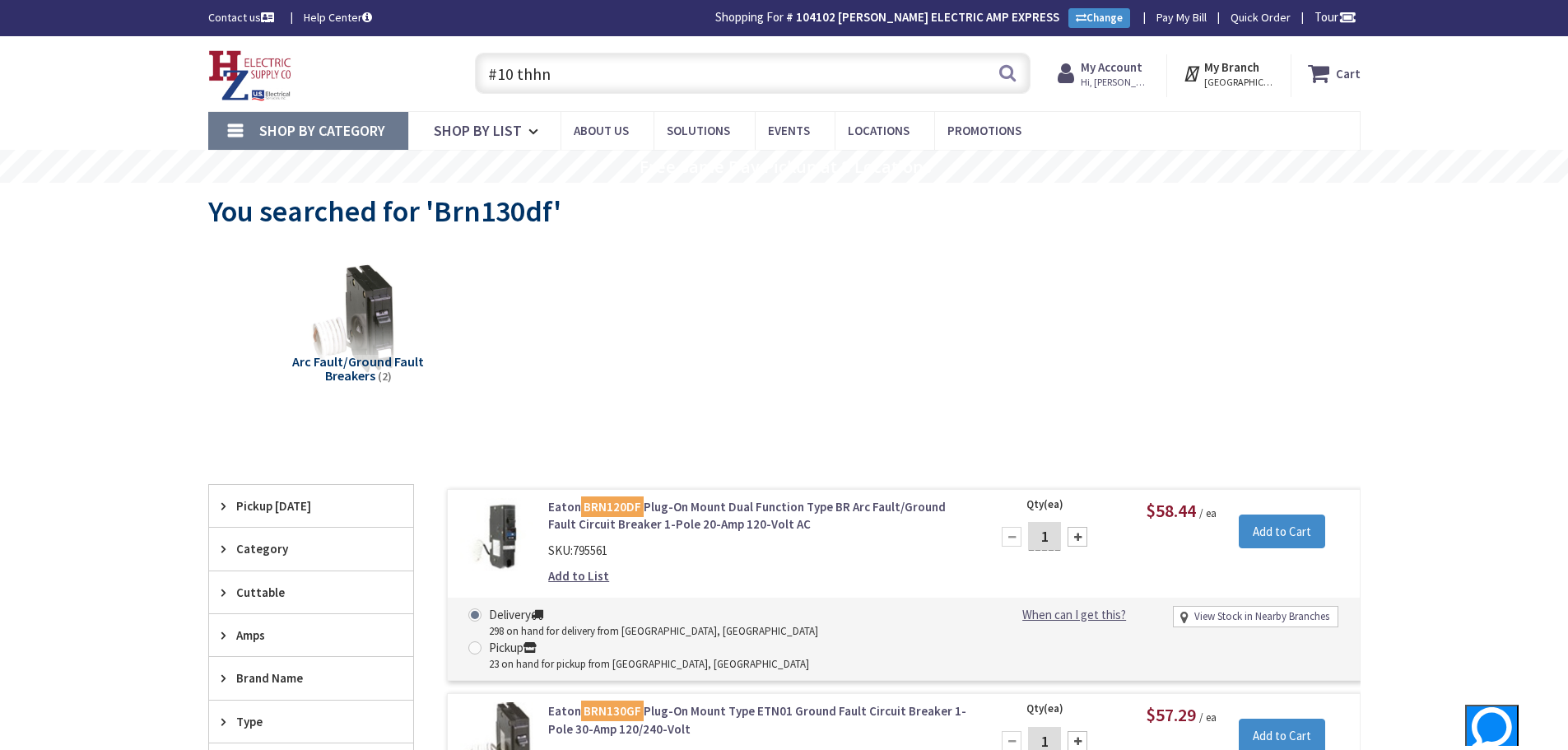
click at [655, 72] on input "#10 thhn" at bounding box center [753, 74] width 556 height 41
type input "#"
type input "tp"
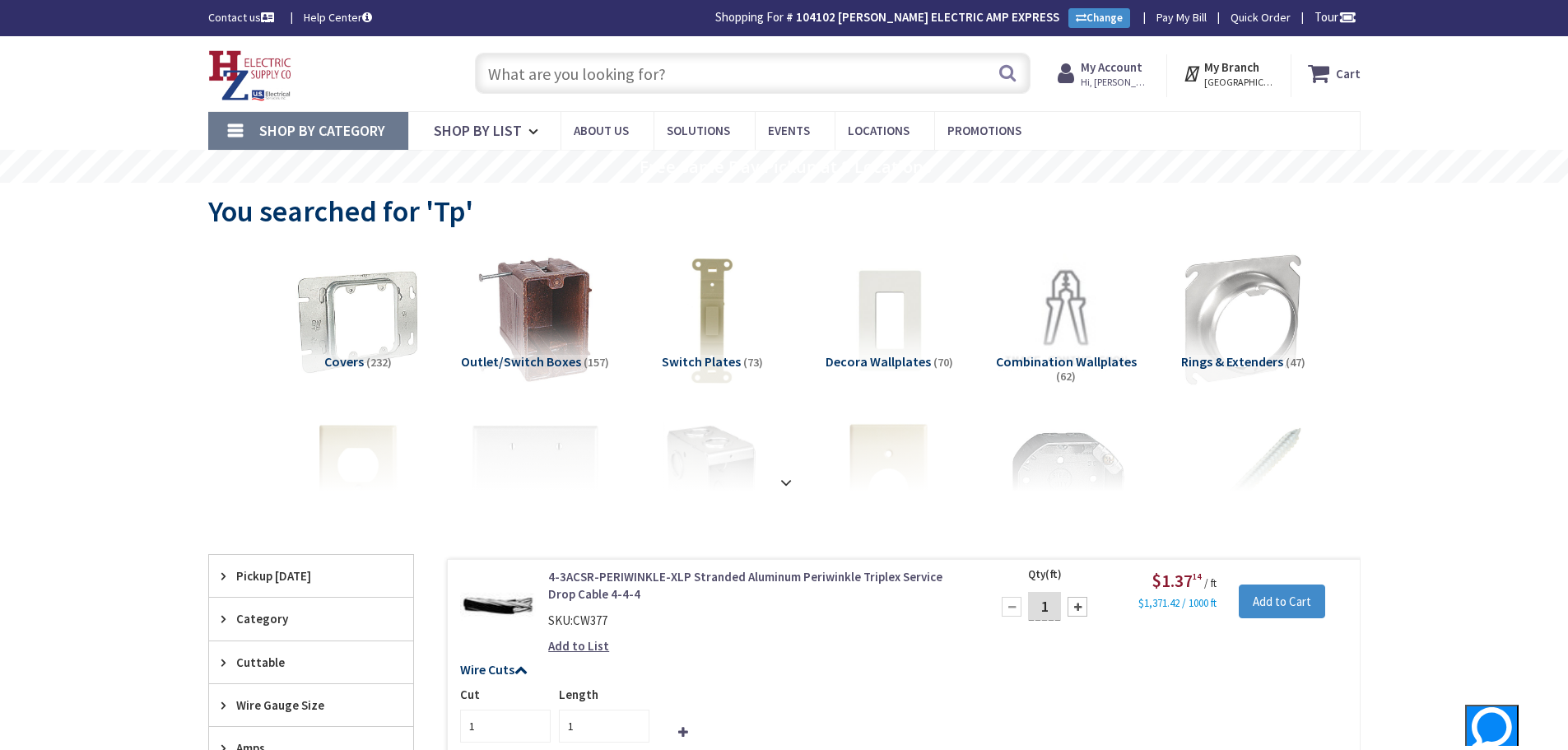
click at [745, 82] on input "text" at bounding box center [753, 74] width 556 height 41
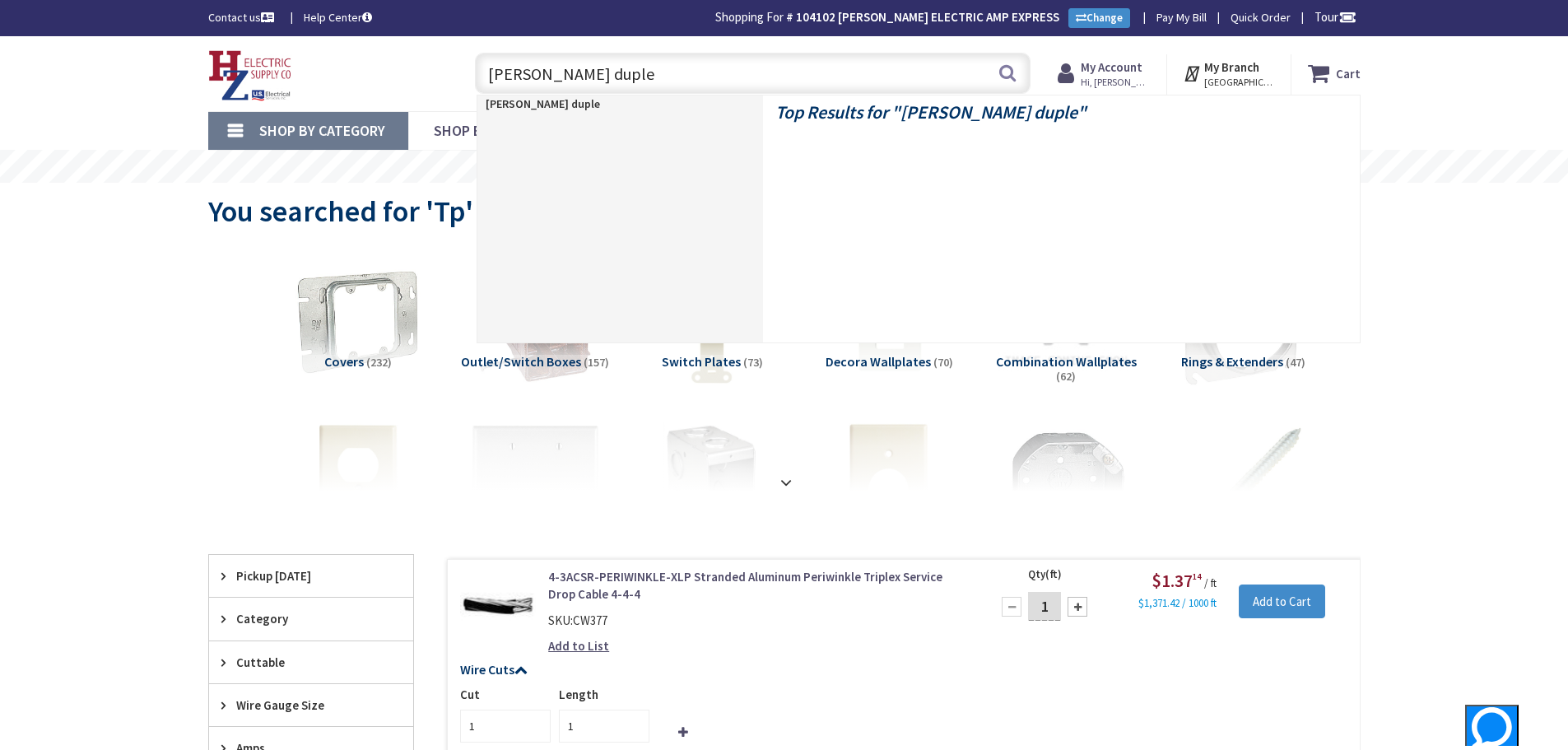
type input "tr white duplex"
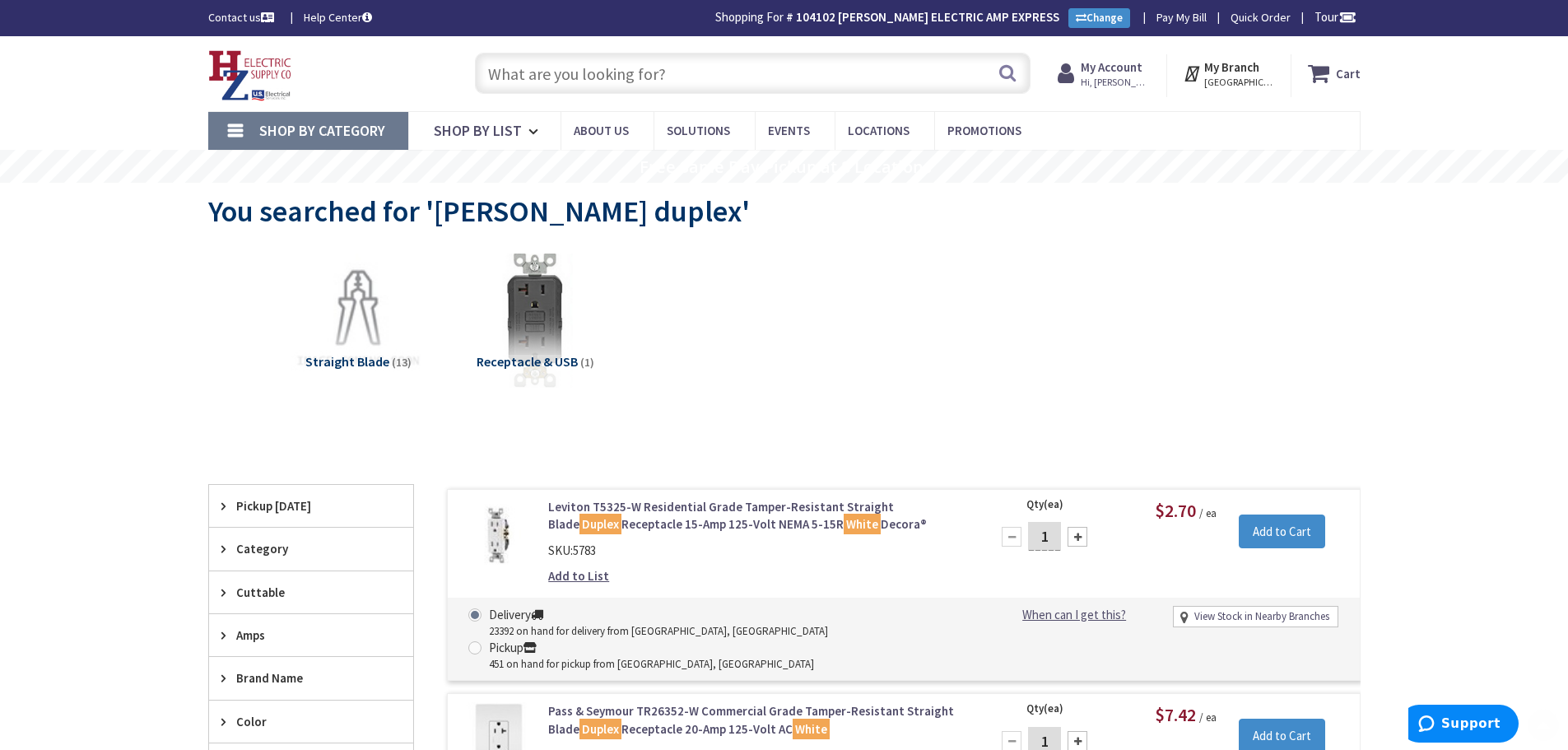
click at [743, 68] on input "text" at bounding box center [753, 74] width 556 height 41
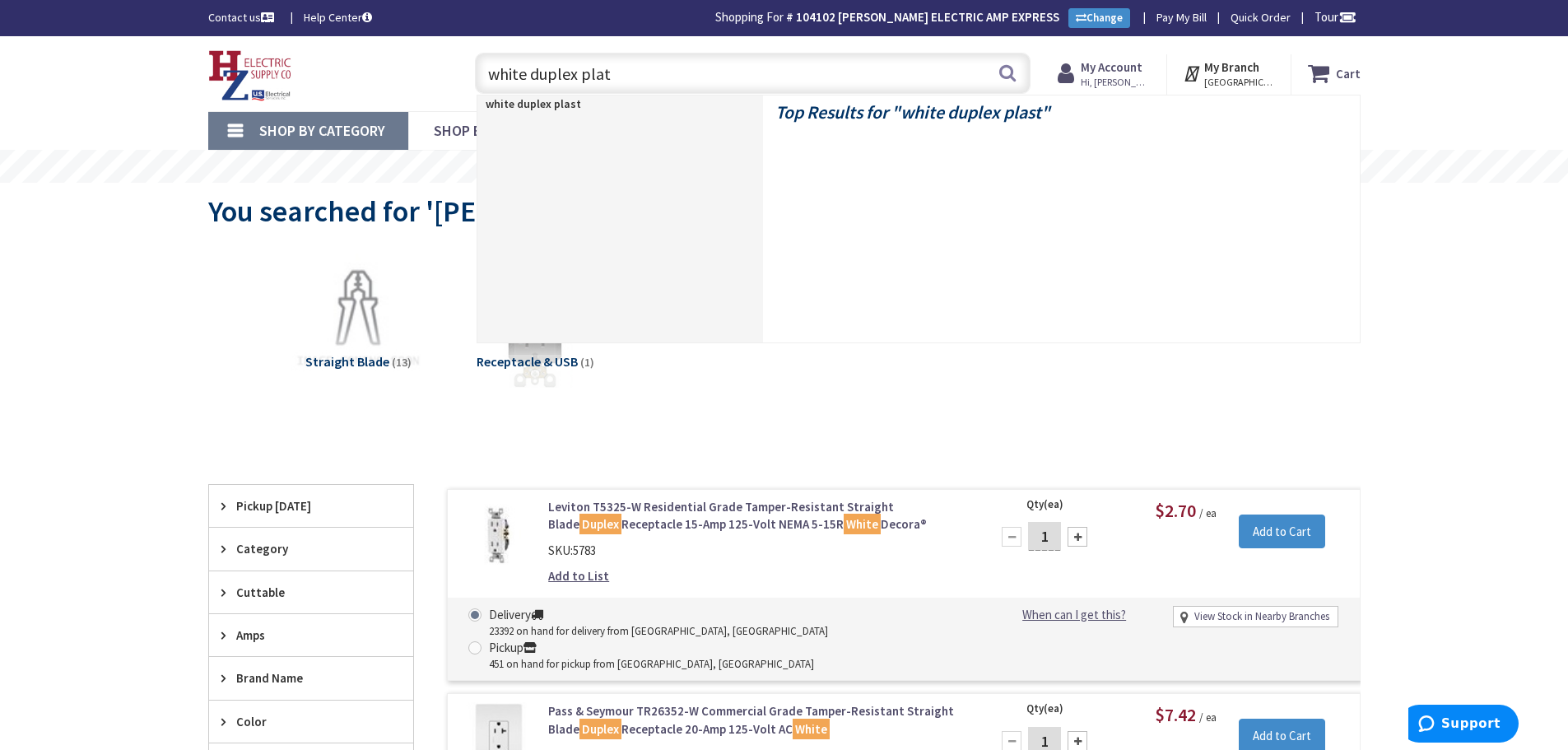
type input "white duplex plate"
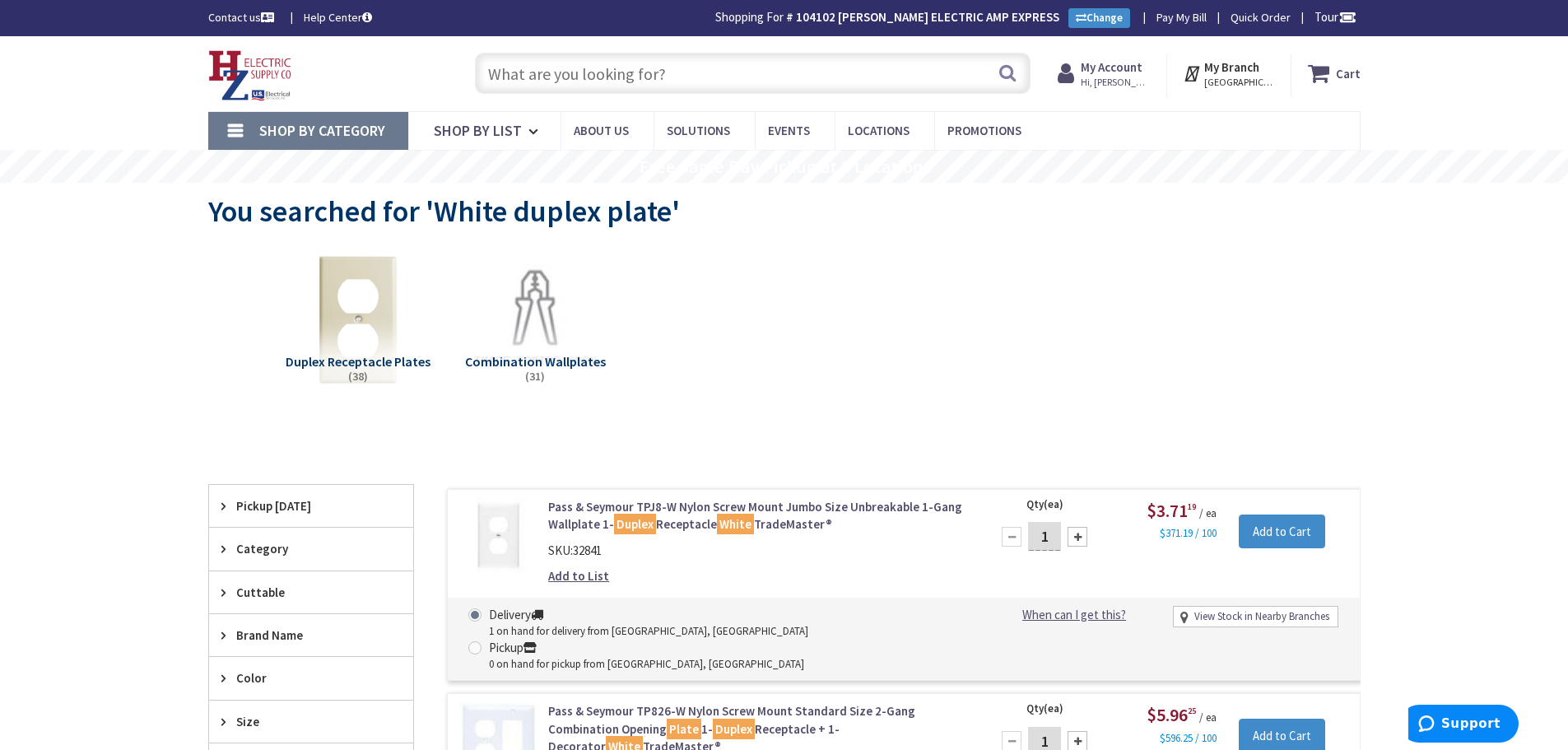
click at [734, 42] on div "Skip to Content Toggle Nav Search Cart My Cart Close" at bounding box center [784, 74] width 1235 height 75
click at [738, 67] on input "text" at bounding box center [753, 74] width 556 height 41
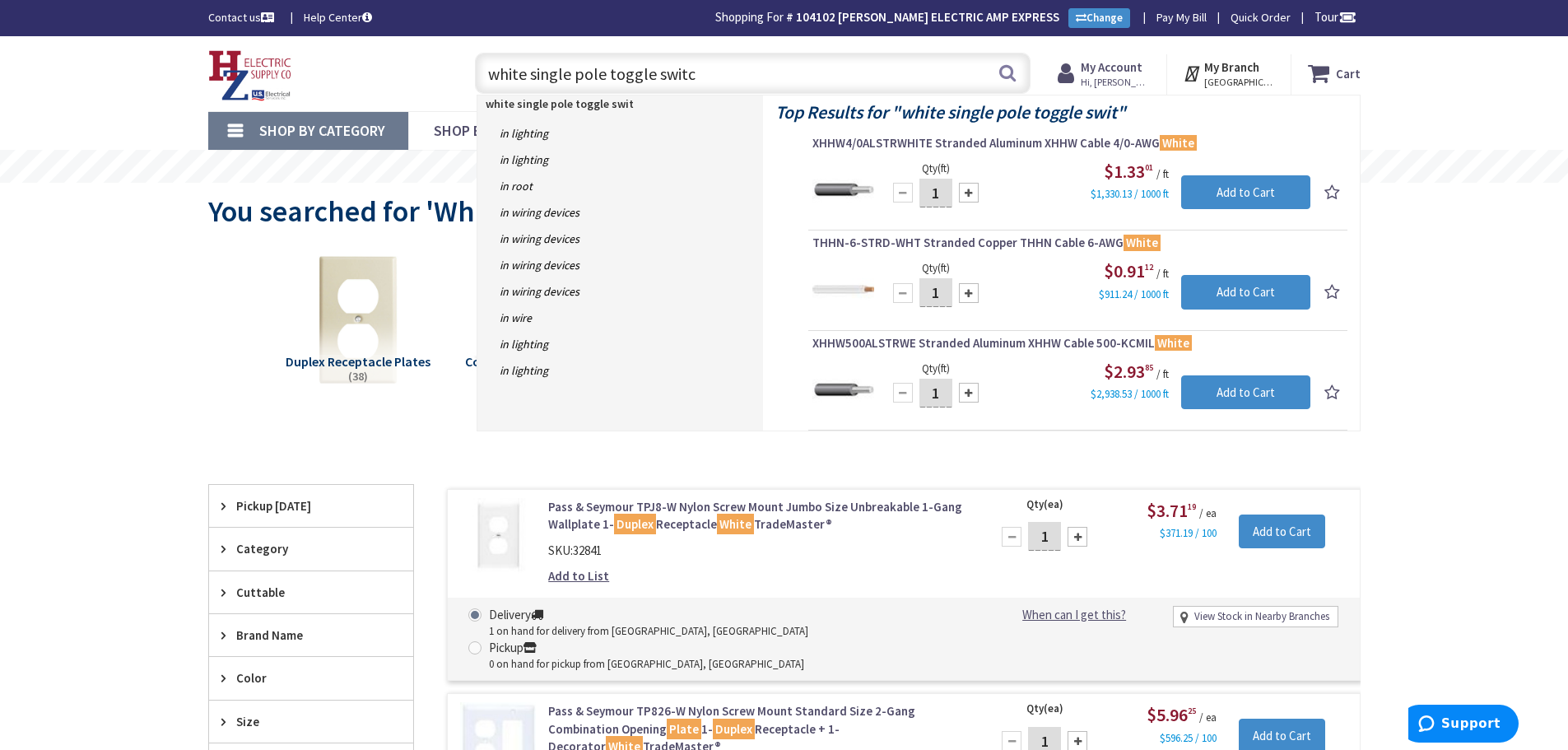
type input "white single pole toggle switch"
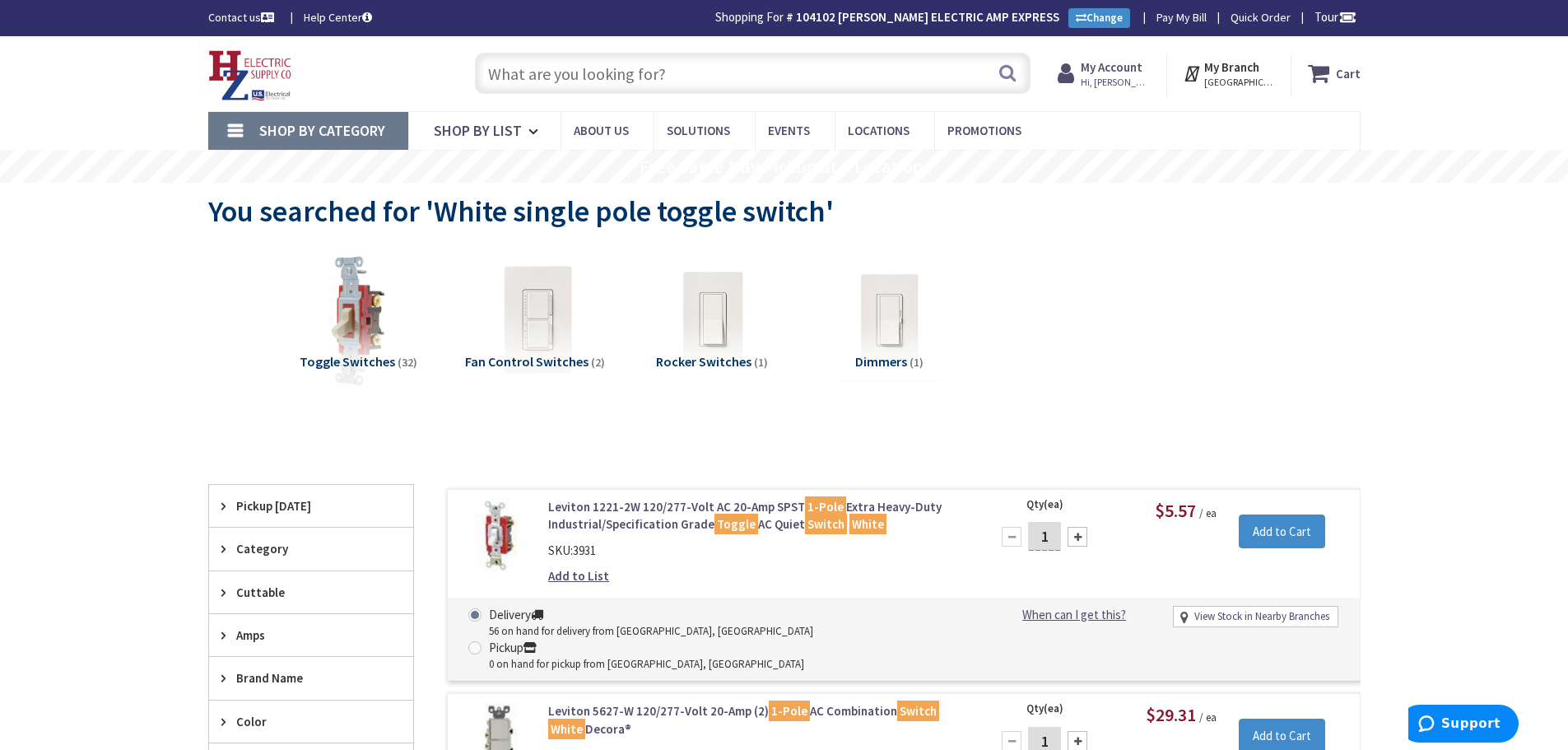
click at [730, 78] on input "text" at bounding box center [753, 74] width 556 height 41
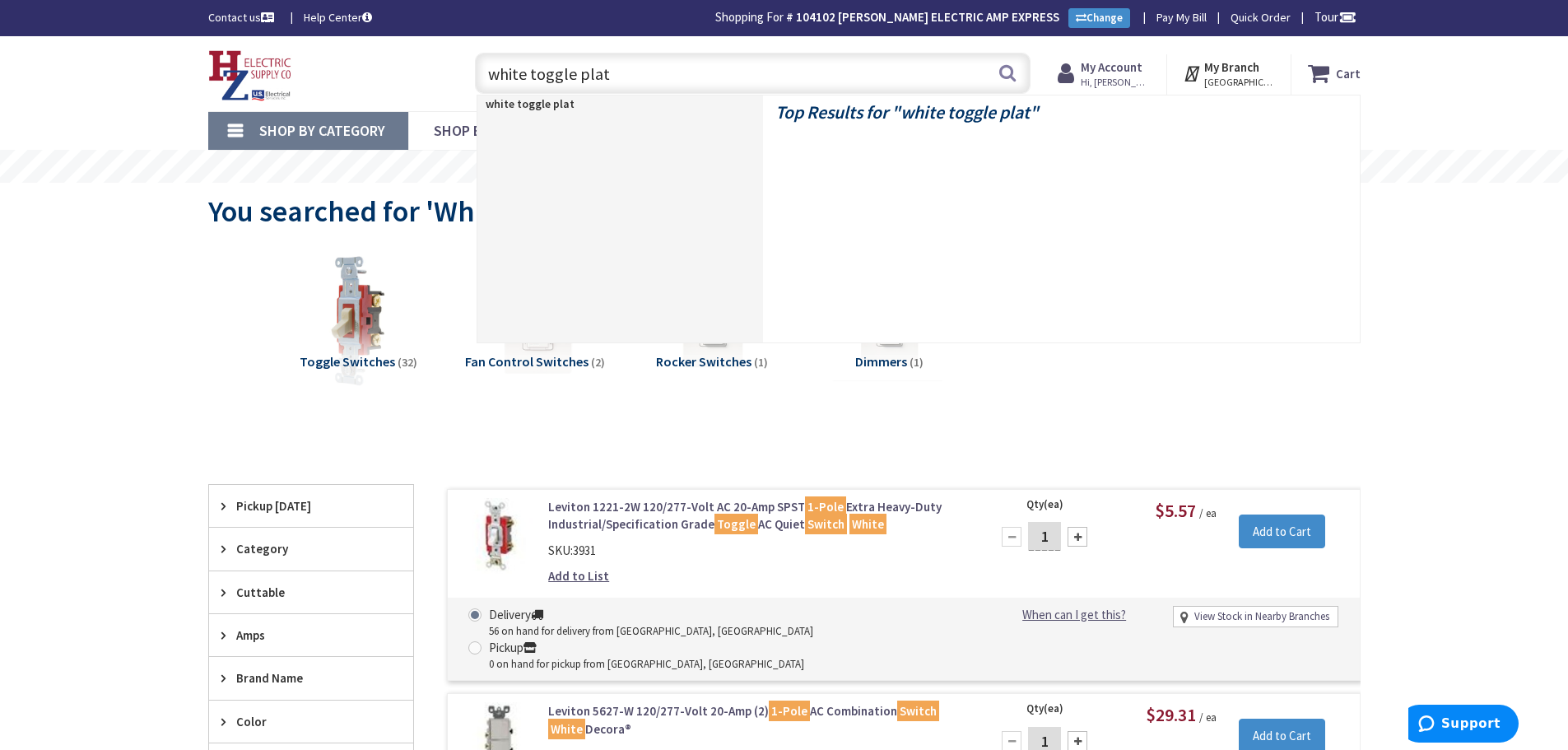
type input "white toggle plate"
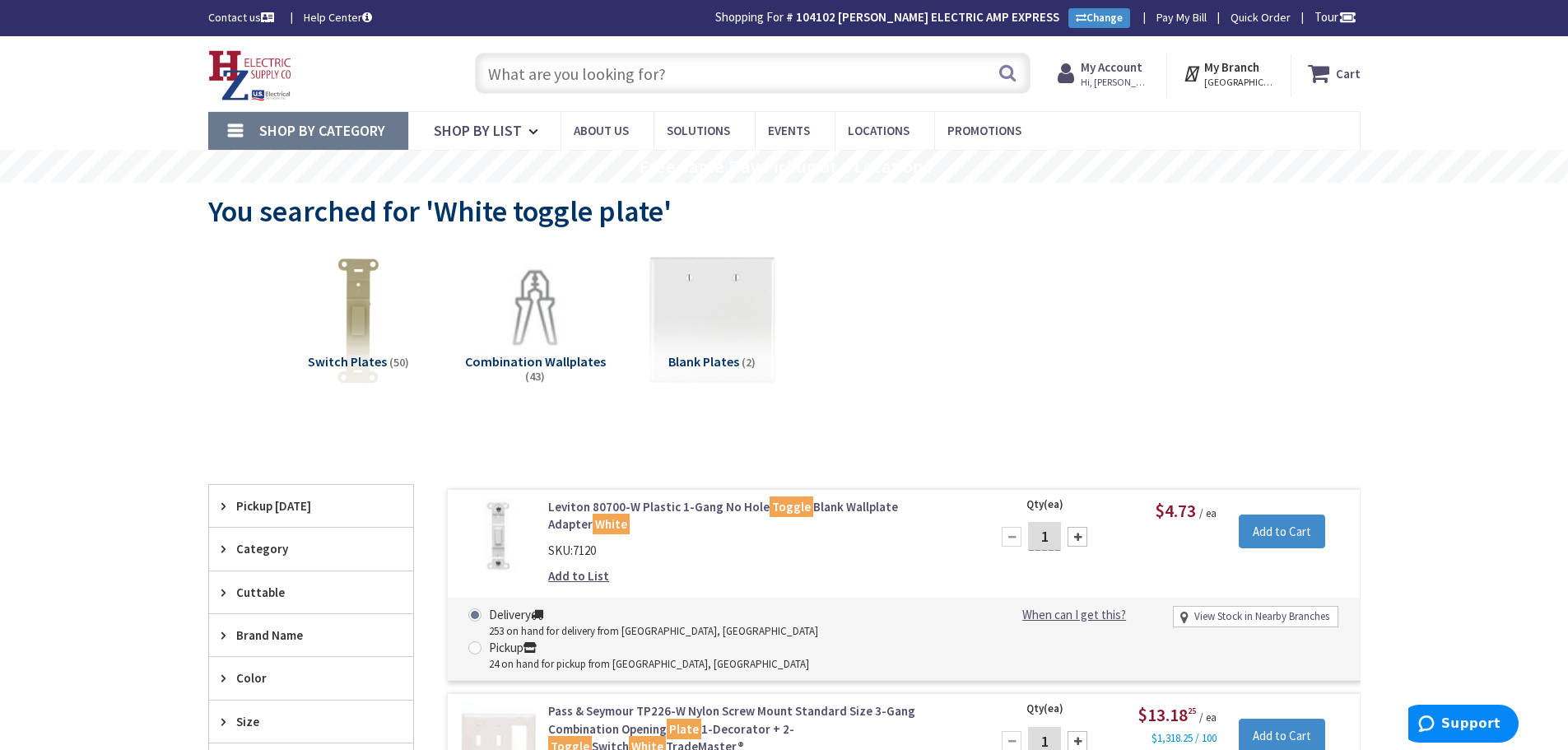
click at [749, 82] on input "text" at bounding box center [753, 74] width 556 height 41
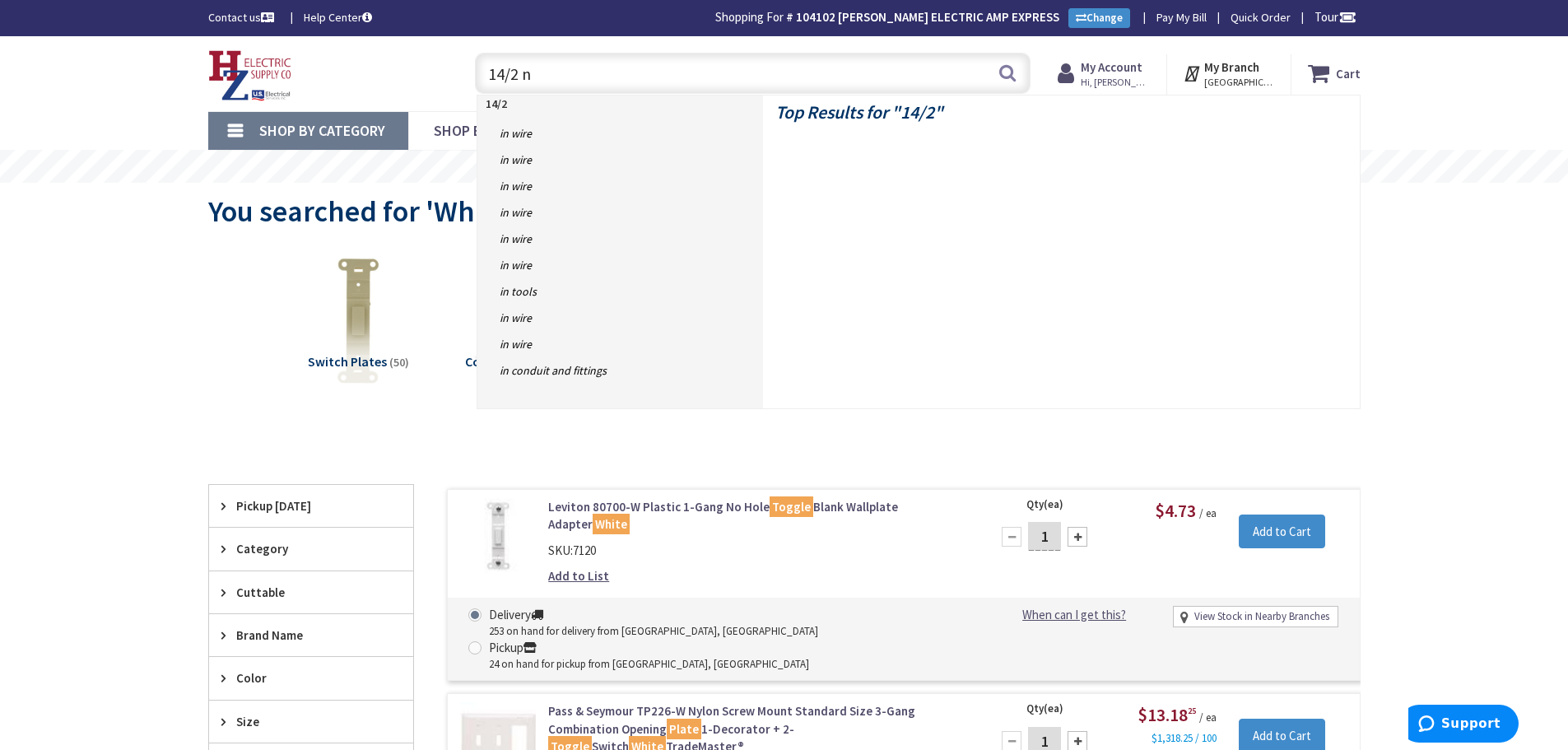
type input "14/2 nm"
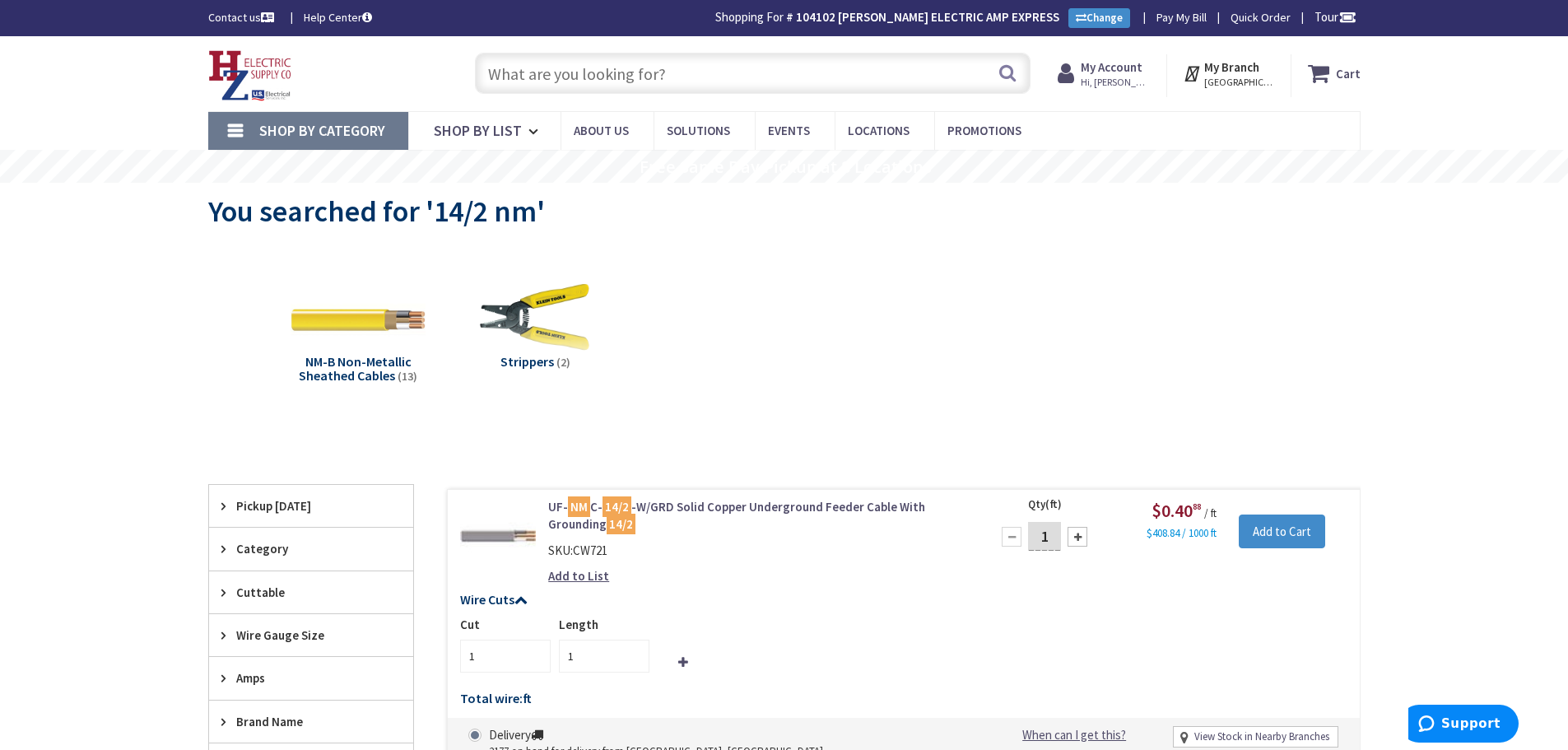
click at [655, 87] on input "text" at bounding box center [753, 74] width 556 height 41
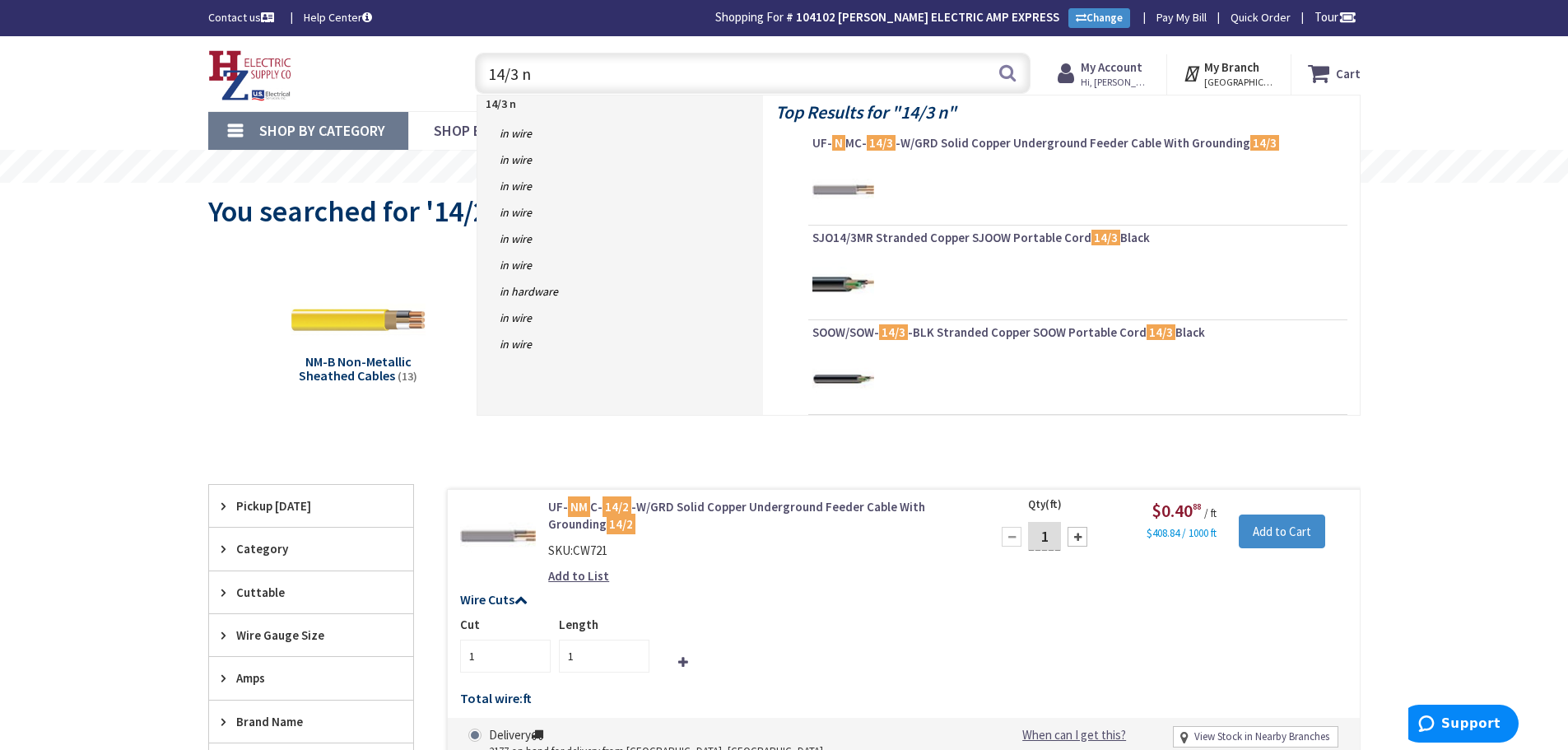
type input "14/3 nm"
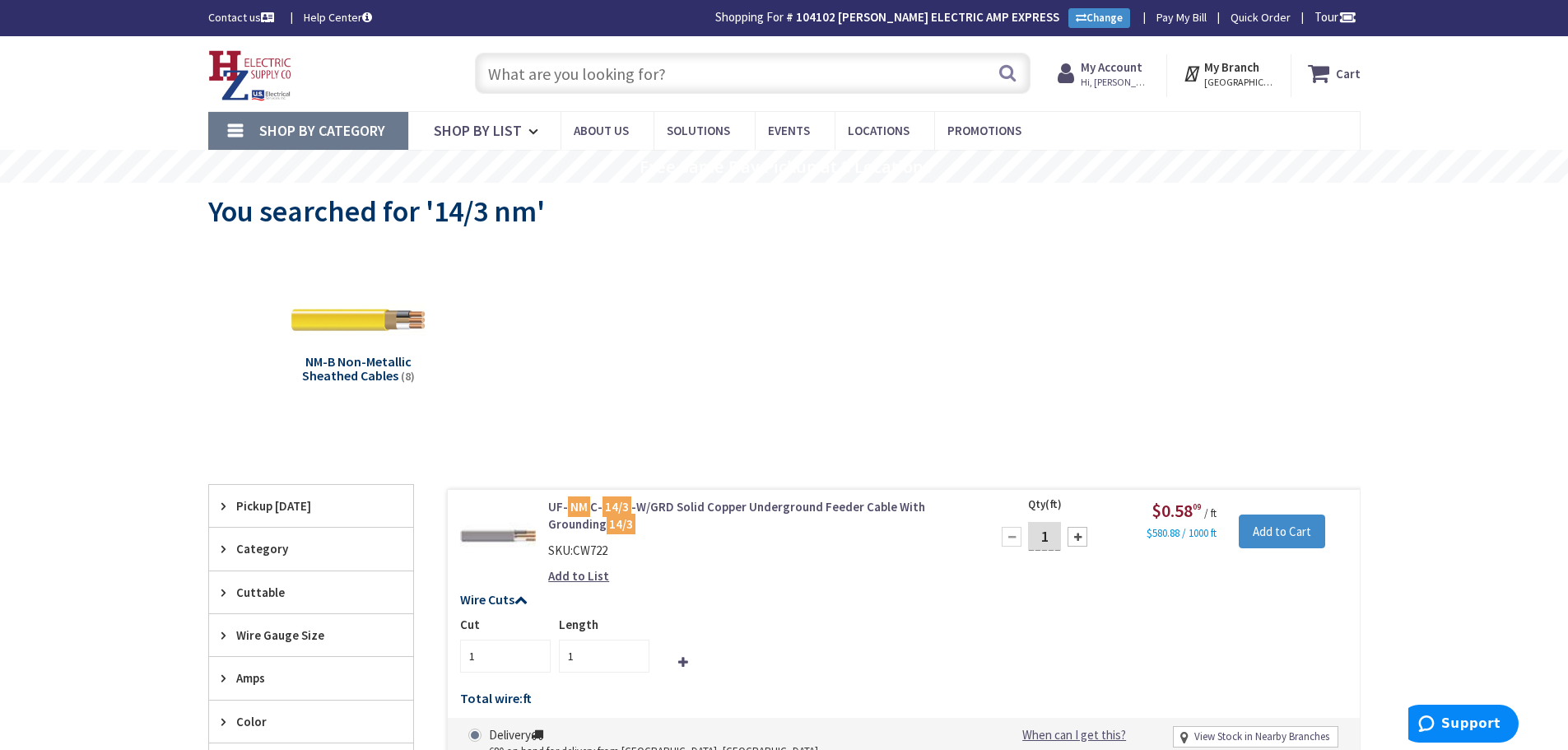
click at [741, 66] on input "text" at bounding box center [753, 74] width 556 height 41
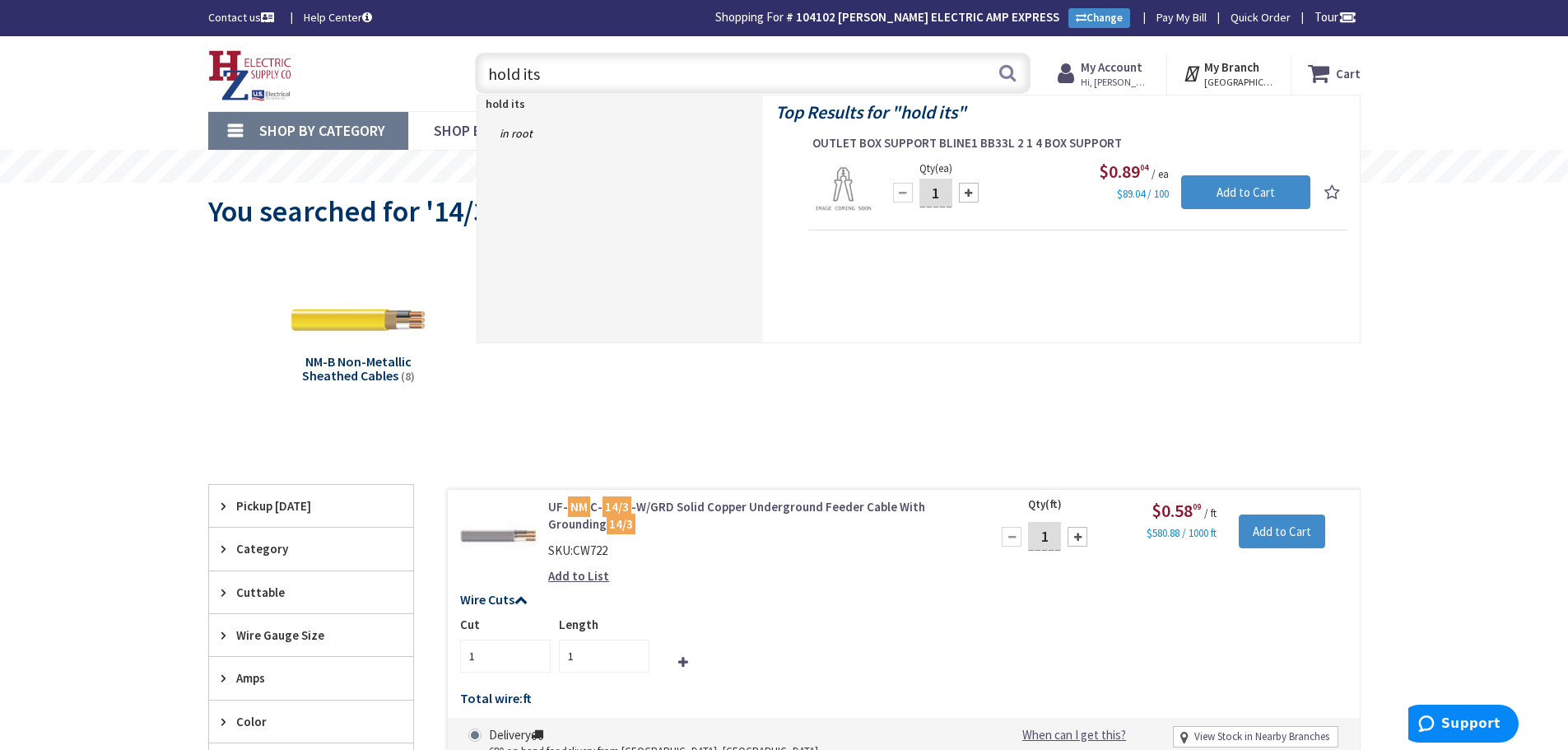
type input "hold it"
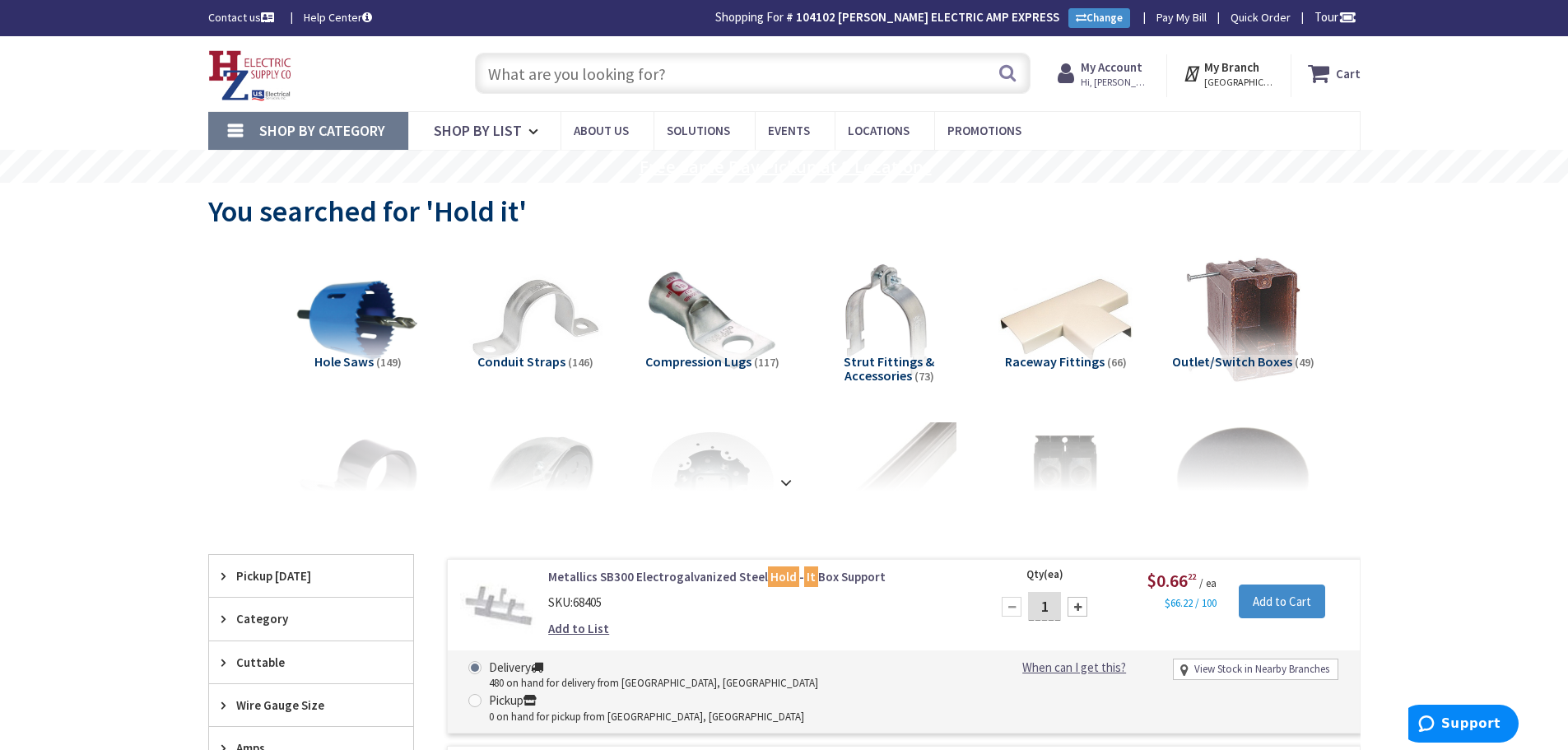
click at [776, 68] on input "text" at bounding box center [753, 74] width 556 height 41
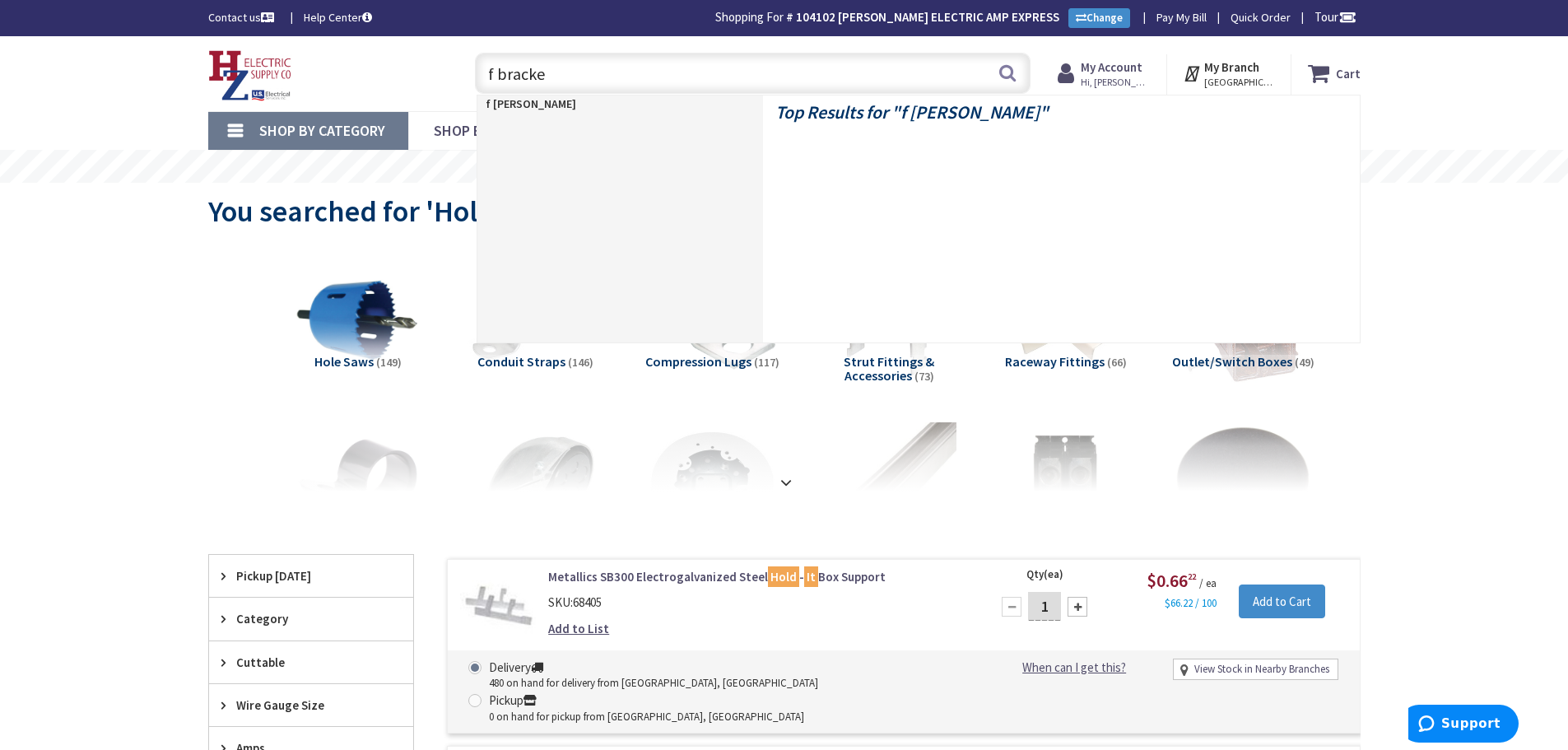
type input "f bracket"
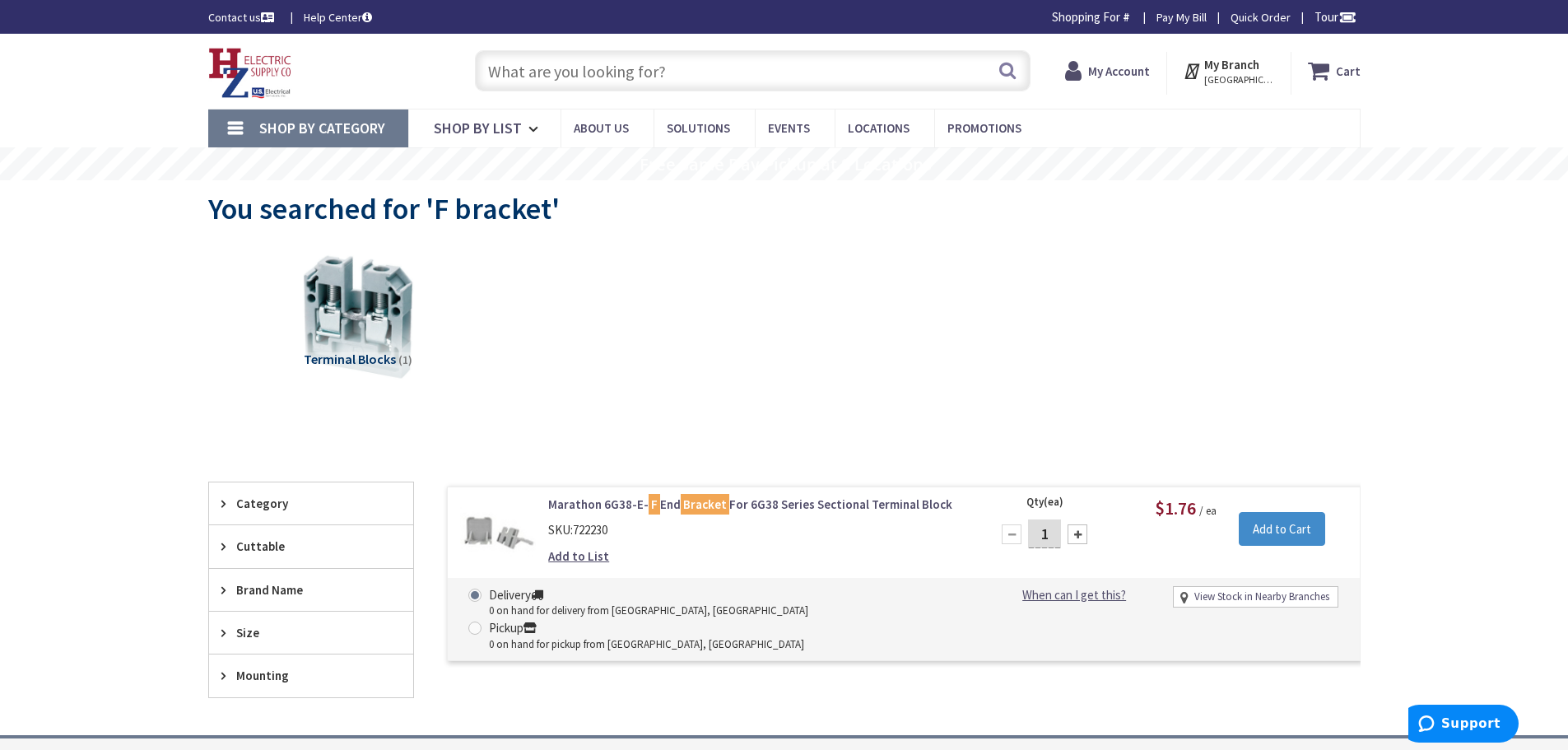
click at [724, 65] on input "text" at bounding box center [753, 71] width 556 height 41
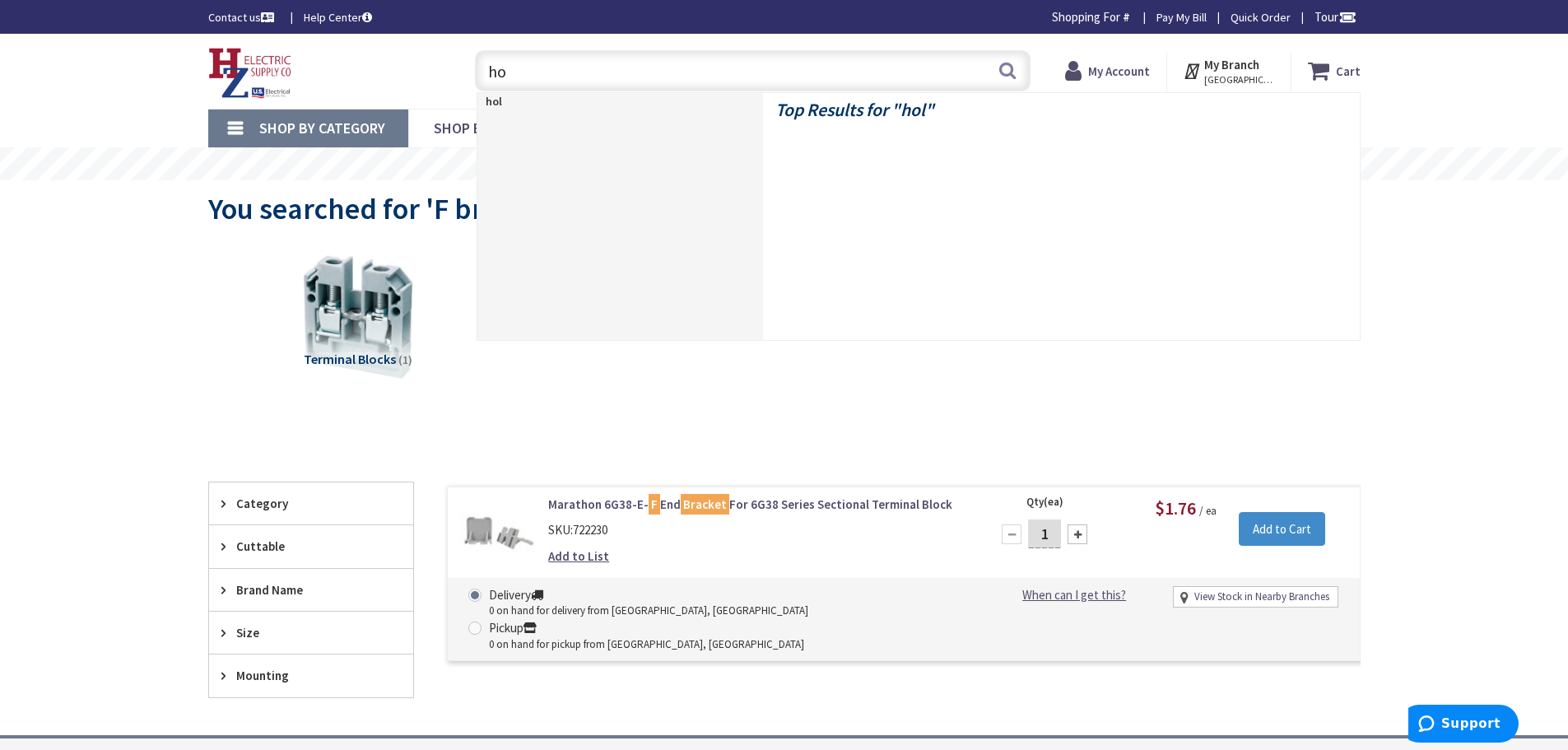
type input "h"
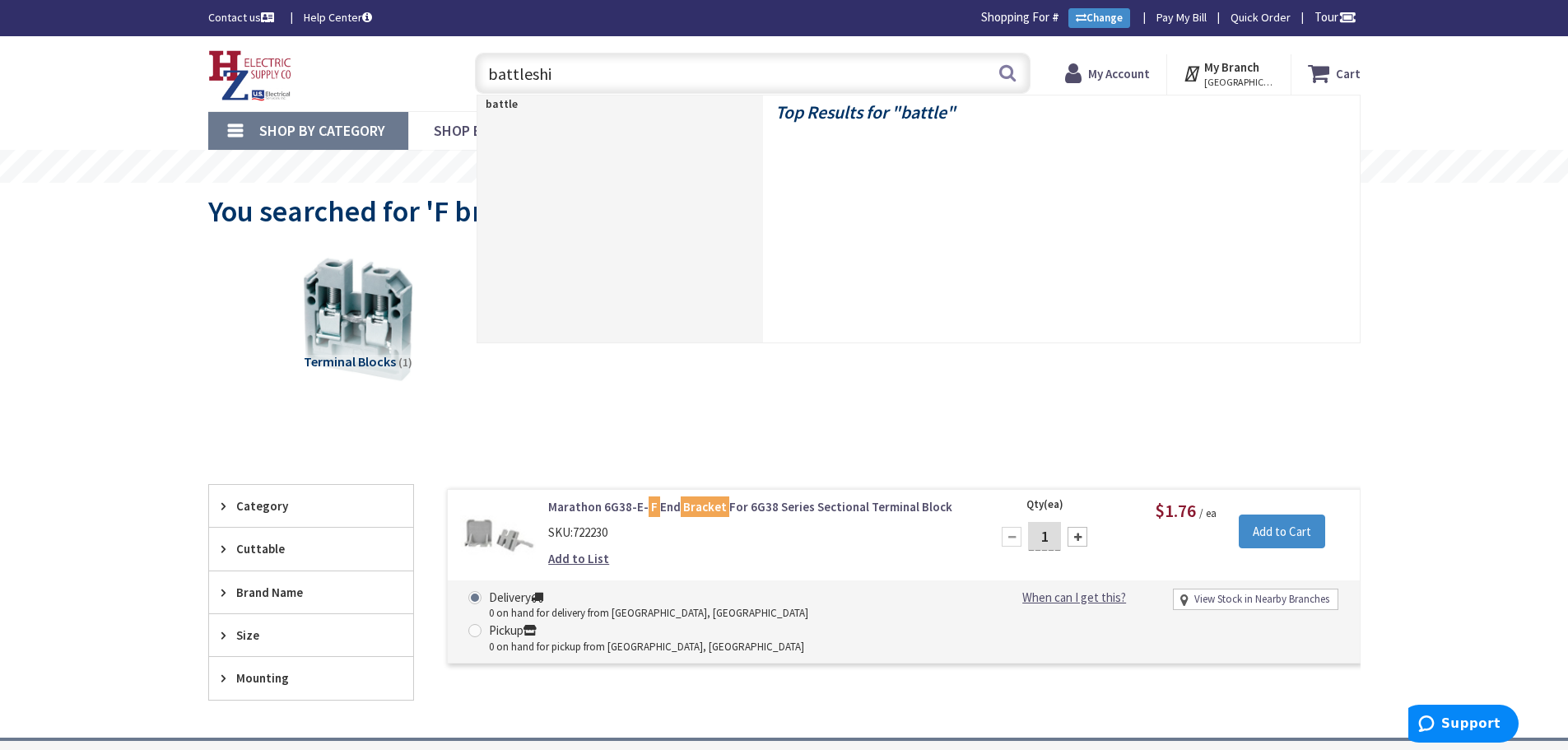
type input "battleship"
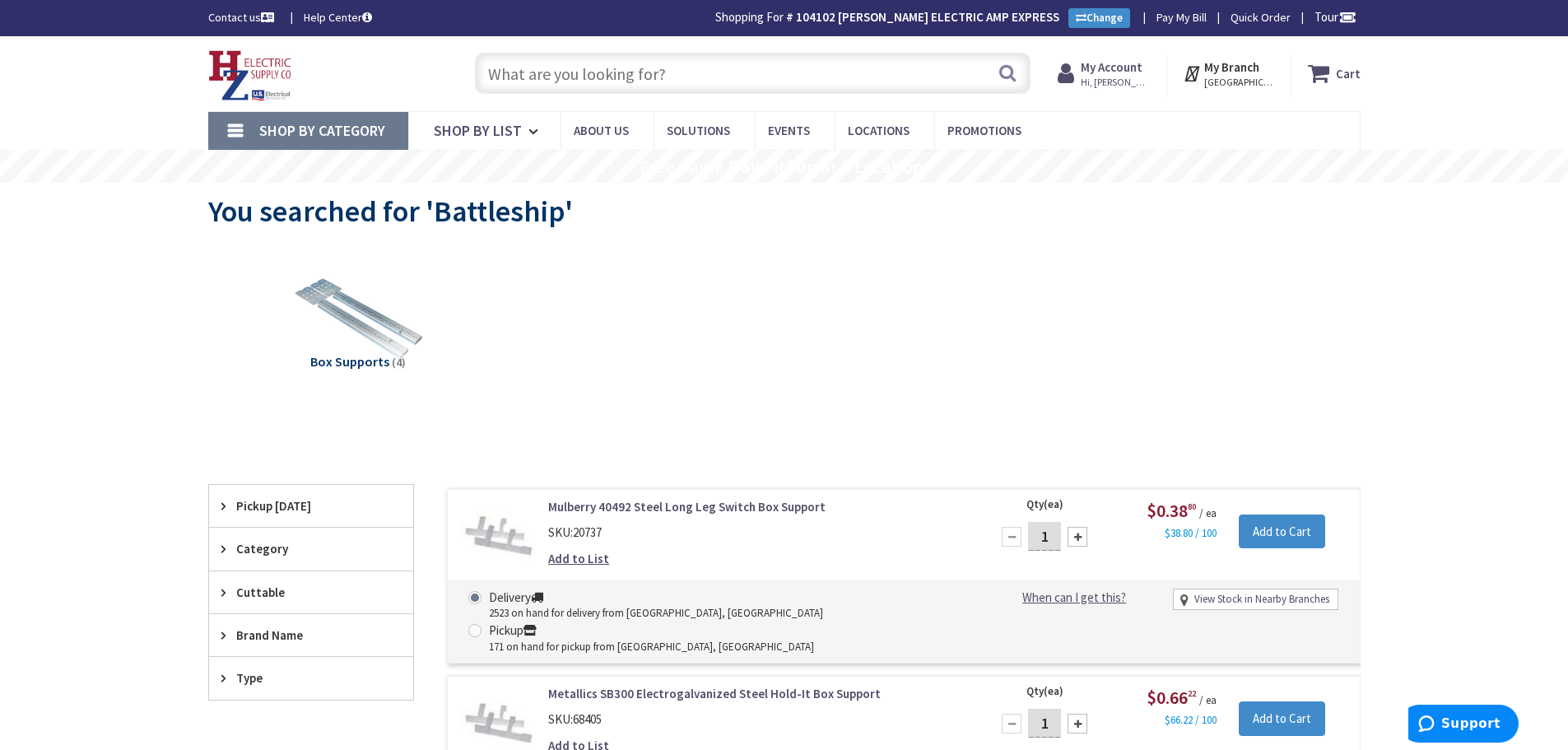
click at [692, 75] on input "text" at bounding box center [753, 74] width 556 height 41
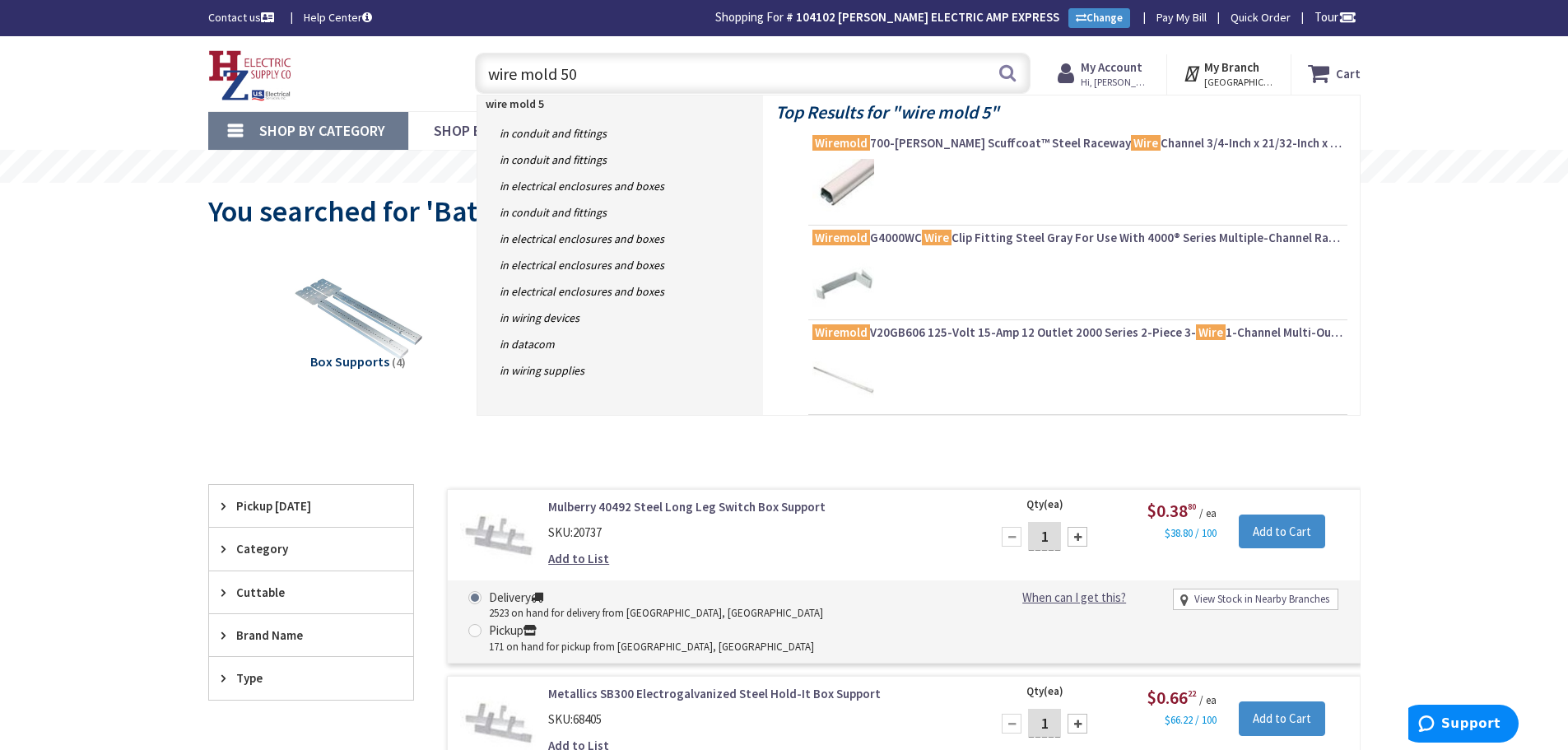
type input "wire mold 500"
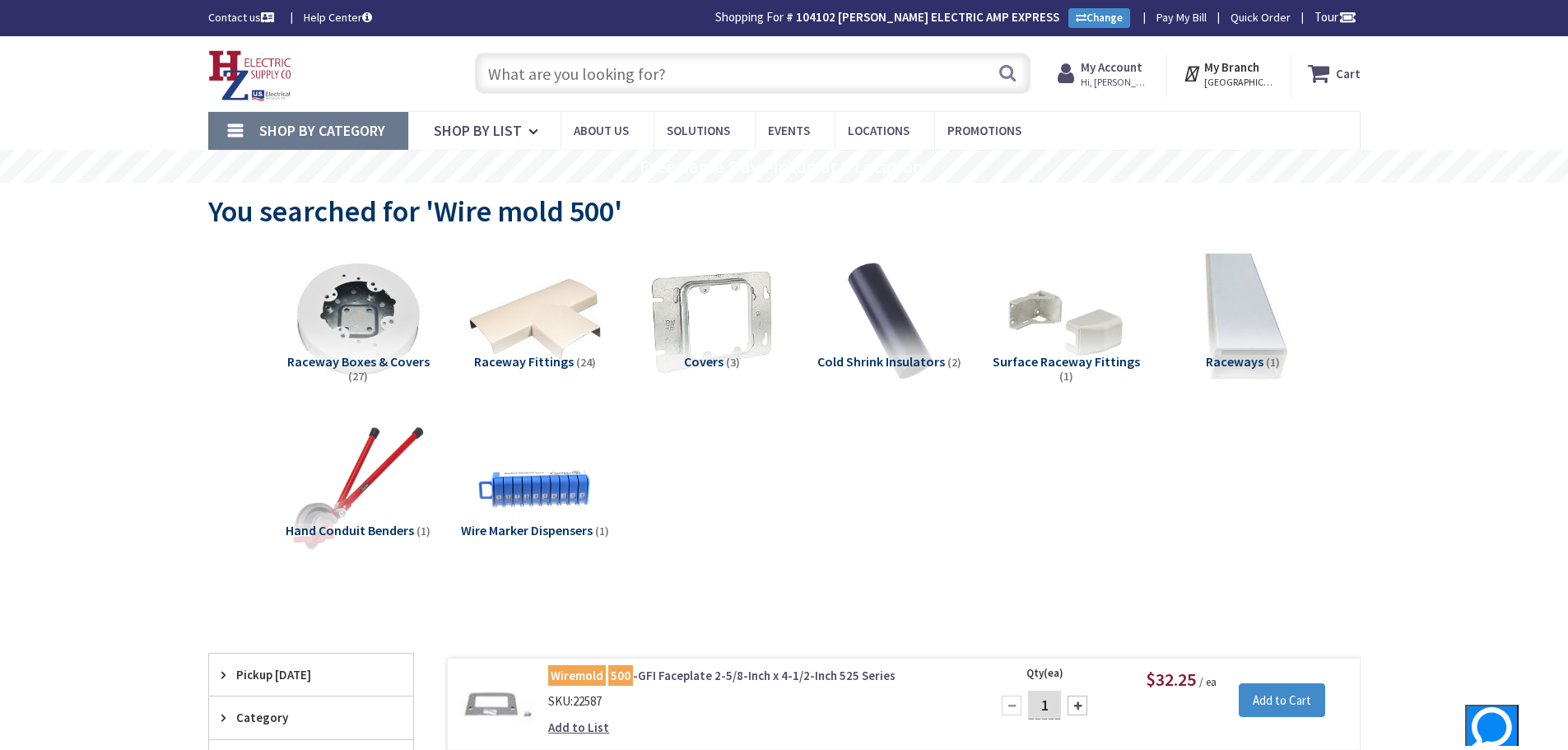
click at [695, 76] on input "text" at bounding box center [753, 74] width 556 height 41
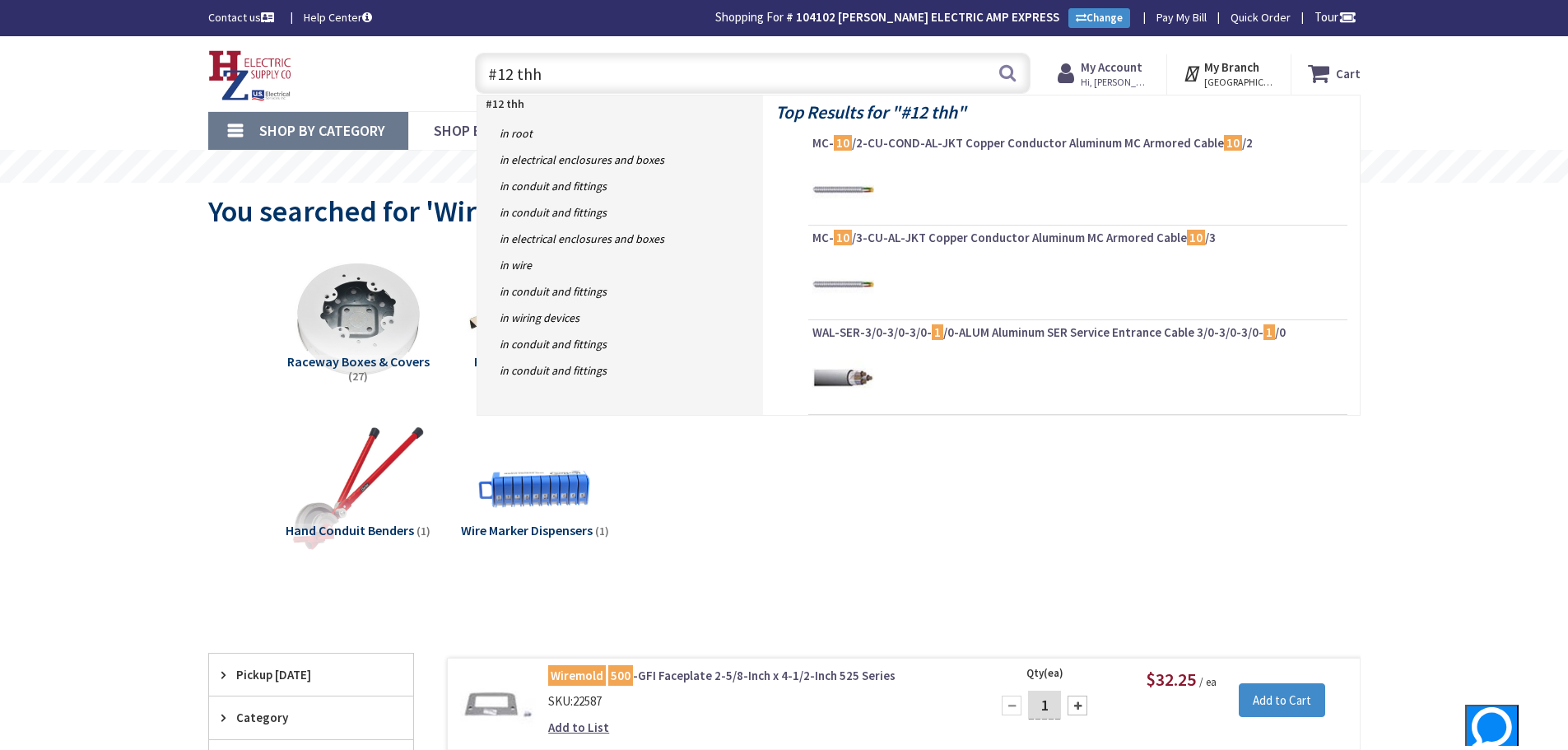
type input "#12 thhn"
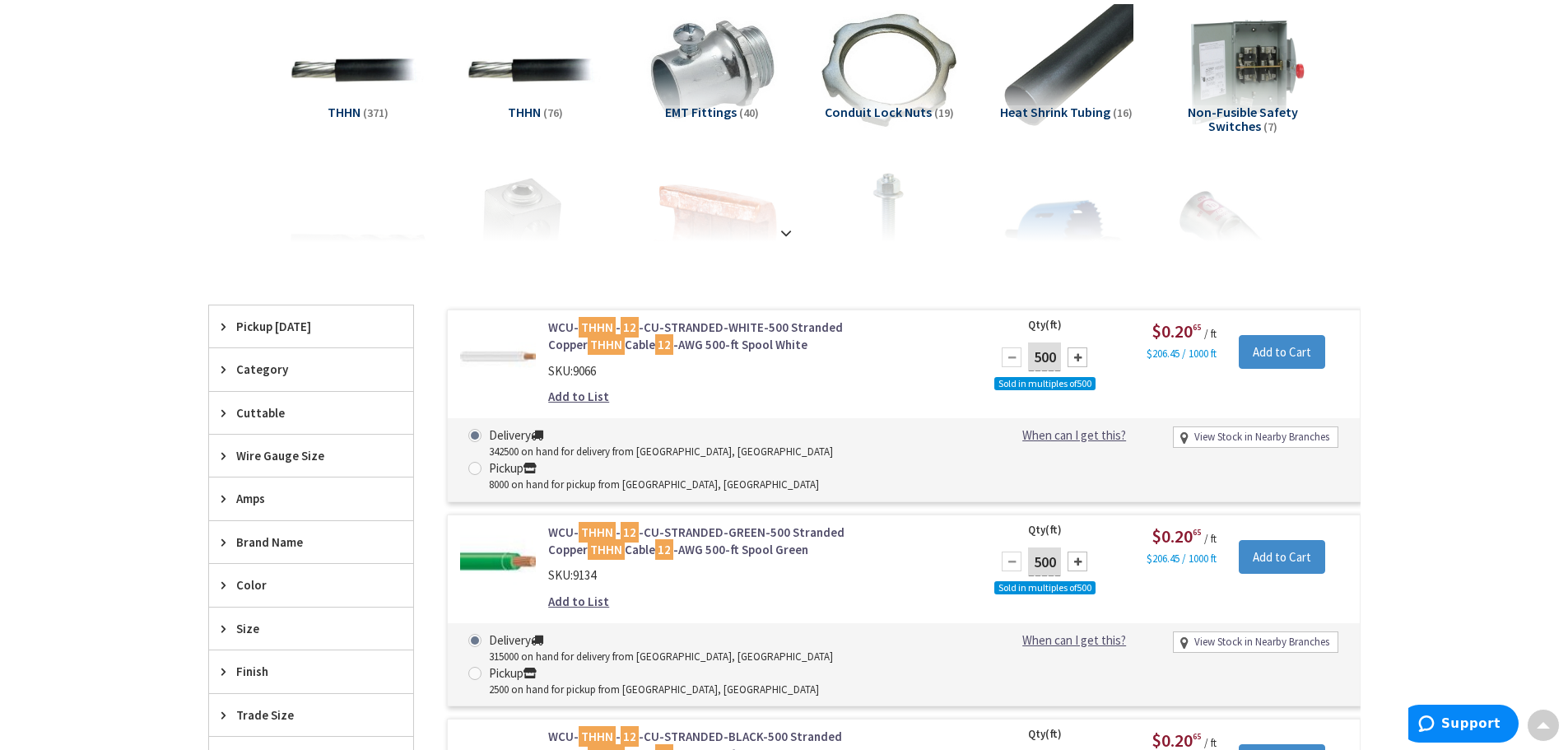
scroll to position [250, 0]
